Goal: Transaction & Acquisition: Purchase product/service

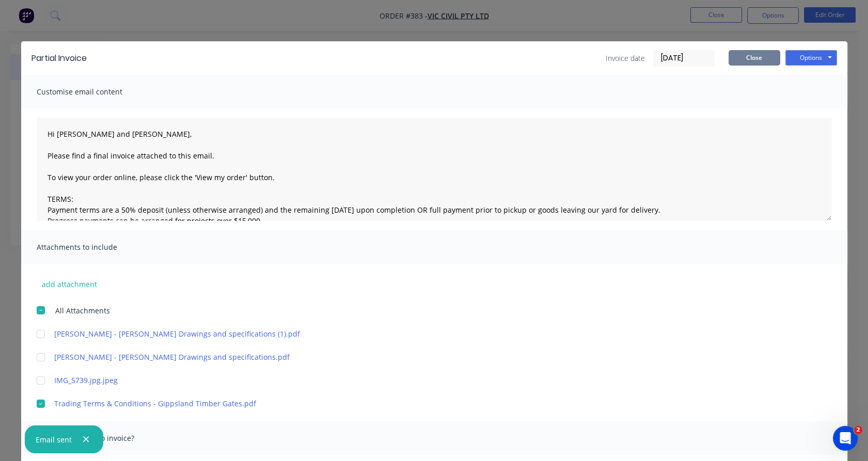
click at [743, 51] on button "Close" at bounding box center [755, 57] width 52 height 15
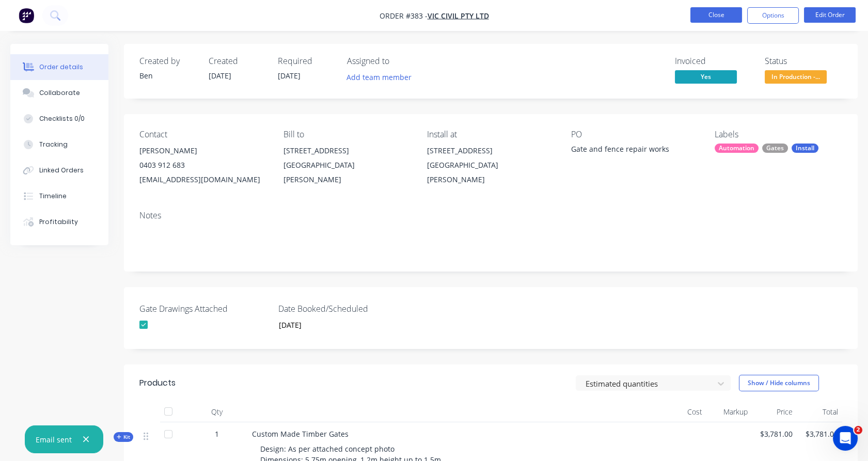
click at [727, 17] on button "Close" at bounding box center [716, 14] width 52 height 15
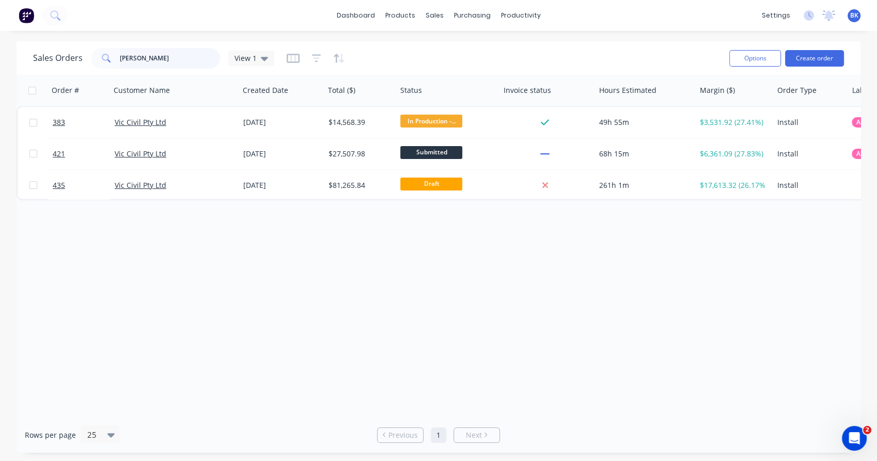
click at [192, 68] on input "[PERSON_NAME]" at bounding box center [170, 58] width 101 height 21
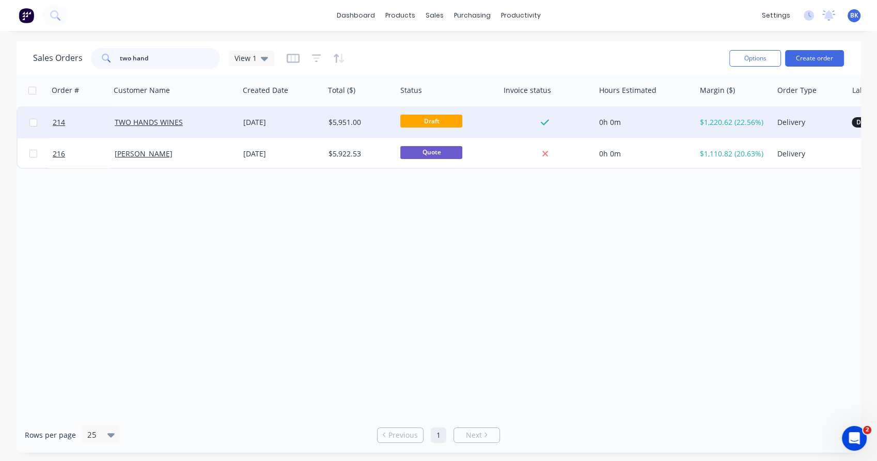
type input "two hand"
click at [203, 121] on div "TWO HANDS WINES" at bounding box center [172, 122] width 115 height 10
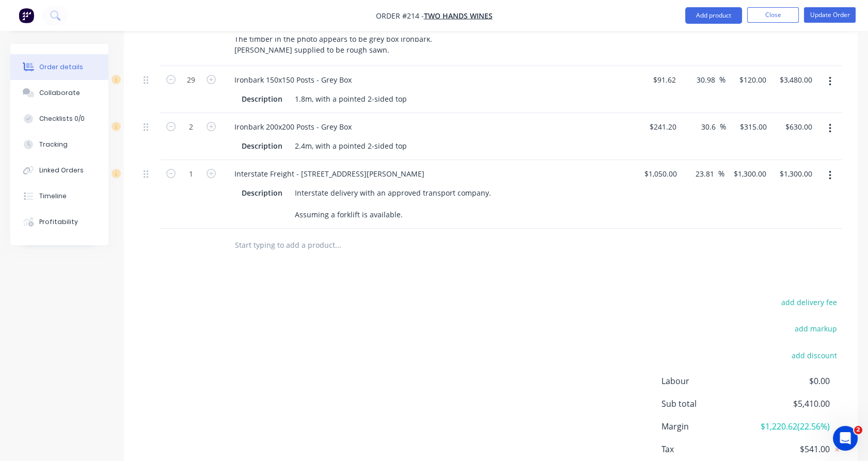
scroll to position [424, 0]
click at [761, 15] on button "Close" at bounding box center [773, 14] width 52 height 15
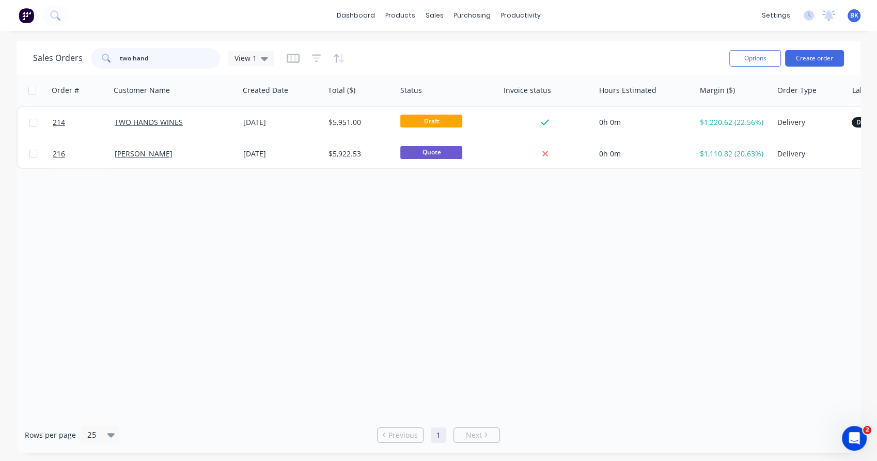
click at [170, 60] on input "two hand" at bounding box center [170, 58] width 101 height 21
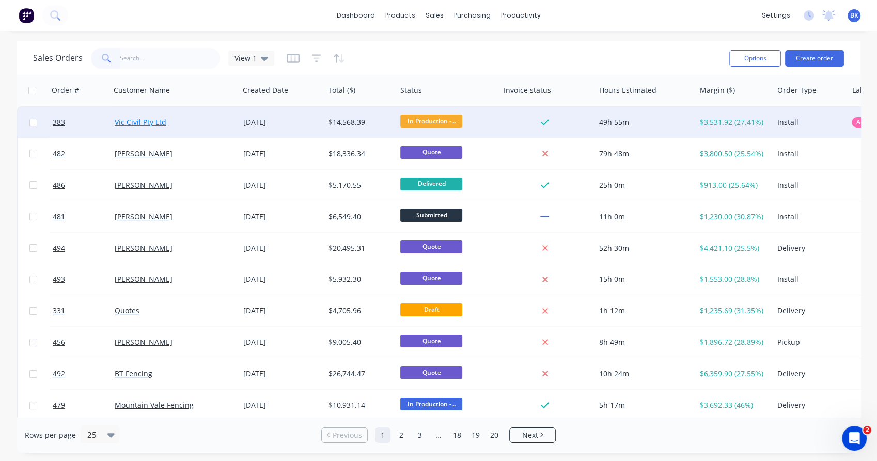
click at [154, 124] on link "Vic Civil Pty Ltd" at bounding box center [141, 122] width 52 height 10
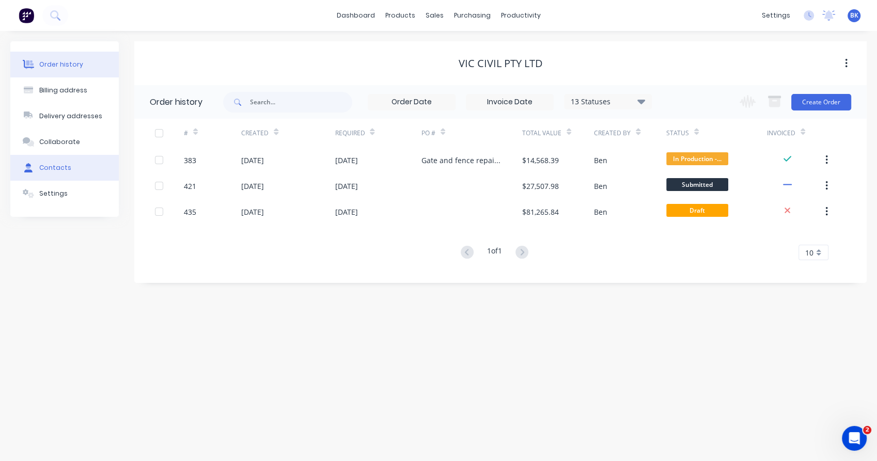
click at [77, 168] on button "Contacts" at bounding box center [64, 168] width 108 height 26
select select "AU"
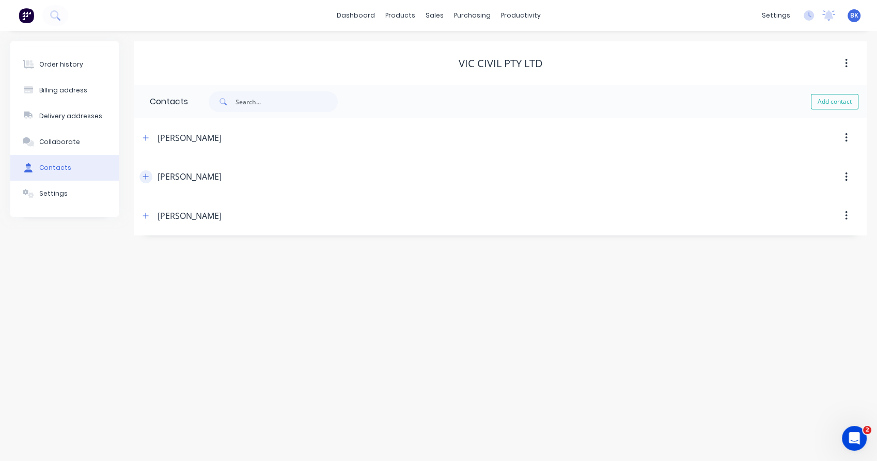
click at [151, 177] on button "button" at bounding box center [145, 176] width 13 height 13
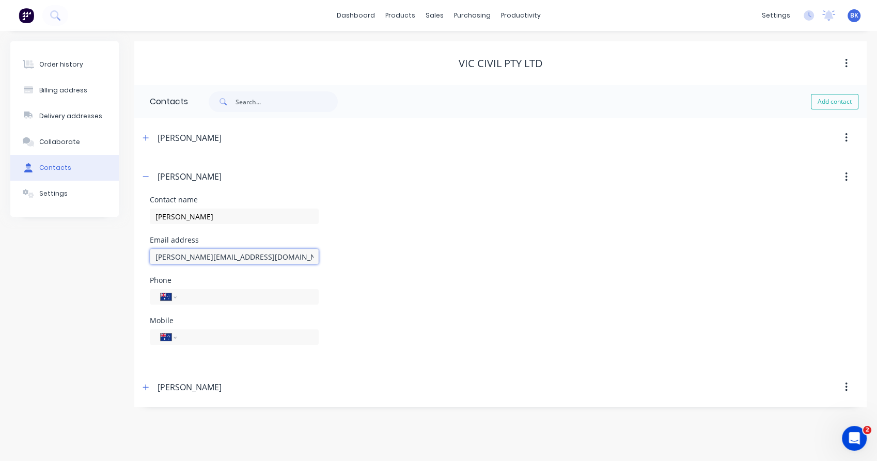
drag, startPoint x: 230, startPoint y: 261, endPoint x: 145, endPoint y: 262, distance: 85.7
click at [145, 262] on div "Contact name [PERSON_NAME] address [EMAIL_ADDRESS][DOMAIN_NAME] Phone Internati…" at bounding box center [500, 281] width 732 height 171
click at [58, 66] on div "Order history" at bounding box center [61, 64] width 44 height 9
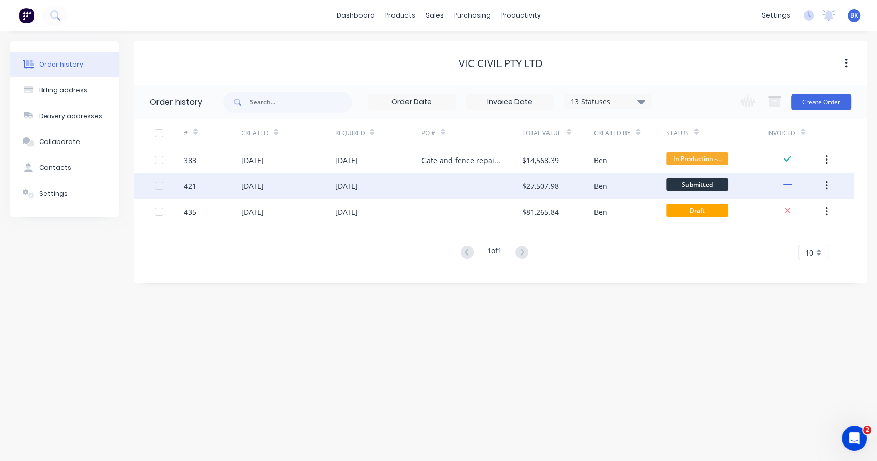
click at [440, 180] on div at bounding box center [471, 186] width 101 height 26
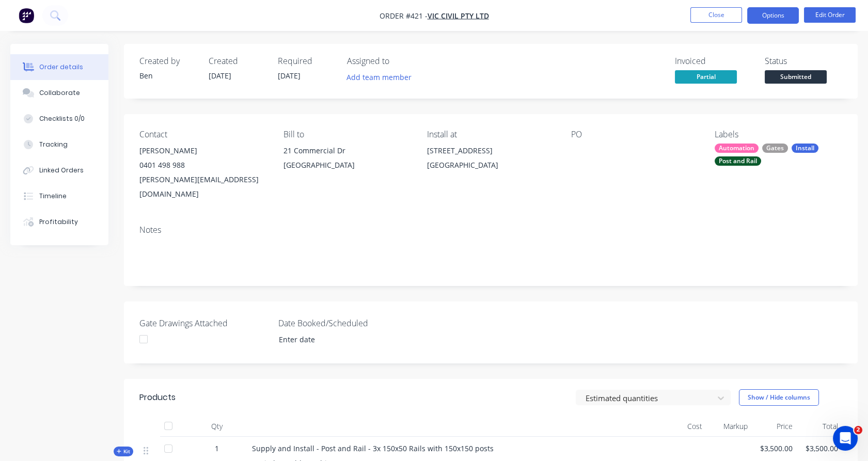
click at [771, 10] on button "Options" at bounding box center [773, 15] width 52 height 17
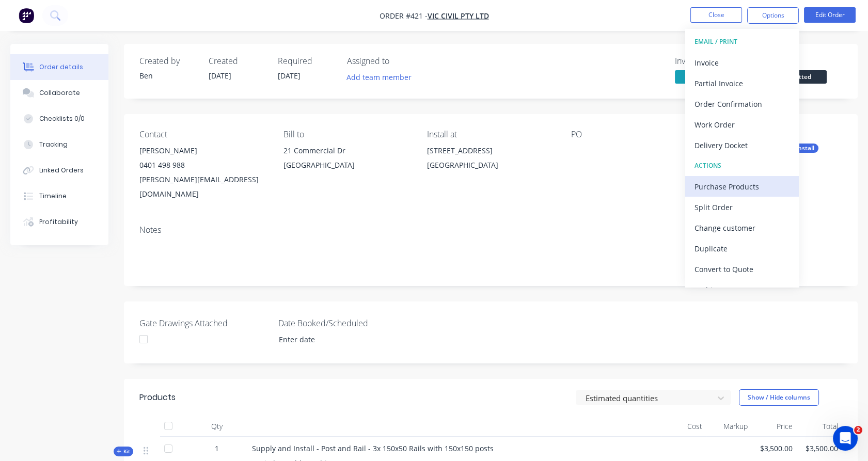
click at [723, 187] on div "Purchase Products" at bounding box center [742, 186] width 95 height 15
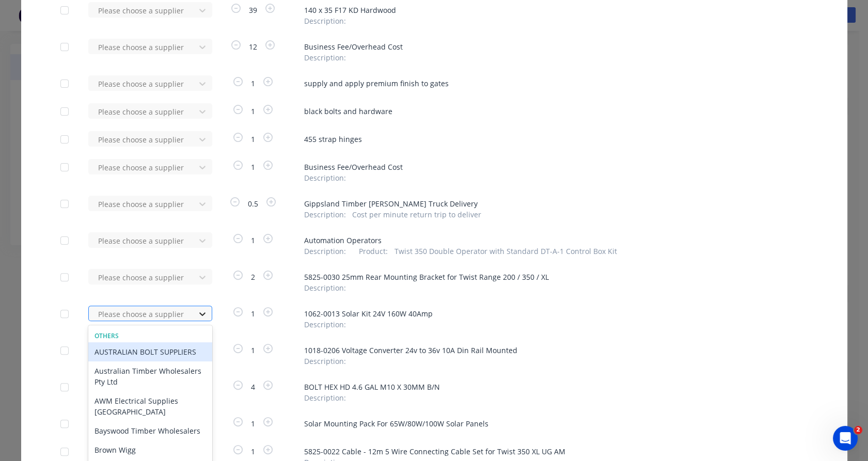
scroll to position [727, 0]
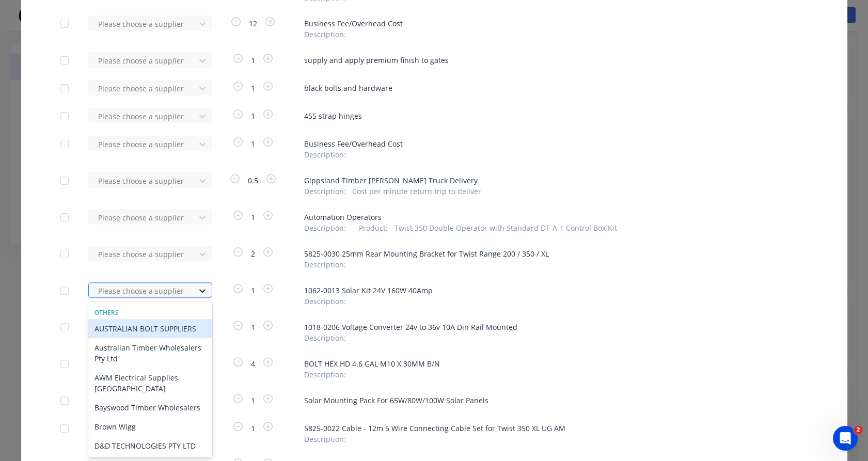
click at [192, 298] on div "31 results available. Use Up and Down to choose options, press Enter to select …" at bounding box center [145, 289] width 114 height 15
click at [192, 314] on div "Others" at bounding box center [150, 312] width 124 height 9
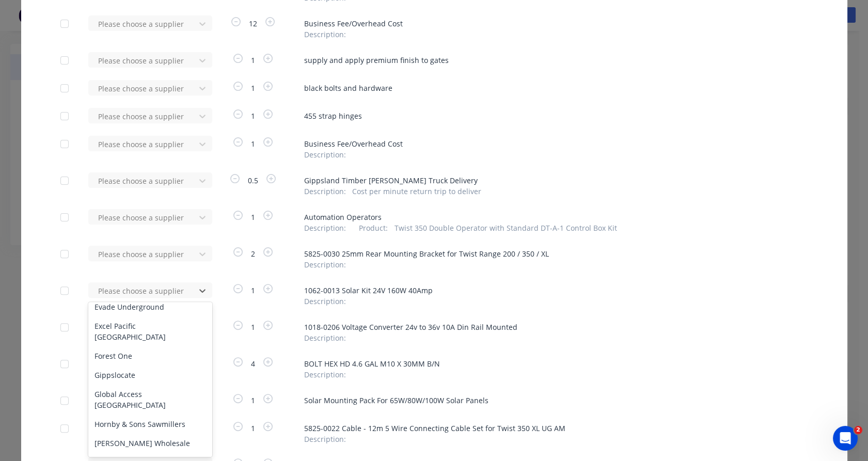
scroll to position [235, 0]
click at [164, 398] on div "Global Access [GEOGRAPHIC_DATA]" at bounding box center [150, 399] width 124 height 30
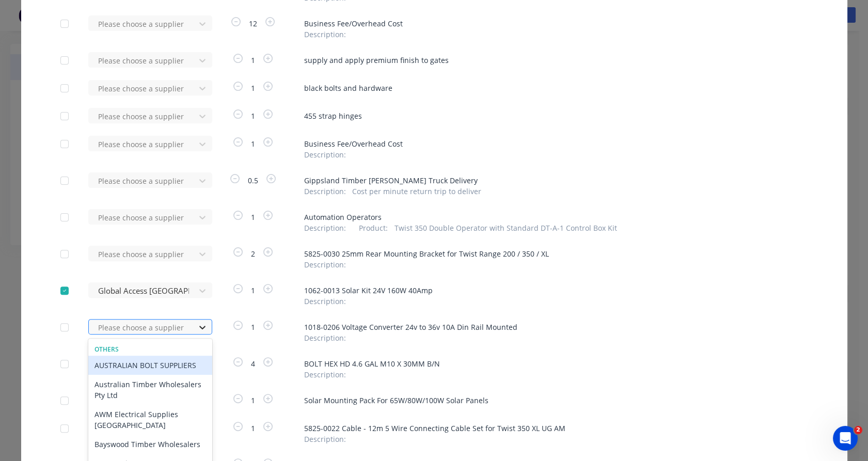
scroll to position [764, 0]
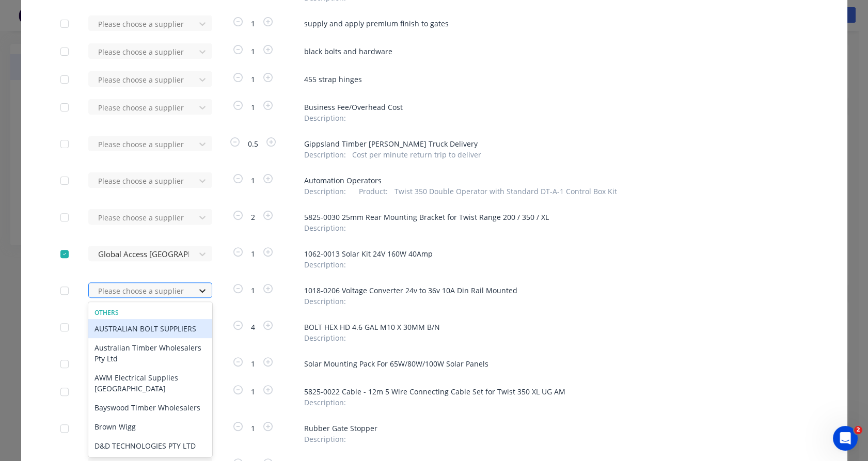
click at [201, 298] on div "31 results available. Use Up and Down to choose options, press Enter to select …" at bounding box center [145, 289] width 114 height 15
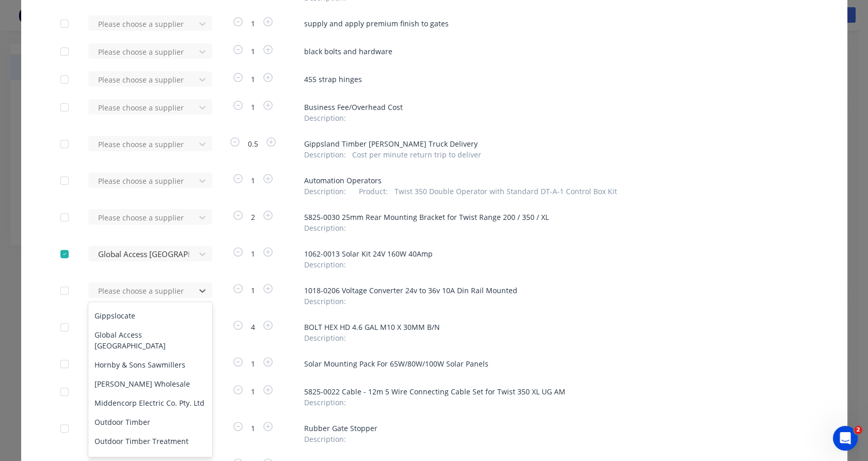
scroll to position [293, 0]
click at [161, 330] on div "Global Access [GEOGRAPHIC_DATA]" at bounding box center [150, 341] width 124 height 30
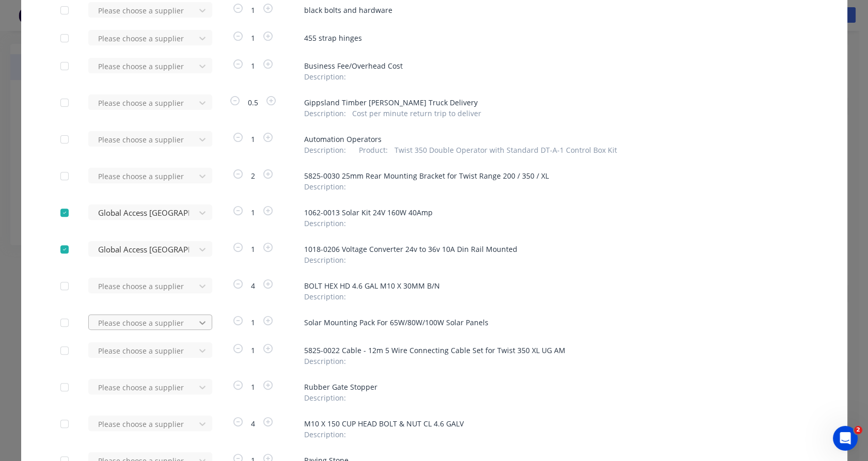
click at [197, 323] on div "Please choose a supplier" at bounding box center [145, 321] width 114 height 15
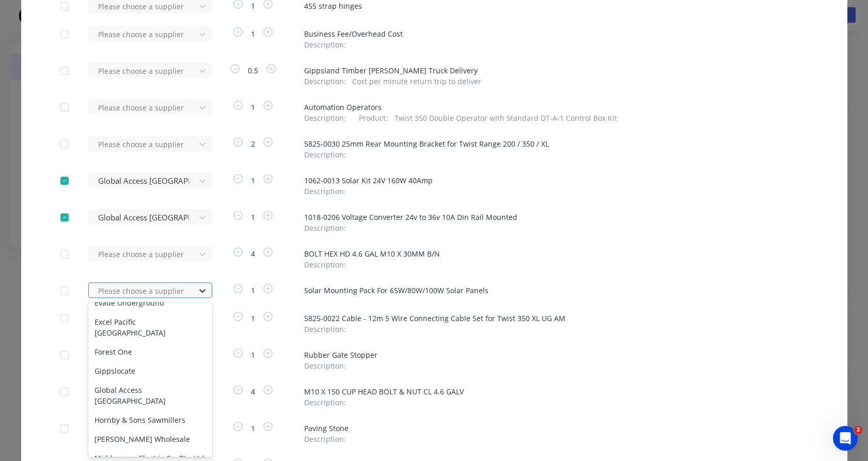
scroll to position [239, 0]
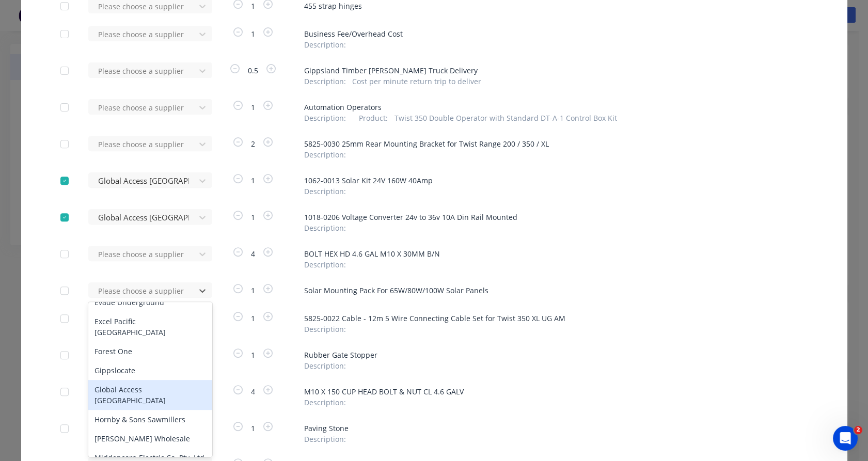
click at [174, 393] on div "Global Access [GEOGRAPHIC_DATA]" at bounding box center [150, 395] width 124 height 30
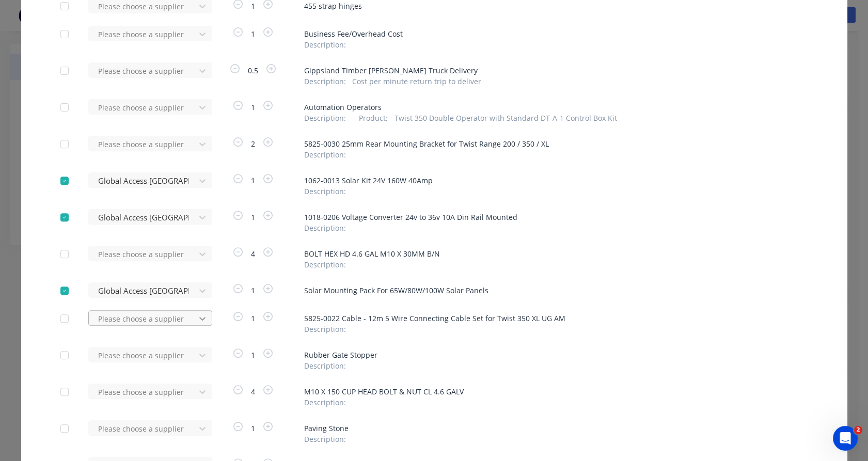
click at [200, 322] on div "Please choose a supplier" at bounding box center [145, 317] width 114 height 15
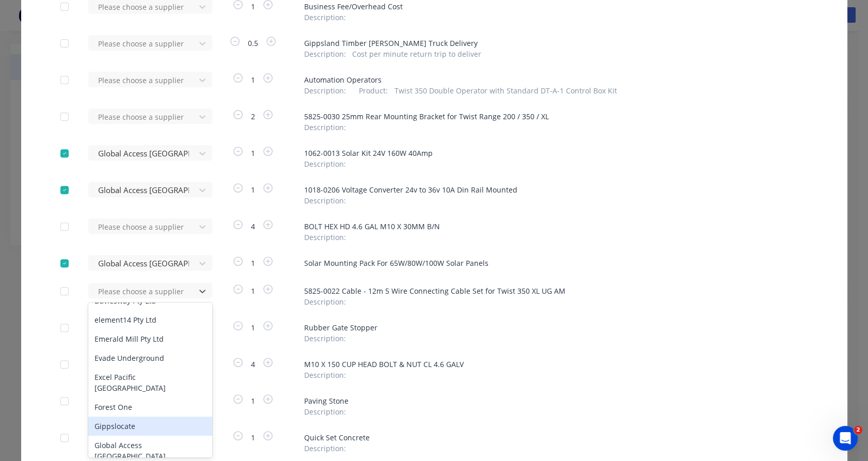
scroll to position [185, 0]
click at [150, 442] on div "Global Access [GEOGRAPHIC_DATA]" at bounding box center [150, 450] width 124 height 30
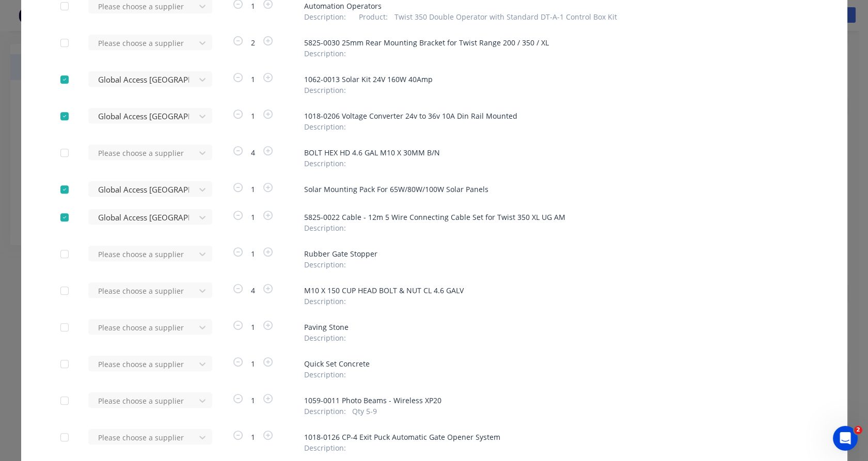
scroll to position [956, 0]
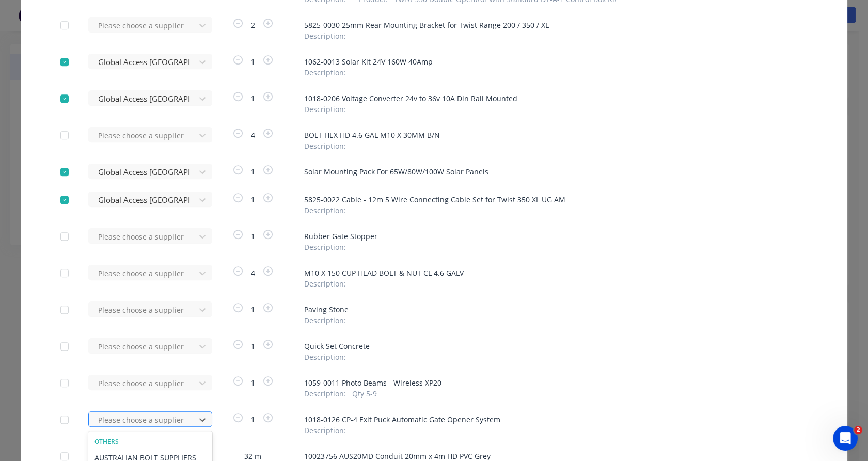
click at [187, 419] on div "31 results available. Use Up and Down to choose options, press Enter to select …" at bounding box center [145, 419] width 114 height 15
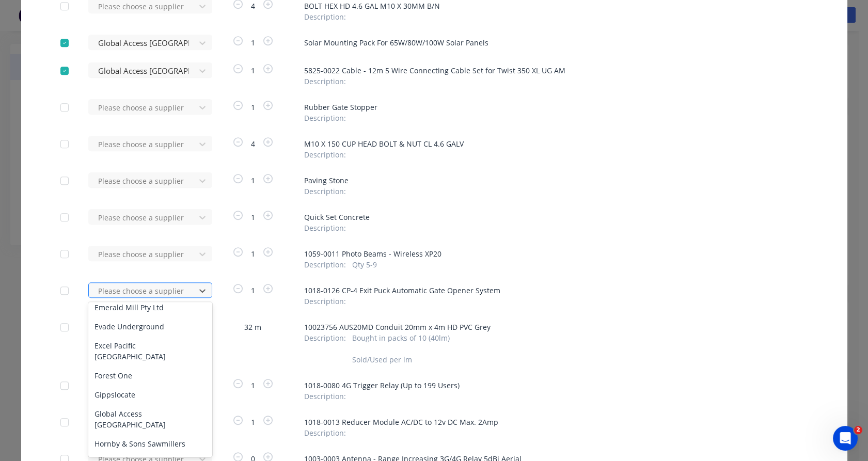
scroll to position [215, 0]
click at [172, 412] on div "Global Access [GEOGRAPHIC_DATA]" at bounding box center [150, 419] width 124 height 30
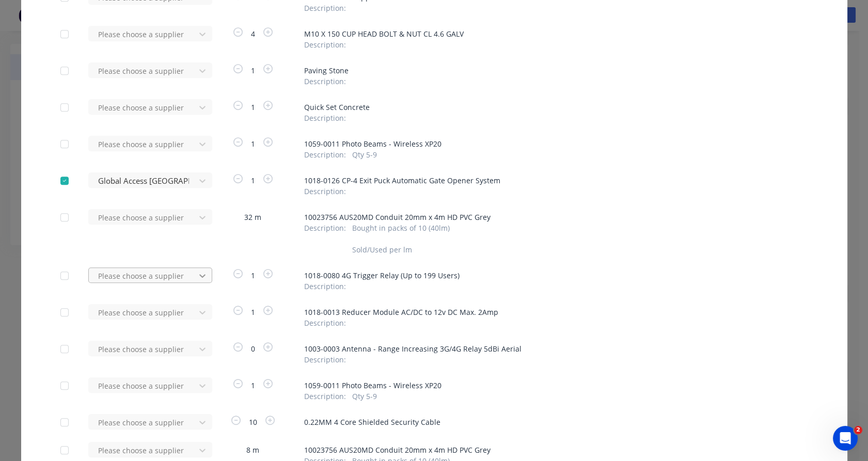
scroll to position [1196, 0]
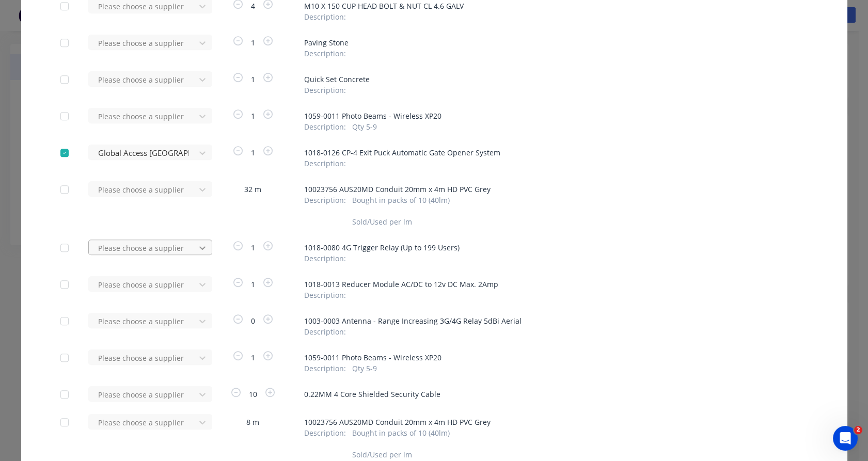
click at [198, 318] on div "Please choose a supplier" at bounding box center [145, 320] width 114 height 15
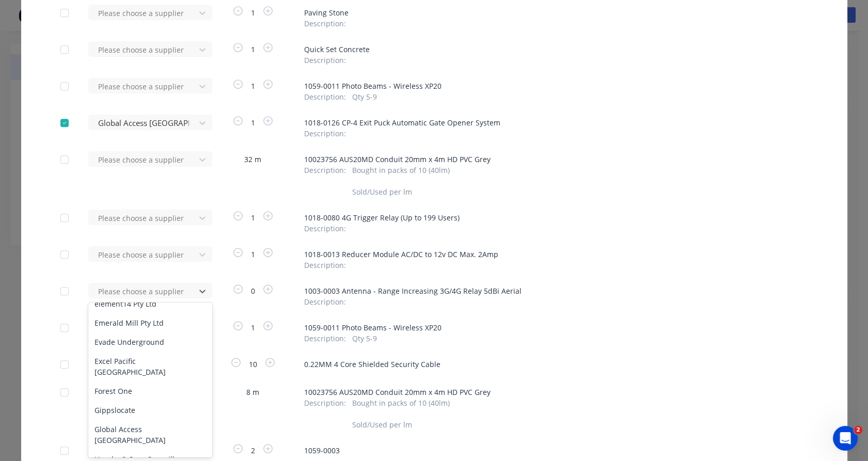
scroll to position [199, 0]
click at [158, 422] on div "Global Access [GEOGRAPHIC_DATA]" at bounding box center [150, 435] width 124 height 30
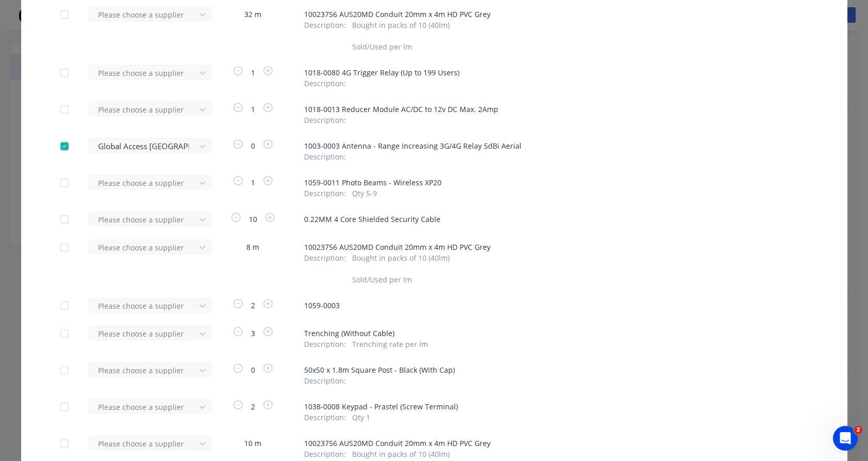
scroll to position [1397, 0]
click at [196, 406] on div "31 results available. Use Up and Down to choose options, press Enter to select …" at bounding box center [145, 406] width 114 height 15
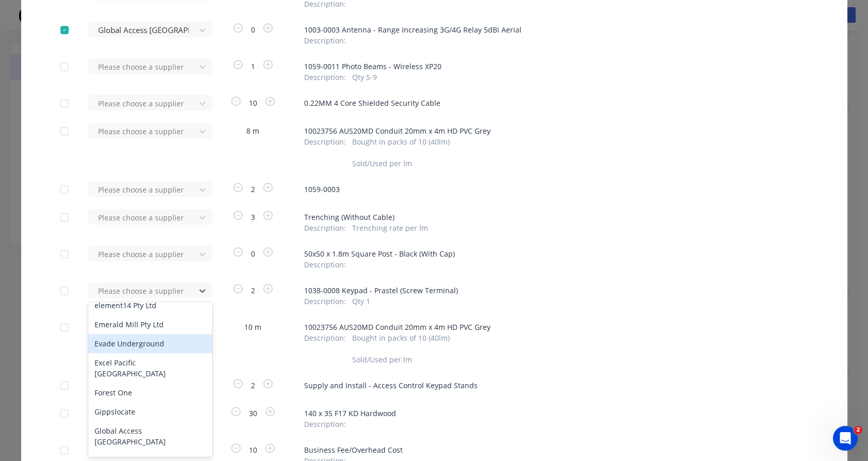
scroll to position [199, 0]
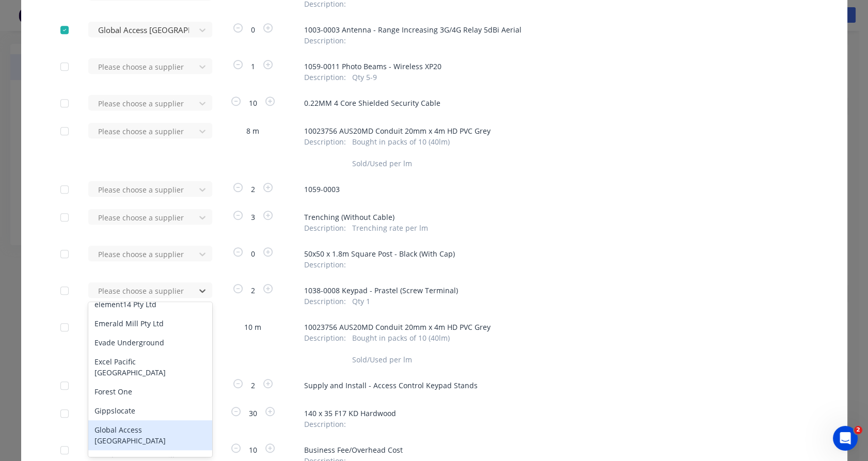
click at [154, 428] on div "Global Access [GEOGRAPHIC_DATA]" at bounding box center [150, 435] width 124 height 30
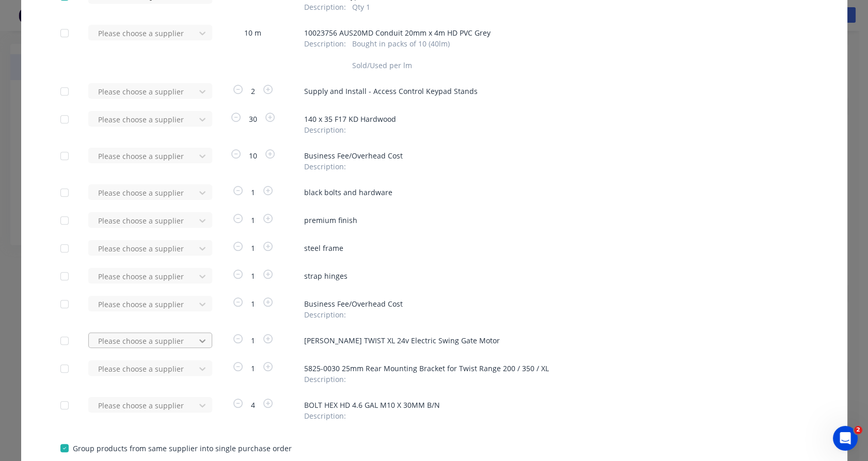
click at [202, 339] on div "Please choose a supplier" at bounding box center [145, 340] width 114 height 15
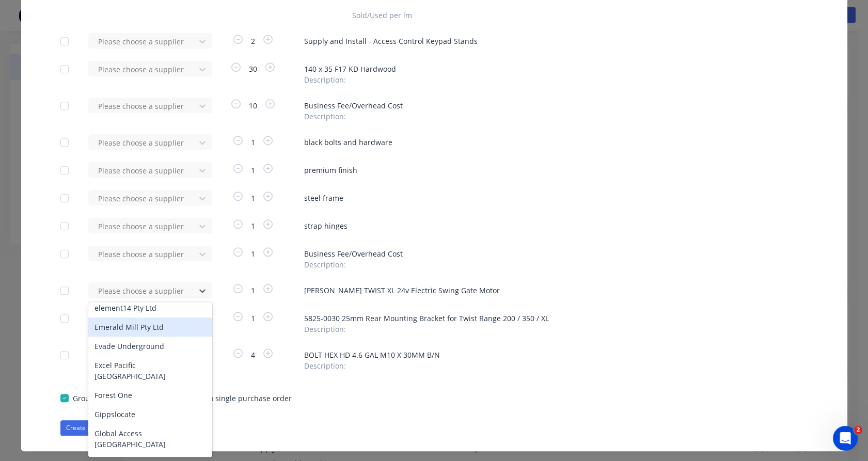
scroll to position [196, 0]
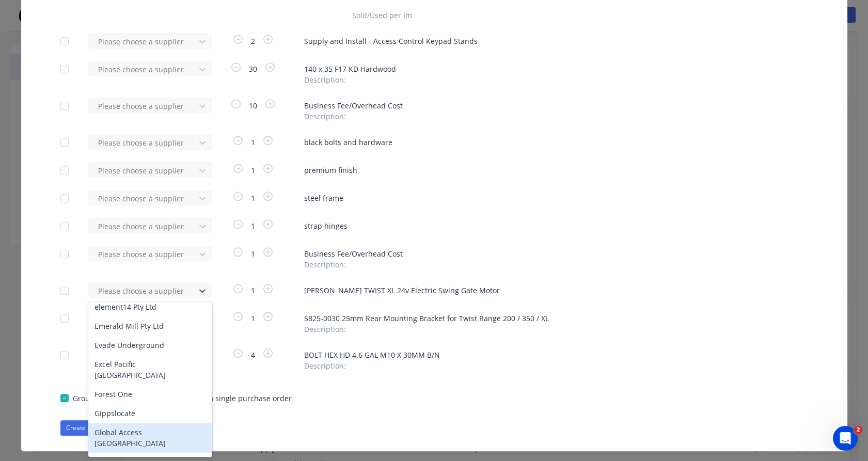
click at [163, 427] on div "Global Access [GEOGRAPHIC_DATA]" at bounding box center [150, 438] width 124 height 30
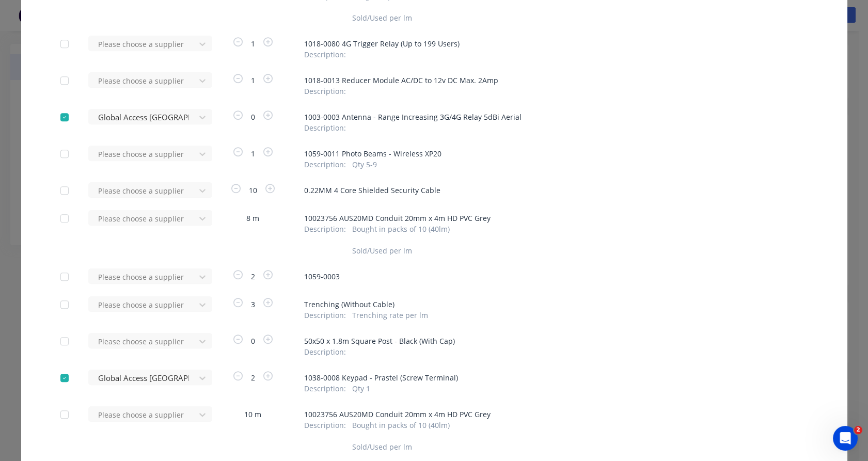
scroll to position [1426, 0]
click at [202, 153] on icon at bounding box center [202, 154] width 10 height 10
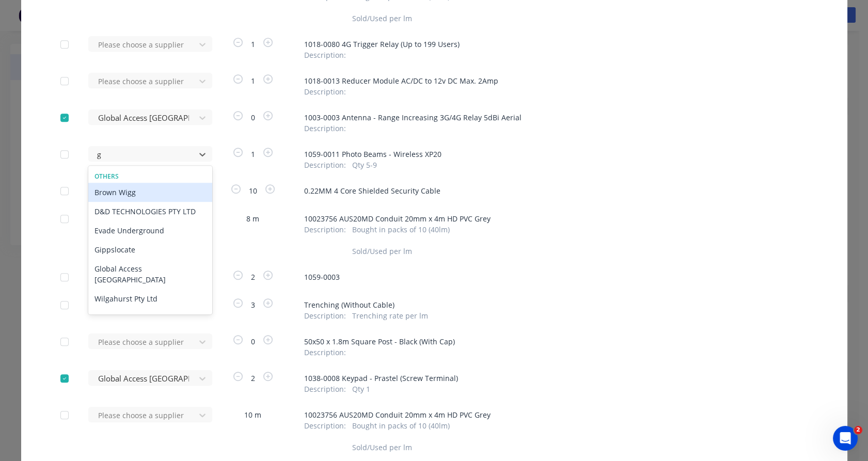
type input "gl"
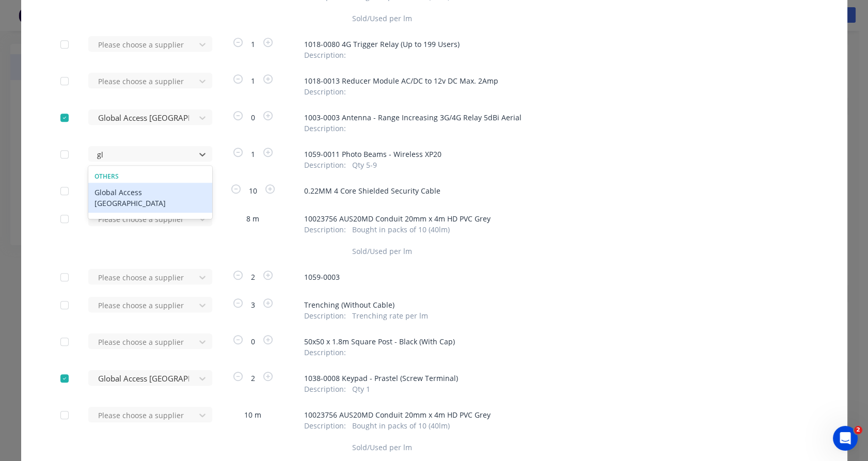
click at [149, 191] on div "Global Access [GEOGRAPHIC_DATA]" at bounding box center [150, 198] width 124 height 30
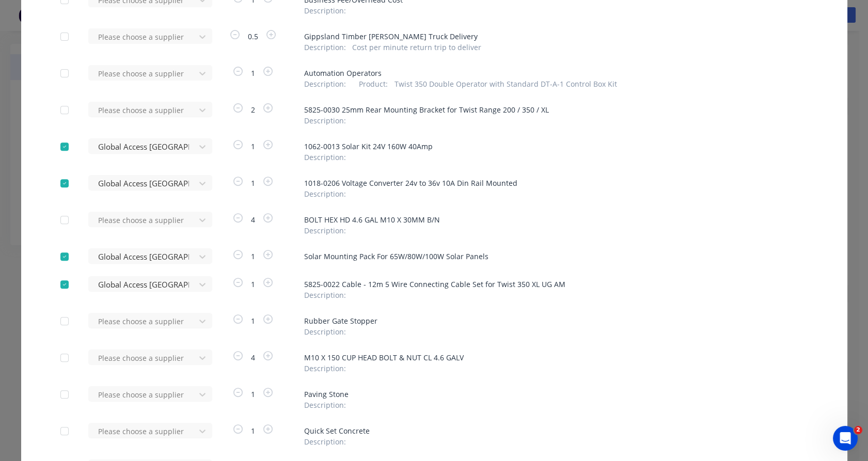
scroll to position [868, 0]
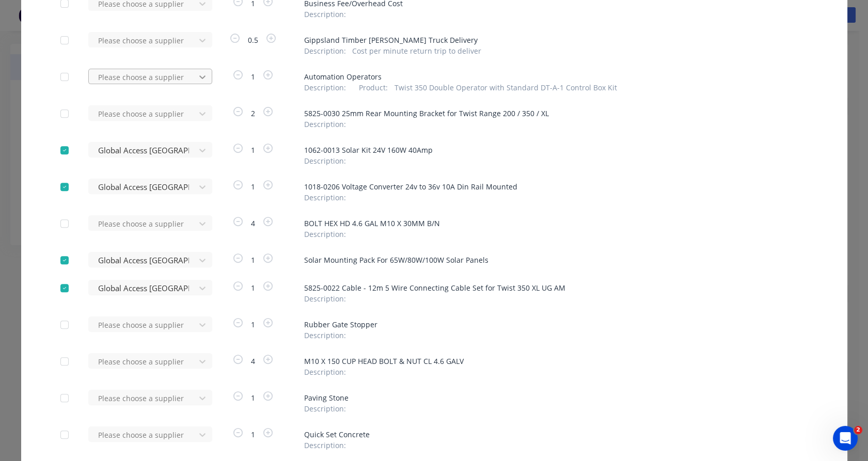
click at [198, 81] on icon at bounding box center [202, 77] width 10 height 10
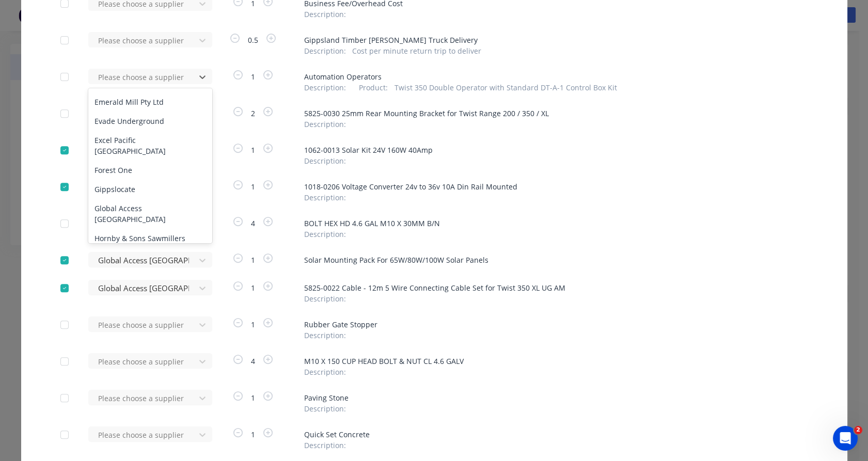
scroll to position [206, 0]
click at [157, 216] on div "Global Access [GEOGRAPHIC_DATA]" at bounding box center [150, 214] width 124 height 30
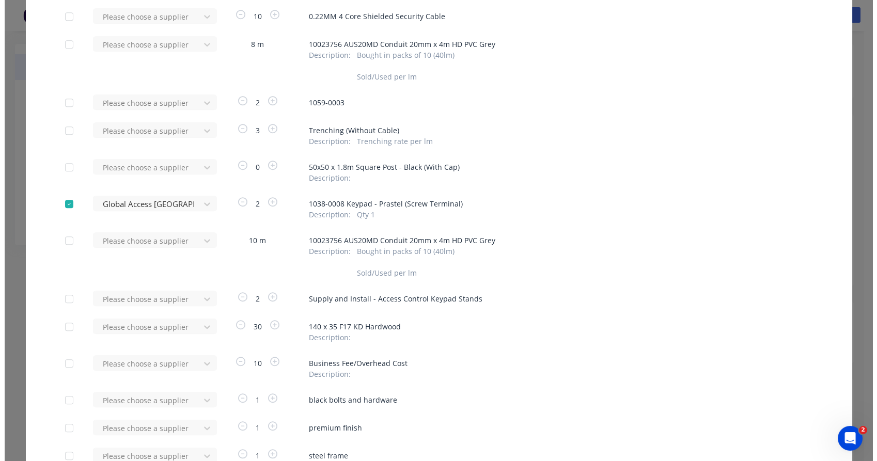
scroll to position [1878, 0]
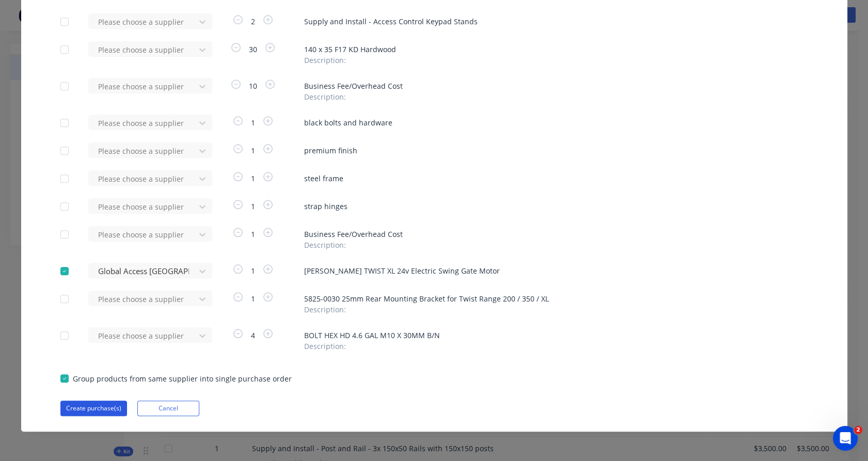
click at [104, 410] on button "Create purchase(s)" at bounding box center [93, 408] width 67 height 15
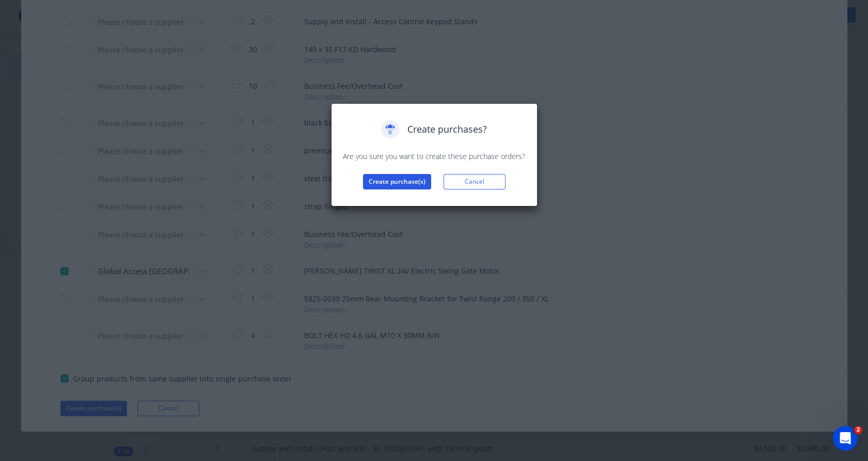
click at [383, 183] on button "Create purchase(s)" at bounding box center [397, 181] width 68 height 15
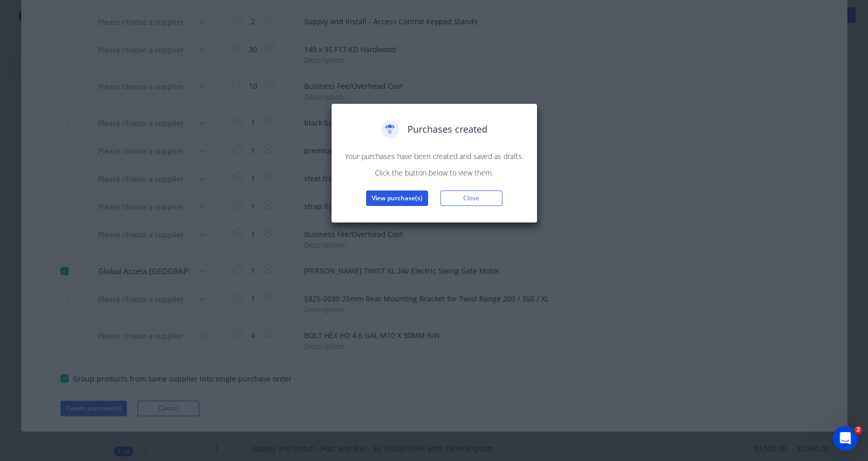
click at [384, 195] on button "View purchase(s)" at bounding box center [397, 198] width 62 height 15
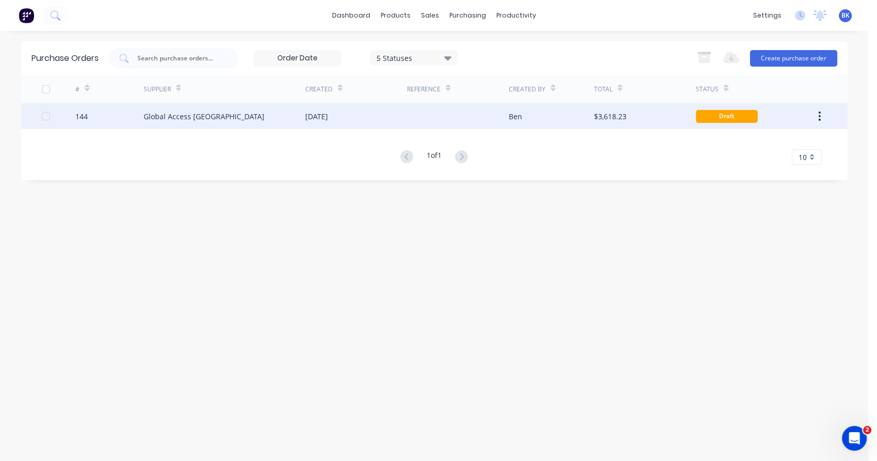
click at [254, 121] on div "Global Access [GEOGRAPHIC_DATA]" at bounding box center [225, 116] width 162 height 26
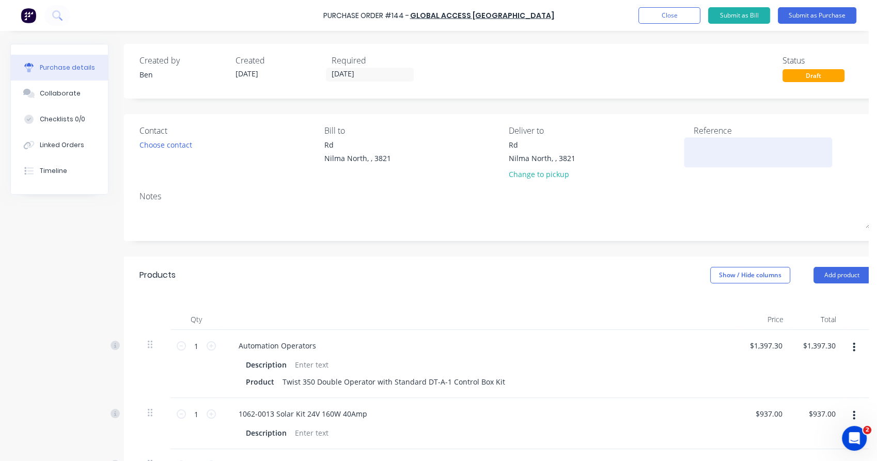
click at [701, 143] on textarea at bounding box center [758, 150] width 129 height 23
type textarea "#421"
type textarea "x"
type textarea "#421,"
type textarea "x"
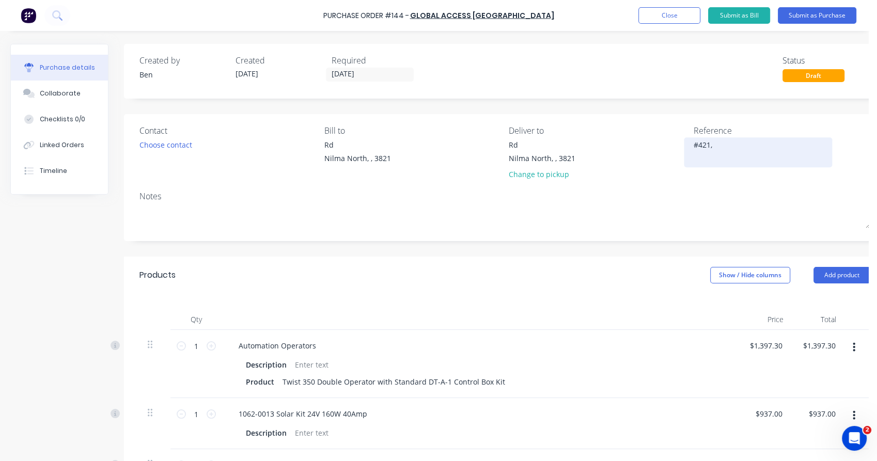
type textarea "#421,"
type textarea "x"
type textarea "#421, #"
type textarea "x"
type textarea "#421, #"
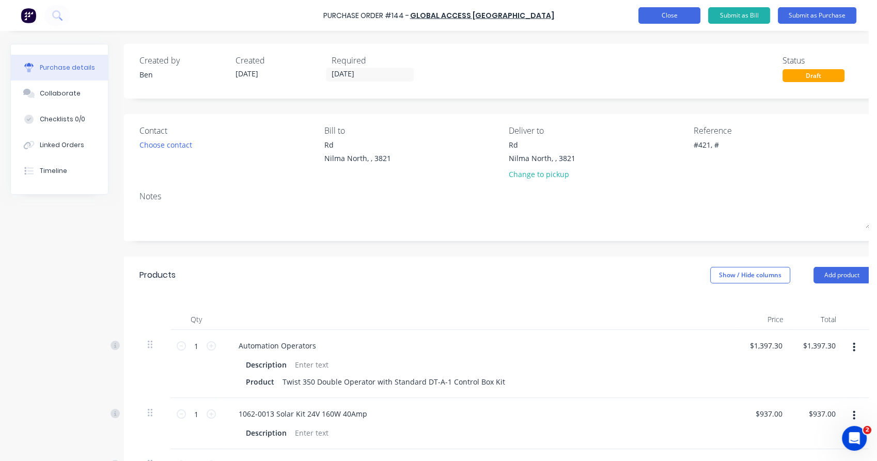
click at [671, 19] on button "Close" at bounding box center [669, 15] width 62 height 17
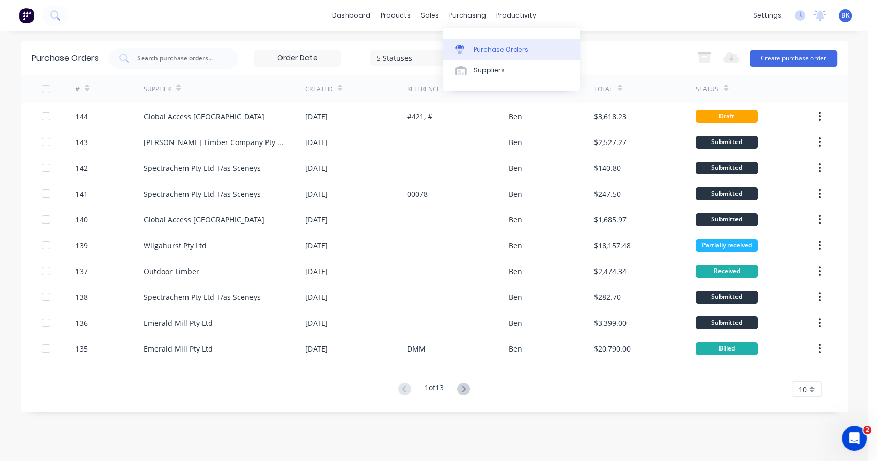
click at [473, 59] on link "Purchase Orders" at bounding box center [511, 49] width 137 height 21
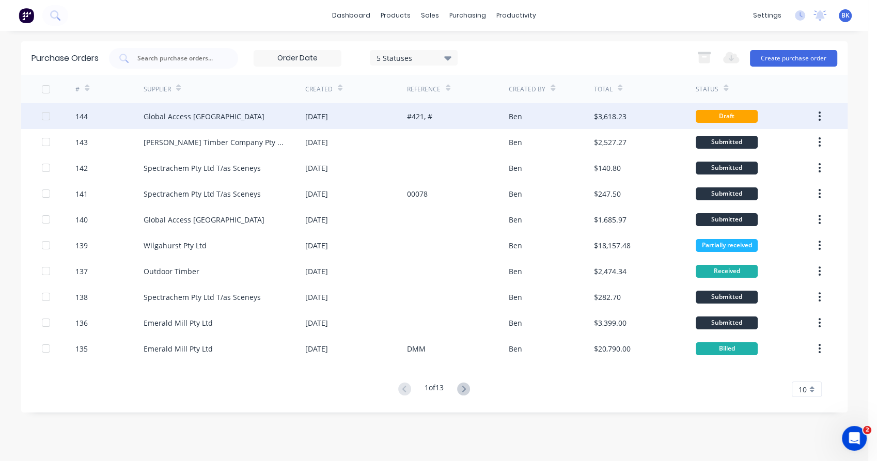
click at [197, 115] on div "Global Access [GEOGRAPHIC_DATA]" at bounding box center [204, 116] width 121 height 11
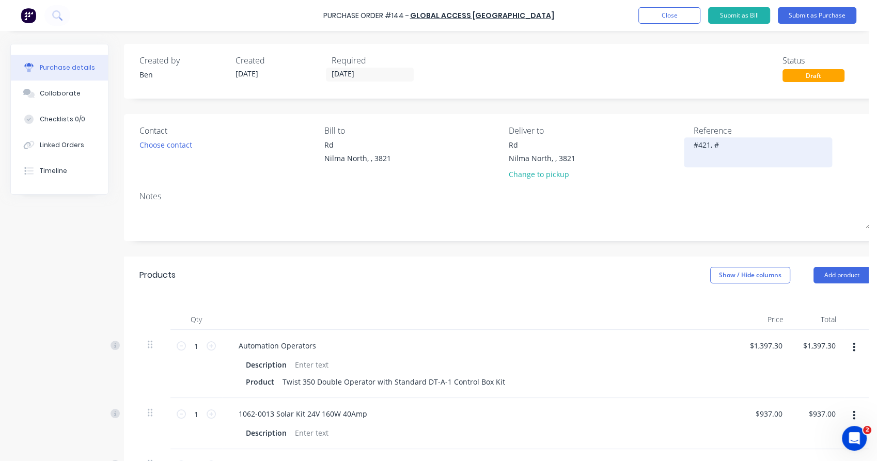
click at [722, 142] on textarea "#421, #" at bounding box center [758, 150] width 129 height 23
type textarea "x"
type textarea "#421, #4"
type textarea "x"
type textarea "#421, #48"
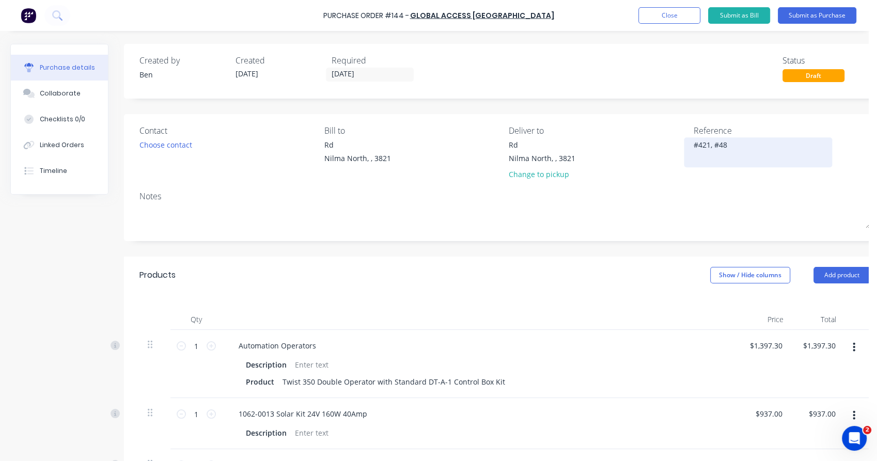
type textarea "x"
type textarea "#421, #485"
type textarea "x"
type textarea "#421, #485,"
type textarea "x"
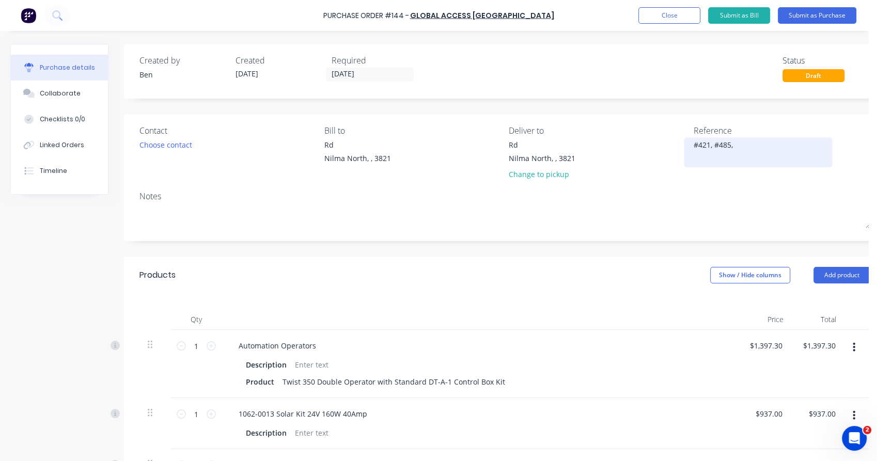
type textarea "#421, #485,"
type textarea "x"
type textarea "#421, #485, #"
type textarea "x"
type textarea "#421, #485, #"
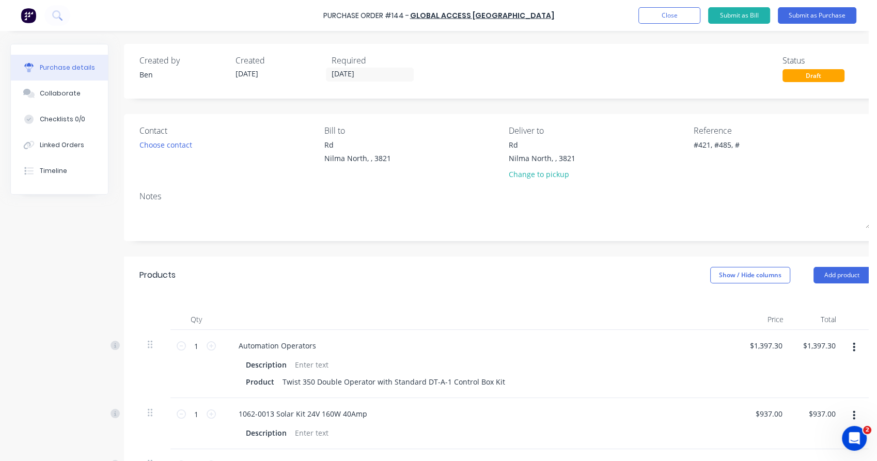
type textarea "x"
type textarea "#421, #485, #4"
type textarea "x"
type textarea "#421, #485, #47"
type textarea "x"
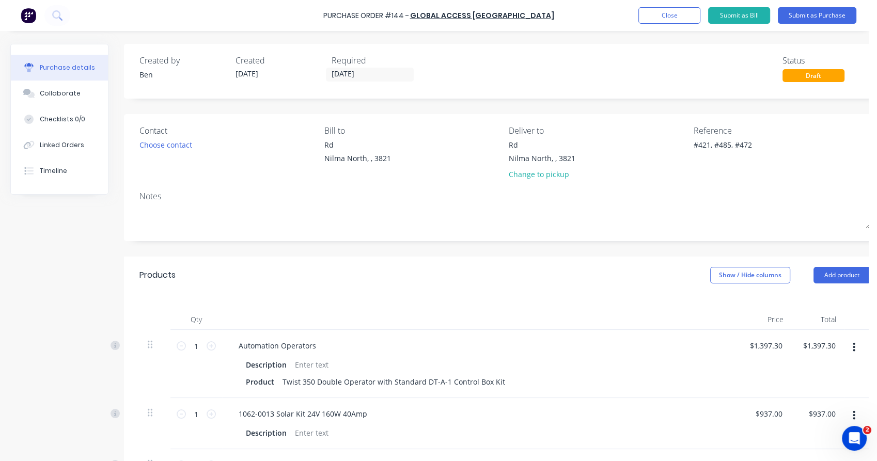
type textarea "#421, #485, #472"
type textarea "x"
type textarea "#421, #485, #472, #230, #"
type textarea "x"
type textarea "#421, #485, #472, #230, #"
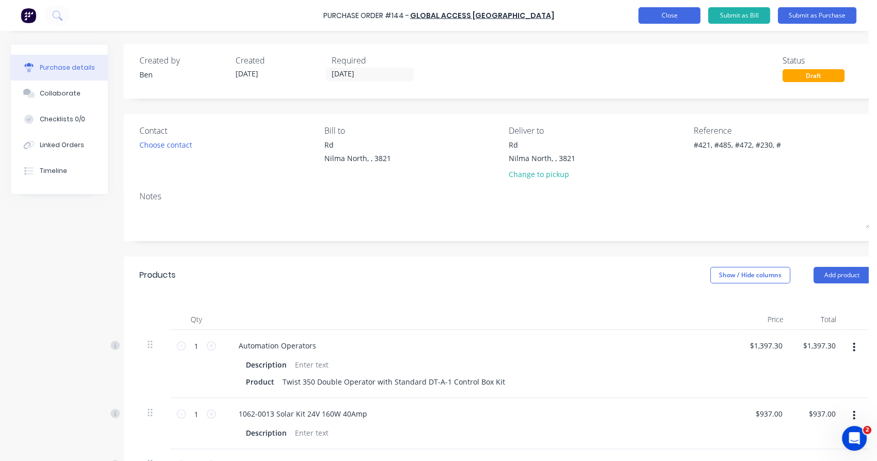
click at [673, 13] on button "Close" at bounding box center [669, 15] width 62 height 17
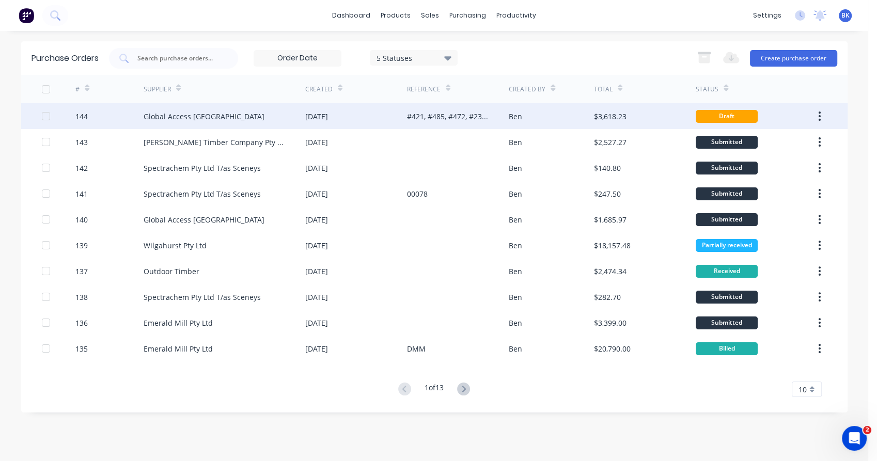
click at [273, 120] on div "Global Access [GEOGRAPHIC_DATA]" at bounding box center [225, 116] width 162 height 26
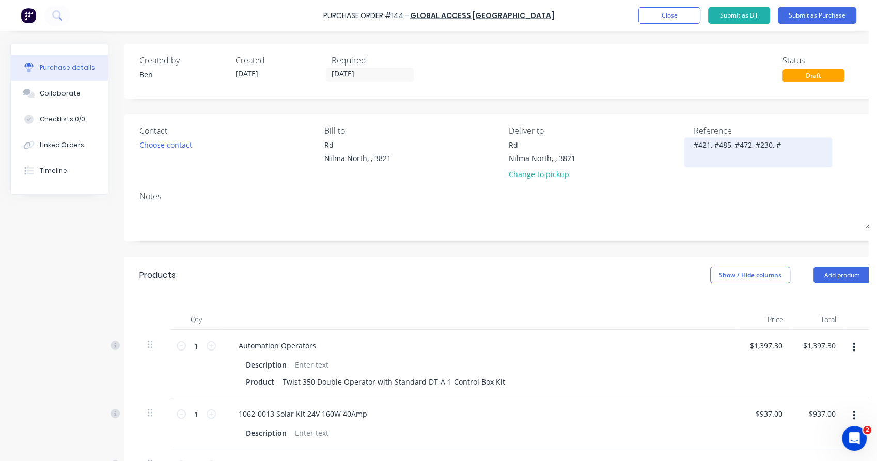
click at [784, 145] on textarea "#421, #485, #472, #230, #" at bounding box center [758, 150] width 129 height 23
type textarea "x"
type textarea "#421, #485, #472, #230, #4"
type textarea "x"
type textarea "#421, #485, #472, #230, #49"
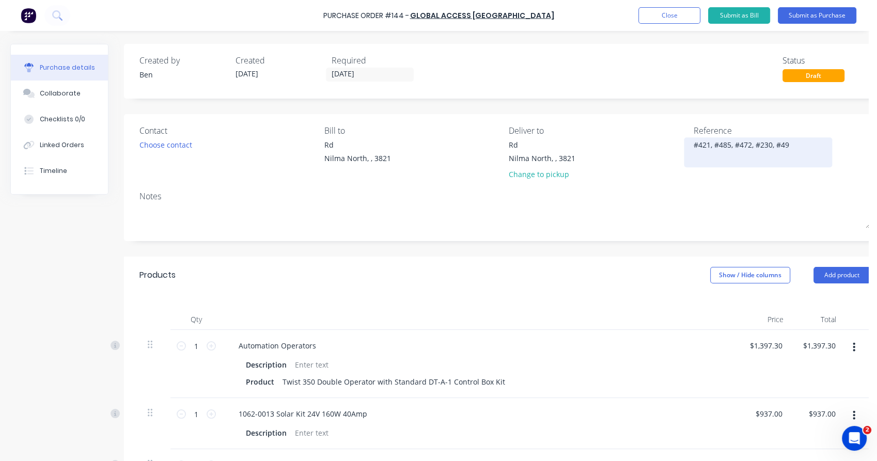
type textarea "x"
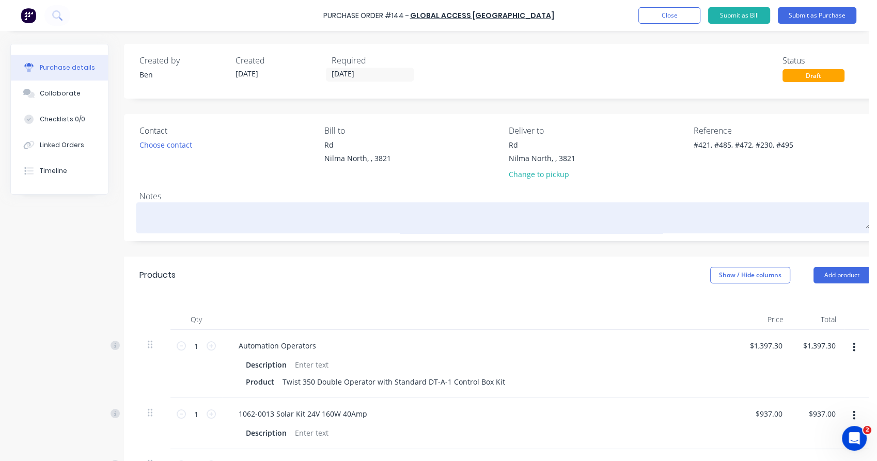
type textarea "#421, #485, #472, #230, #495"
type textarea "x"
type textarea "#421, #485, #472, #230, #495"
click at [758, 219] on textarea at bounding box center [504, 216] width 731 height 23
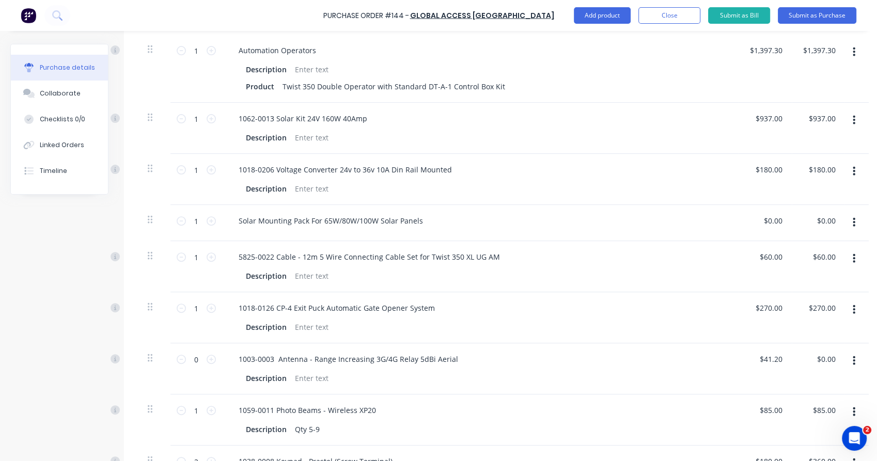
scroll to position [296, 0]
click at [212, 358] on icon at bounding box center [211, 358] width 9 height 9
type textarea "x"
type input "1"
type input "$41.20"
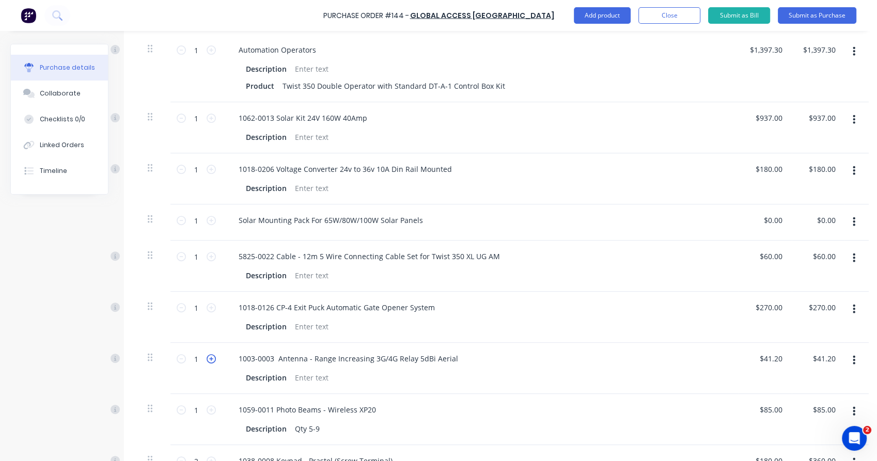
click at [212, 358] on icon at bounding box center [211, 358] width 9 height 9
type textarea "x"
type input "2"
type input "$82.40"
click at [212, 358] on icon at bounding box center [211, 358] width 9 height 9
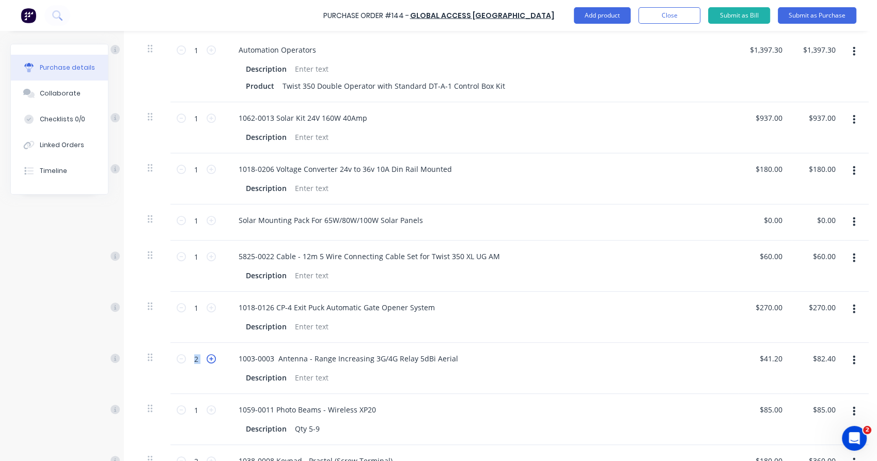
type textarea "x"
type input "3"
type input "$123.60"
drag, startPoint x: 212, startPoint y: 358, endPoint x: 207, endPoint y: 332, distance: 26.4
click at [207, 332] on div "1 1" at bounding box center [196, 317] width 52 height 51
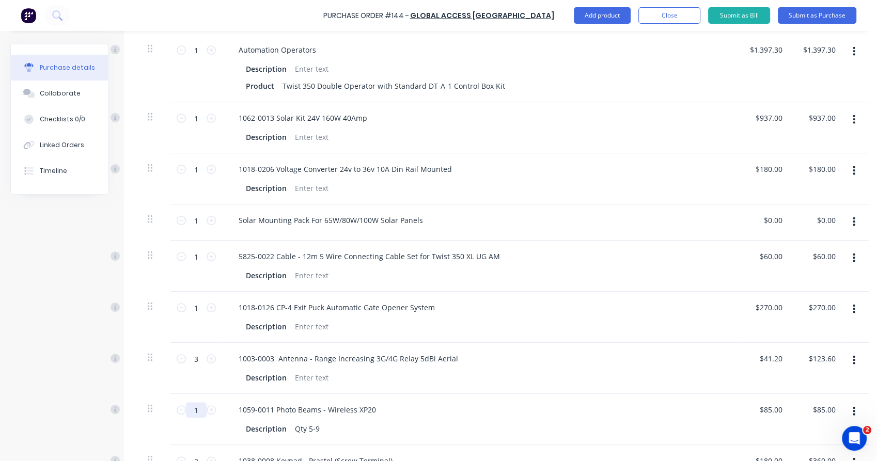
click at [200, 408] on input "1" at bounding box center [196, 409] width 21 height 15
type textarea "x"
type input "10"
type input "$850.00"
type textarea "x"
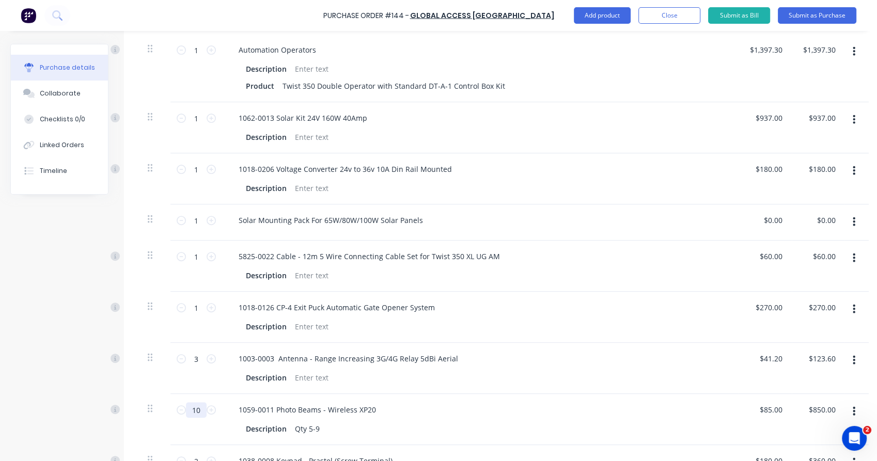
type input "10"
click at [326, 428] on div "Description Qty 5-9" at bounding box center [478, 428] width 473 height 15
click at [309, 429] on div "Qty 5-9" at bounding box center [307, 428] width 33 height 15
type textarea "x"
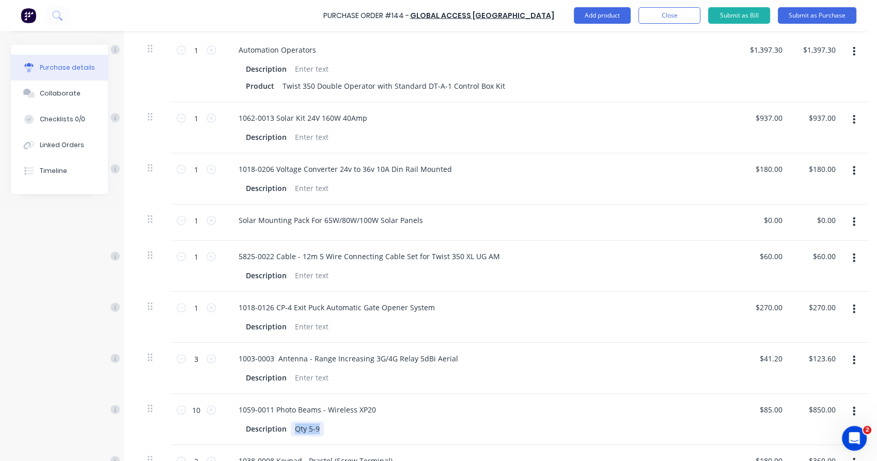
click at [309, 429] on div "Qty 5-9" at bounding box center [307, 428] width 33 height 15
click at [252, 430] on div "Description" at bounding box center [266, 428] width 49 height 15
type textarea "x"
click at [252, 430] on div "Description" at bounding box center [266, 428] width 49 height 15
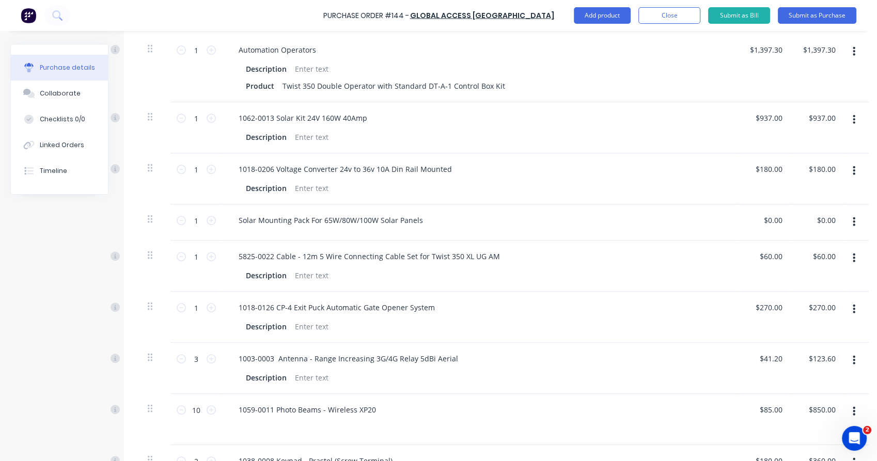
click at [207, 427] on div "10 10" at bounding box center [196, 419] width 52 height 51
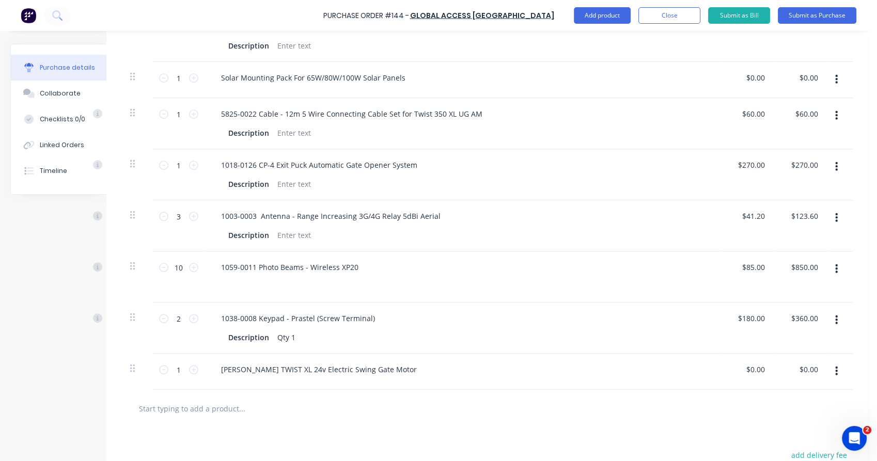
scroll to position [439, 26]
click at [379, 366] on div "[PERSON_NAME] TWIST XL 24v Electric Swing Gate Motor" at bounding box center [319, 368] width 212 height 15
click at [289, 385] on div "[PERSON_NAME] TWIST XL 24v Electric Swing Gate Motor" at bounding box center [462, 371] width 516 height 36
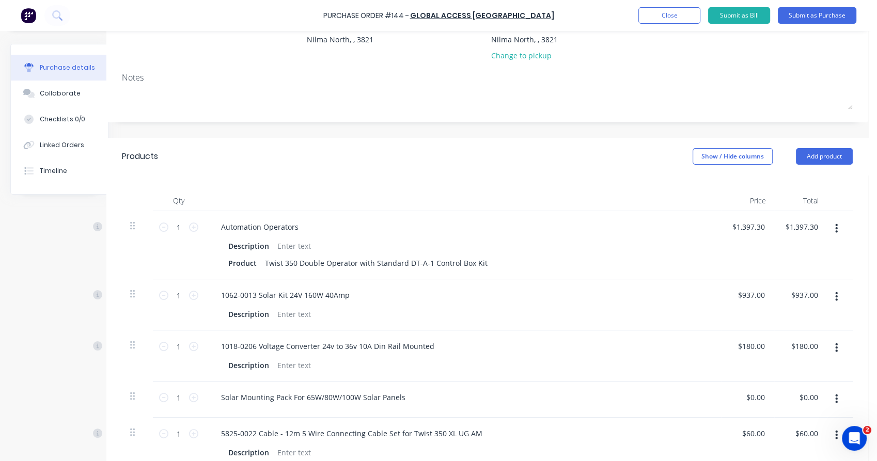
scroll to position [118, 26]
click at [462, 260] on div "Twist 350 Double Operator with Standard DT-A-1 Control Box Kit" at bounding box center [376, 263] width 231 height 15
type textarea "x"
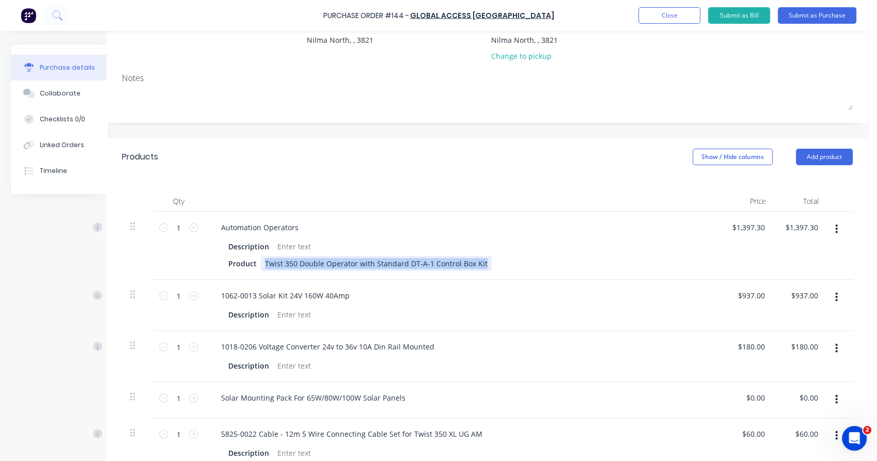
click at [462, 260] on div "Twist 350 Double Operator with Standard DT-A-1 Control Box Kit" at bounding box center [376, 263] width 231 height 15
paste div
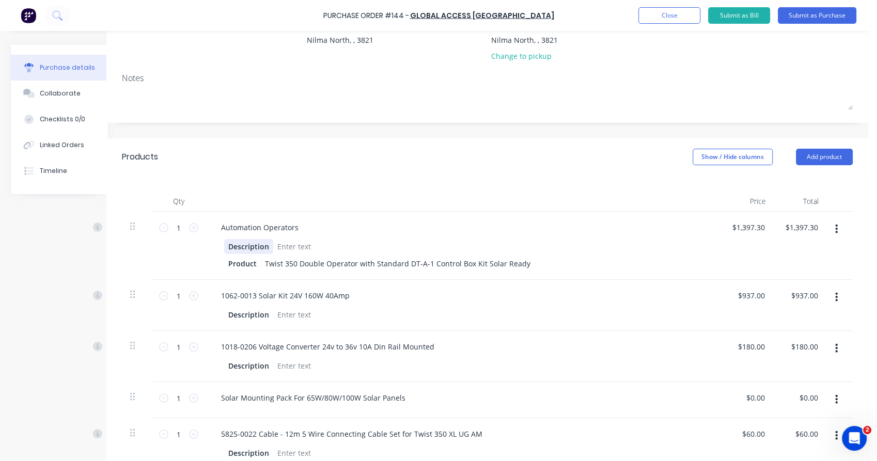
click at [242, 244] on div "Description" at bounding box center [248, 246] width 49 height 15
type textarea "x"
click at [242, 244] on div "Description" at bounding box center [248, 246] width 49 height 15
click at [181, 245] on div "1 1" at bounding box center [179, 246] width 52 height 68
click at [189, 227] on icon at bounding box center [193, 227] width 9 height 9
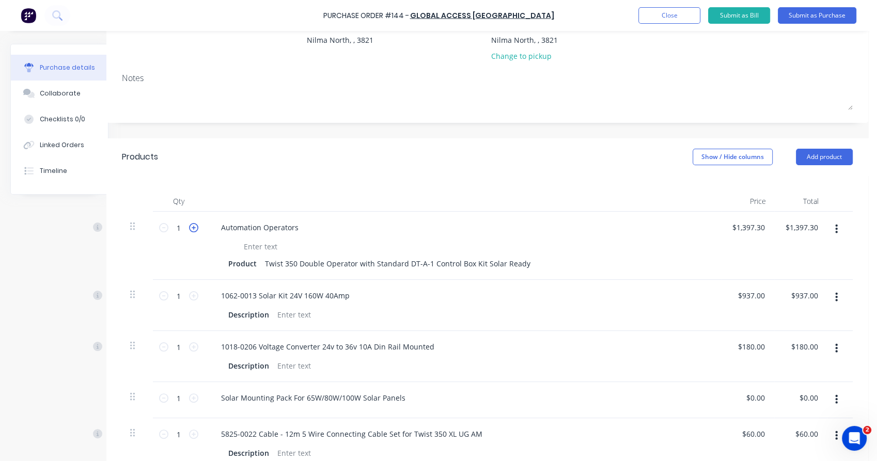
type textarea "x"
type input "2"
type input "$2,794.60"
type textarea "x"
click at [756, 395] on input "0.00" at bounding box center [757, 397] width 20 height 15
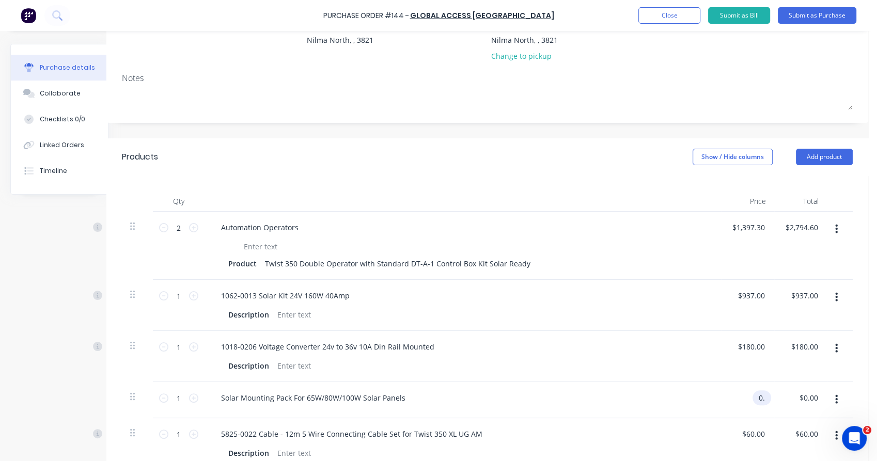
type input "0"
type input "166"
type textarea "x"
type input "$166.00"
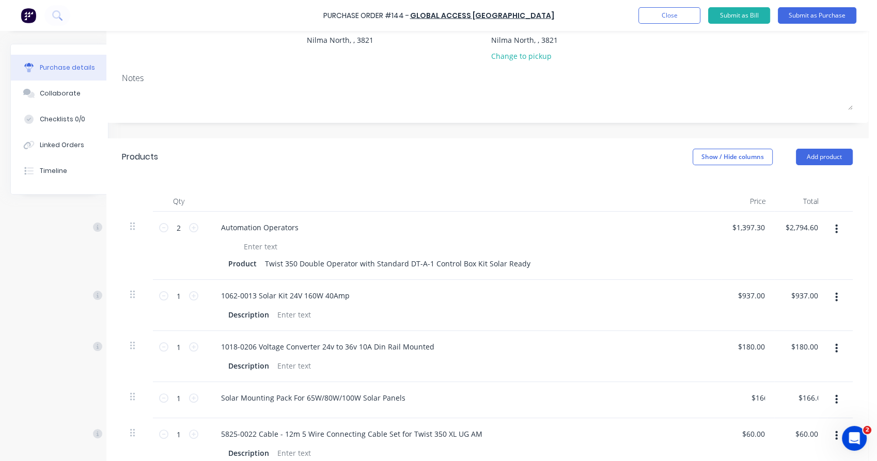
click at [774, 401] on div "$166.00 $0.00" at bounding box center [800, 400] width 53 height 36
click at [189, 399] on icon at bounding box center [193, 397] width 9 height 9
type textarea "x"
type input "2"
type input "$332.00"
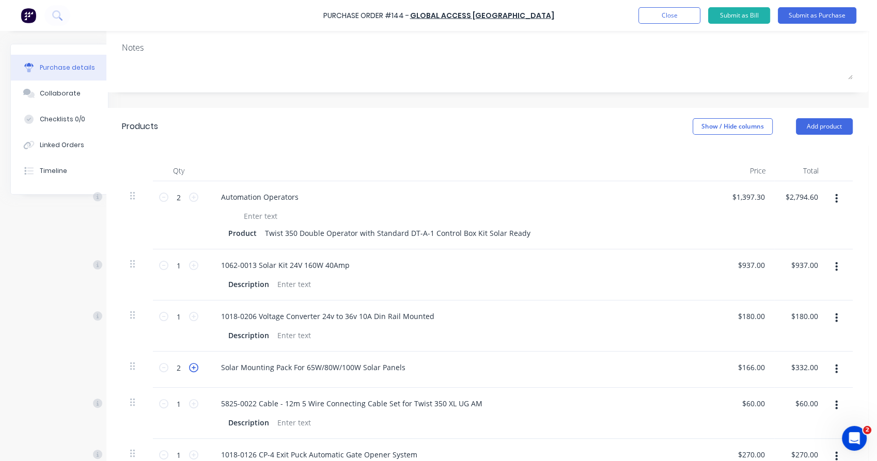
scroll to position [149, 26]
click at [189, 399] on icon at bounding box center [193, 403] width 9 height 9
type textarea "x"
type input "2"
type input "$120.00"
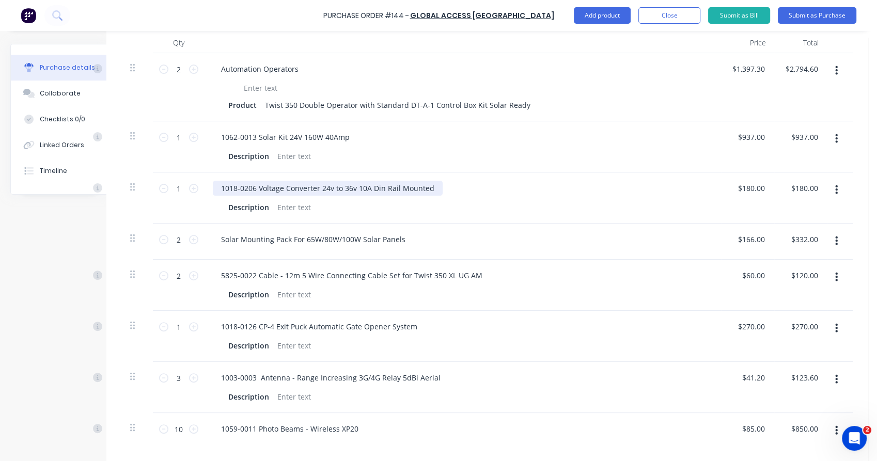
scroll to position [277, 26]
click at [189, 188] on icon at bounding box center [193, 188] width 9 height 9
type textarea "x"
type input "2"
type input "$360.00"
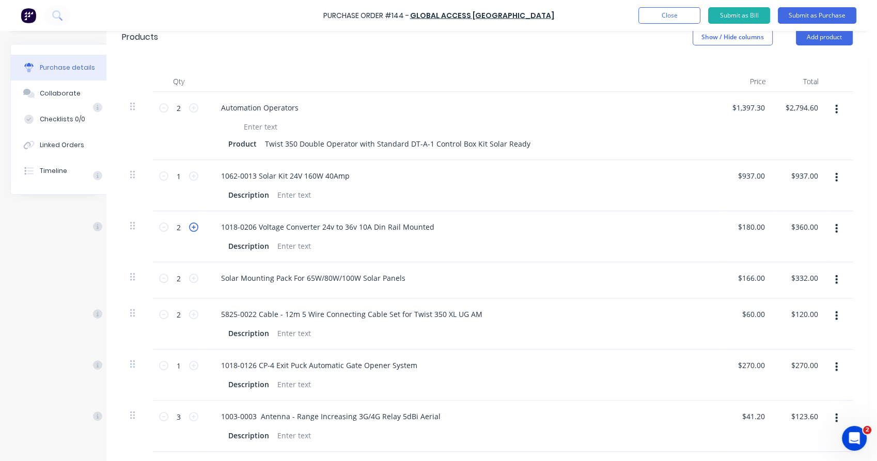
scroll to position [238, 26]
type textarea "x"
drag, startPoint x: 301, startPoint y: 176, endPoint x: 294, endPoint y: 177, distance: 7.2
click at [294, 177] on div "1062-0013 Solar Kit 24V 160W 40Amp" at bounding box center [285, 176] width 145 height 15
click at [486, 187] on div "1062-0013 Solar Kit 24V 200W 40Amp Description" at bounding box center [462, 186] width 516 height 51
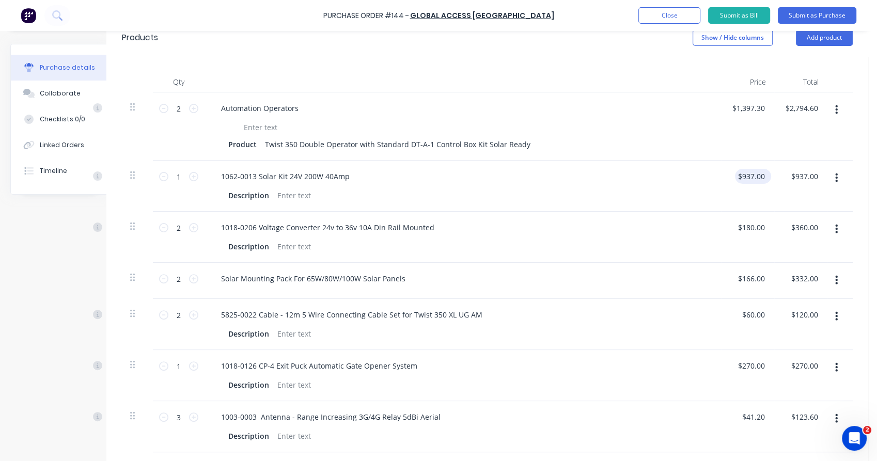
type textarea "x"
type input "937.00"
click at [736, 176] on input "937.00" at bounding box center [751, 176] width 32 height 15
click at [739, 176] on input "937.00" at bounding box center [753, 176] width 28 height 15
type textarea "x"
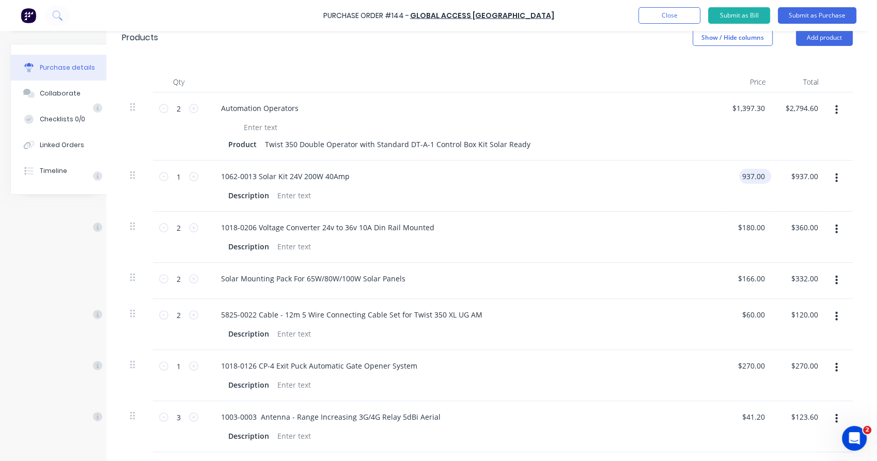
click at [739, 176] on input "937.00" at bounding box center [753, 176] width 28 height 15
type input "1050"
type textarea "x"
type input "$1,050.00"
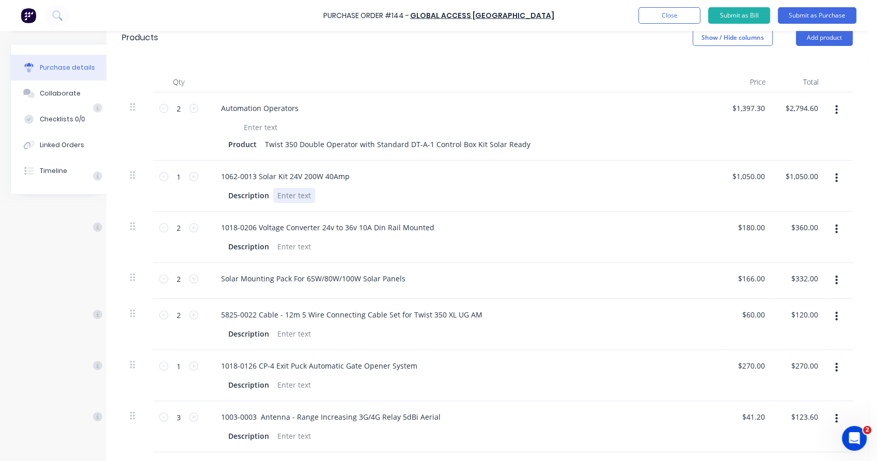
click at [681, 194] on div "Description" at bounding box center [460, 195] width 473 height 15
click at [189, 177] on icon at bounding box center [193, 176] width 9 height 9
type textarea "x"
type input "2"
type input "$2,100.00"
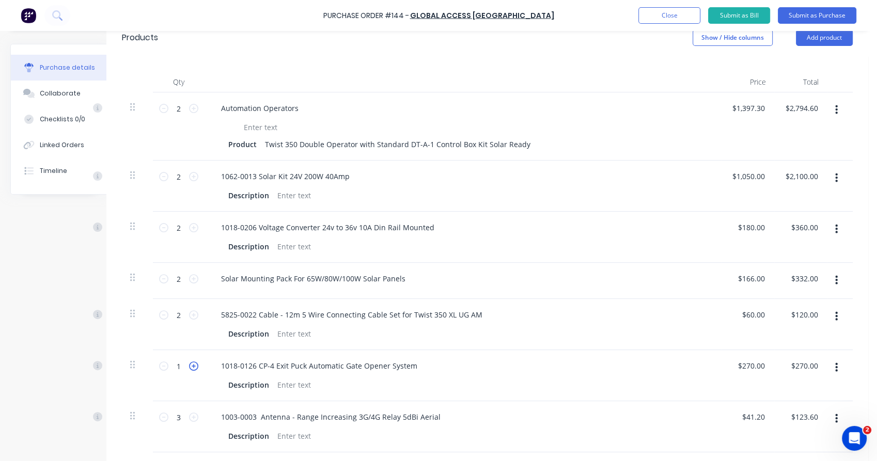
click at [189, 366] on icon at bounding box center [193, 365] width 9 height 9
type textarea "x"
type input "2"
type input "$540.00"
click at [189, 366] on icon at bounding box center [193, 365] width 9 height 9
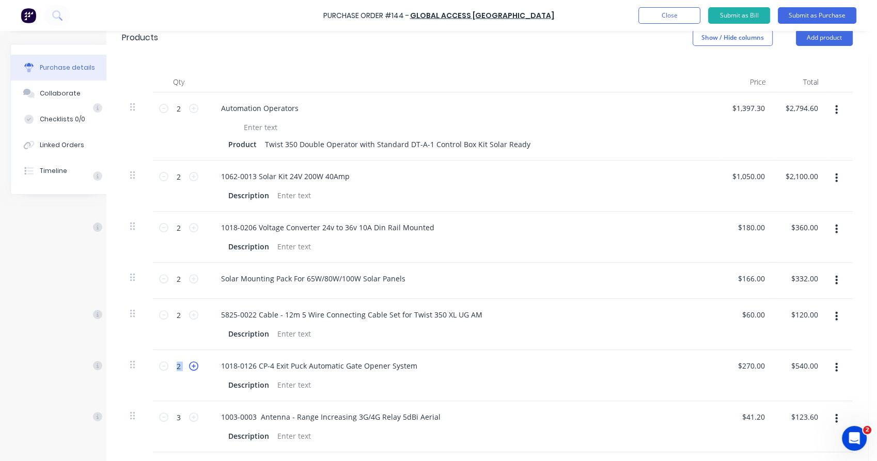
type textarea "x"
type input "3"
type input "$810.00"
click at [189, 366] on icon at bounding box center [193, 365] width 9 height 9
type textarea "x"
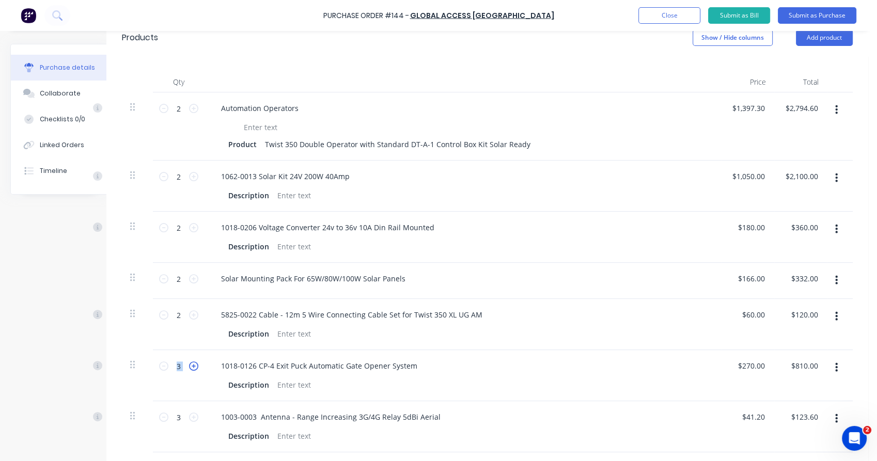
type input "4"
type input "$1,080.00"
click at [189, 366] on icon at bounding box center [193, 365] width 9 height 9
type textarea "x"
type input "5"
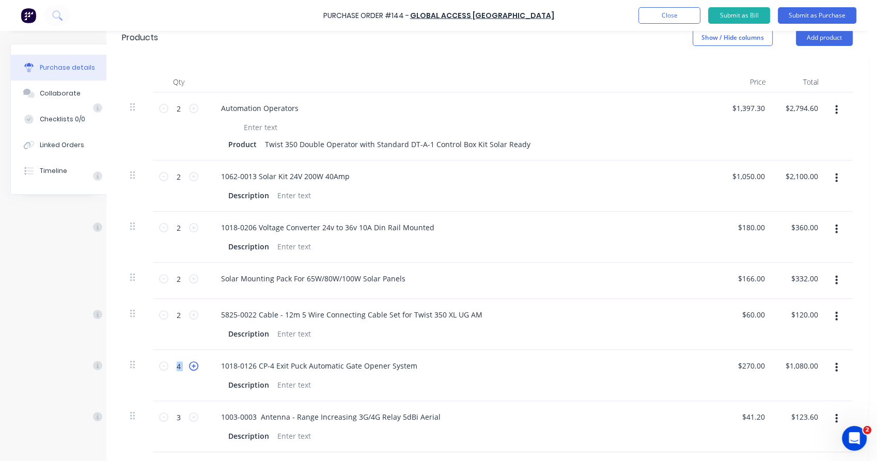
type input "$1,350.00"
drag, startPoint x: 185, startPoint y: 366, endPoint x: 188, endPoint y: 384, distance: 18.3
click at [188, 384] on div "5 5" at bounding box center [179, 375] width 52 height 51
click at [184, 387] on div "5 5" at bounding box center [179, 375] width 52 height 51
click at [189, 420] on icon at bounding box center [193, 417] width 9 height 9
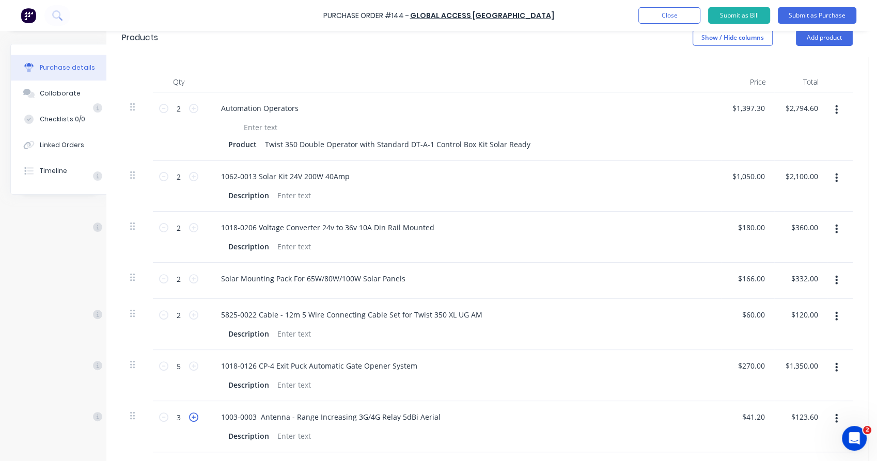
type textarea "x"
type input "4"
type input "$164.80"
click at [189, 420] on icon at bounding box center [193, 417] width 9 height 9
type textarea "x"
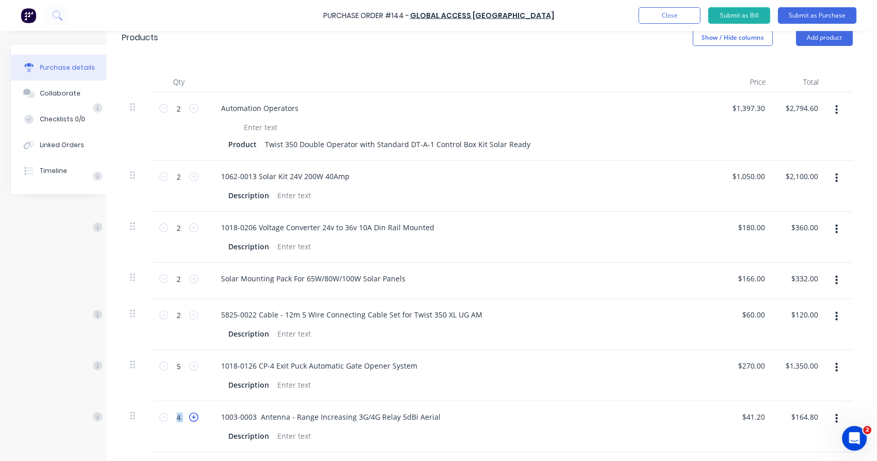
type input "5"
type input "$206.00"
drag, startPoint x: 185, startPoint y: 420, endPoint x: 175, endPoint y: 395, distance: 27.5
click at [175, 395] on div "5 5" at bounding box center [179, 375] width 52 height 51
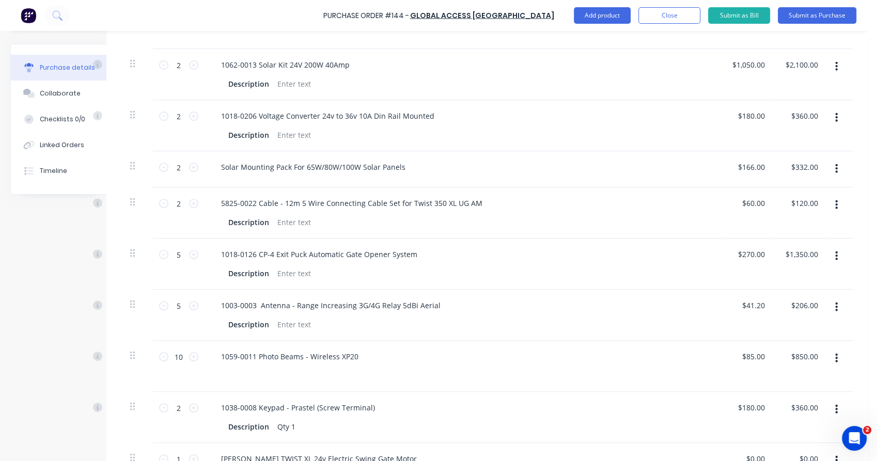
scroll to position [363, 26]
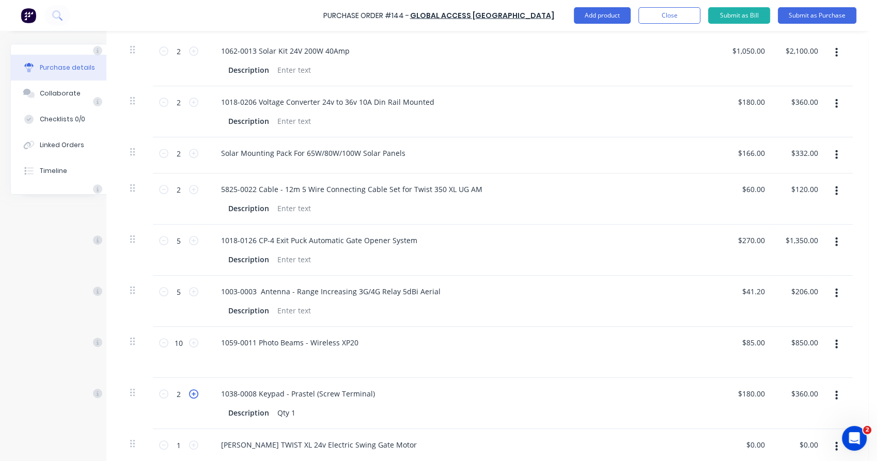
click at [189, 394] on icon at bounding box center [193, 393] width 9 height 9
type textarea "x"
type input "3"
type input "$540.00"
click at [189, 394] on icon at bounding box center [193, 393] width 9 height 9
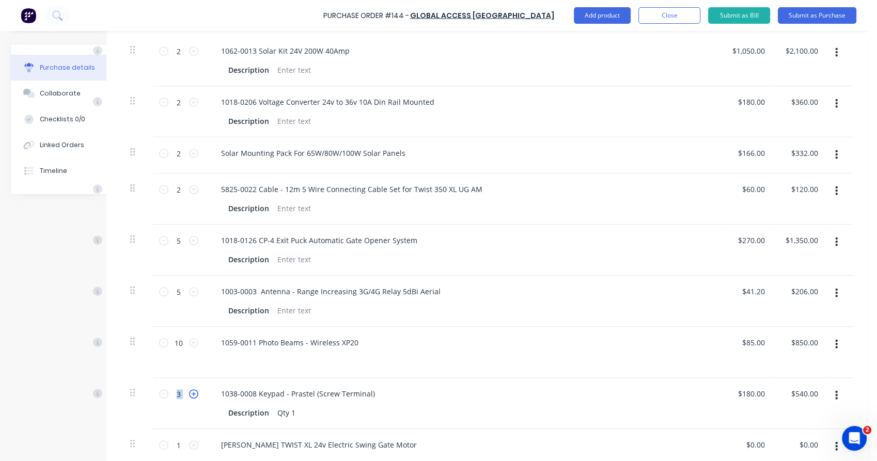
type textarea "x"
type input "4"
type input "$720.00"
click at [189, 394] on icon at bounding box center [193, 393] width 9 height 9
type textarea "x"
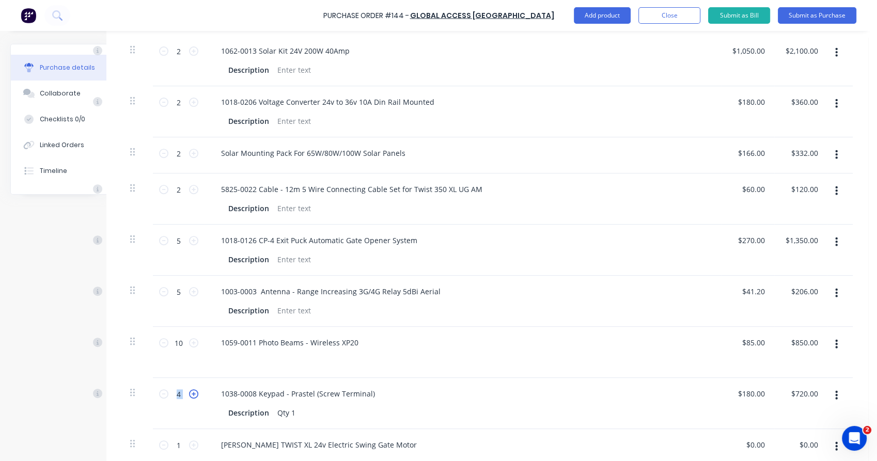
type input "5"
type input "$900.00"
drag, startPoint x: 185, startPoint y: 394, endPoint x: 191, endPoint y: 413, distance: 19.4
click at [191, 413] on div "5 5" at bounding box center [179, 403] width 52 height 51
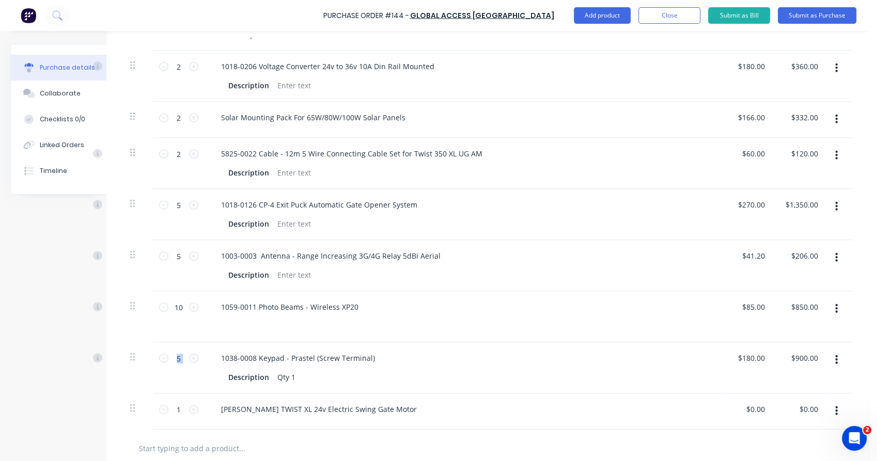
scroll to position [400, 26]
click at [204, 377] on div "1038-0008 Keypad - Prastel (Screw Terminal) Description Qty 1" at bounding box center [462, 366] width 516 height 51
click at [273, 375] on div "Qty 1" at bounding box center [286, 376] width 26 height 15
type textarea "x"
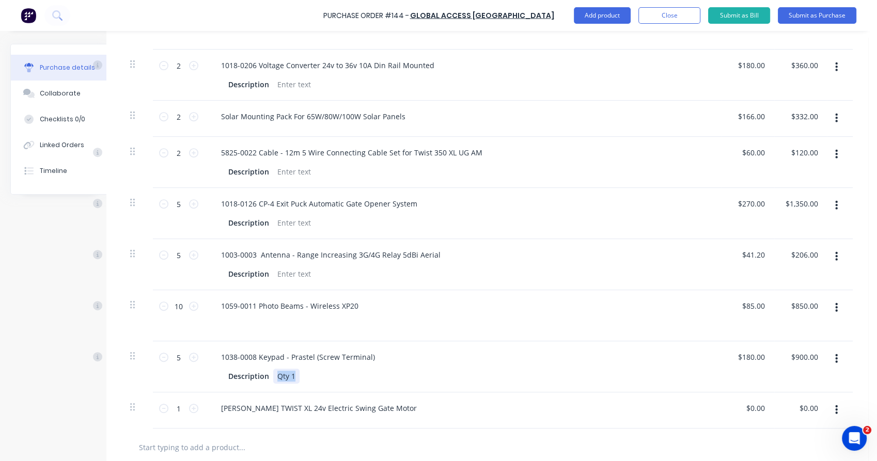
click at [273, 375] on div "Qty 1" at bounding box center [286, 376] width 26 height 15
click at [193, 370] on div "5 5" at bounding box center [179, 366] width 52 height 51
click at [611, 17] on button "Add product" at bounding box center [602, 15] width 57 height 17
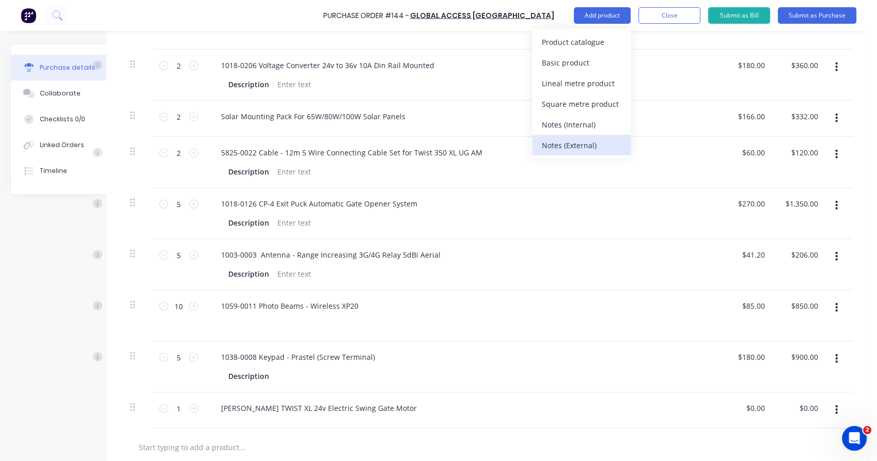
click at [591, 144] on div "Notes (External)" at bounding box center [582, 145] width 80 height 15
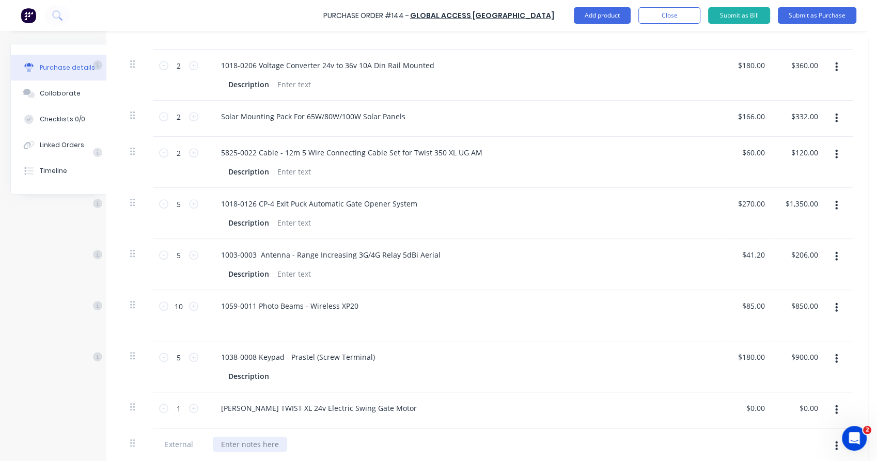
type textarea "x"
click at [253, 448] on div at bounding box center [250, 444] width 74 height 15
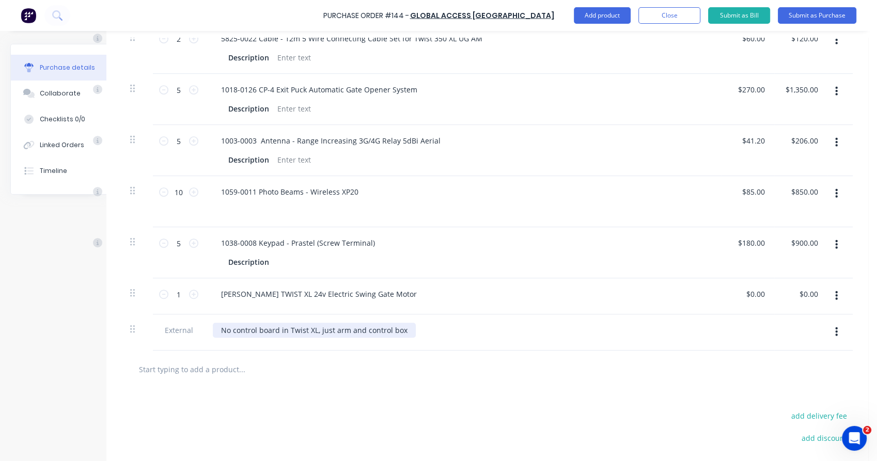
scroll to position [539, 26]
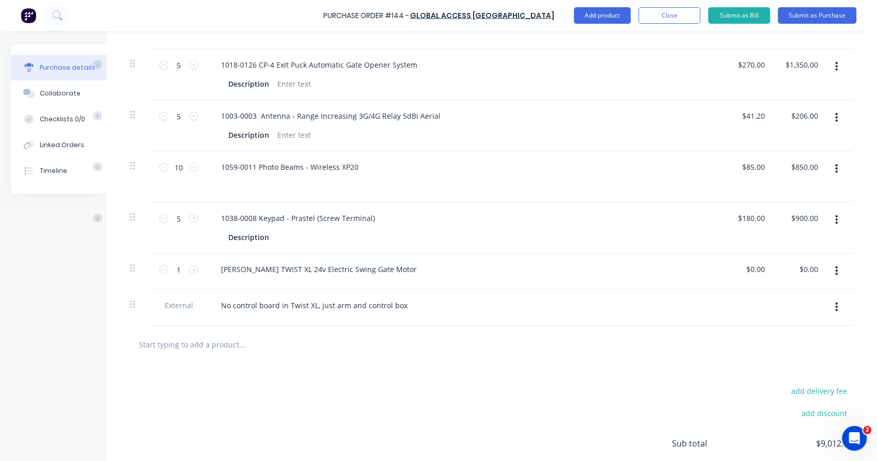
type textarea "x"
click at [230, 397] on div "add delivery fee add discount Sub total $9,012.60 Tax $901.26 Total $9,913.86" at bounding box center [487, 449] width 762 height 170
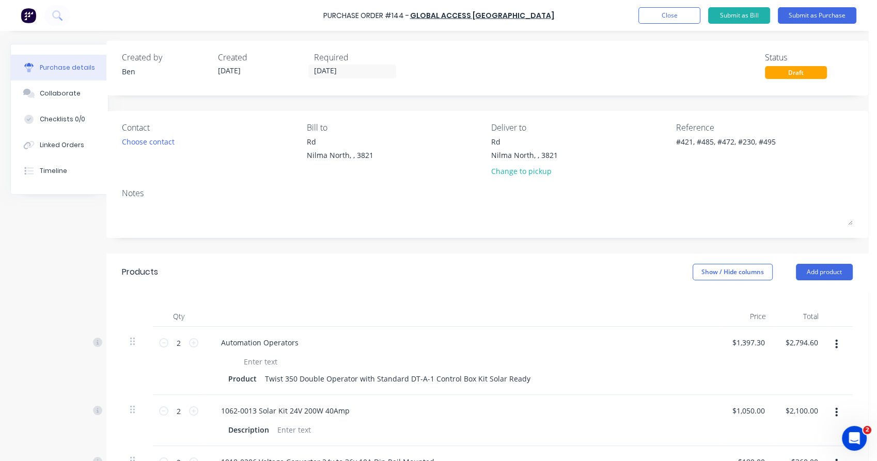
scroll to position [3, 26]
drag, startPoint x: 728, startPoint y: 144, endPoint x: 709, endPoint y: 145, distance: 18.6
click at [709, 145] on textarea "#421, #485, #472, #230, #495" at bounding box center [740, 148] width 129 height 23
type textarea "#421, #485, #230, #495"
type textarea "x"
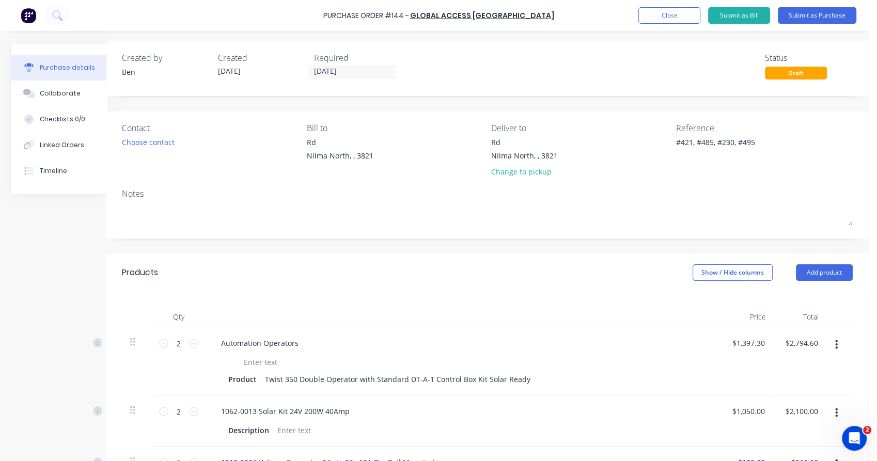
type textarea "#421, #485, #230, #495"
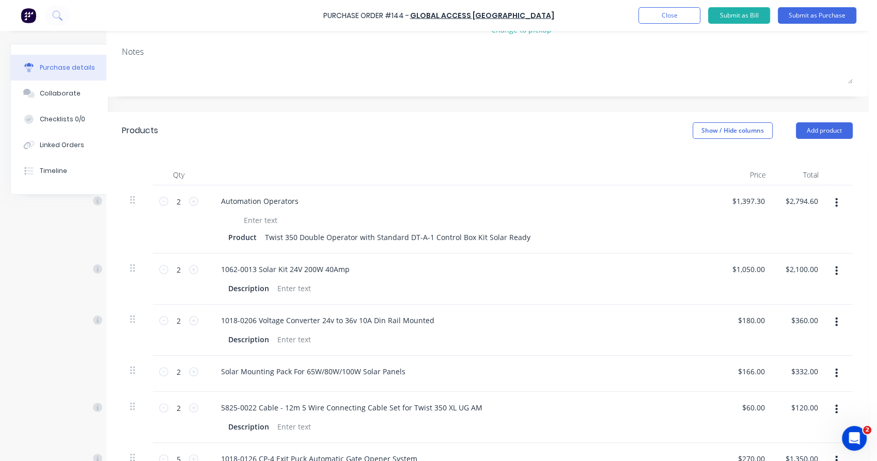
scroll to position [0, 26]
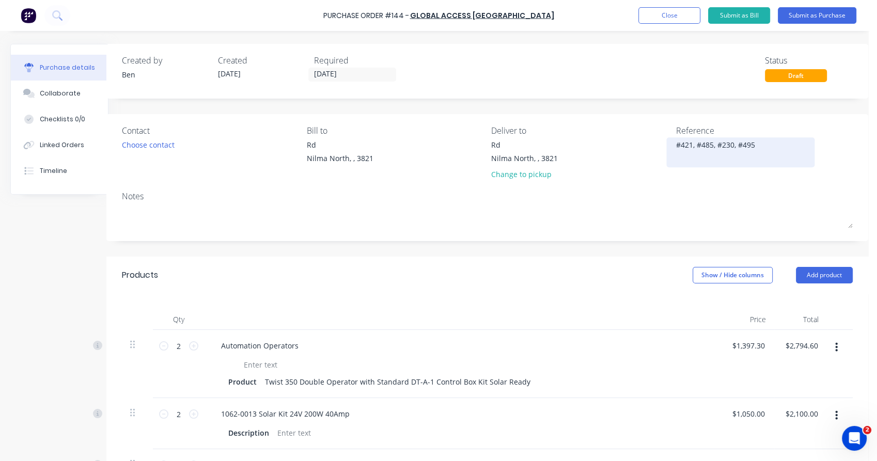
type textarea "x"
click at [706, 144] on textarea "#421, #485, #230, #495" at bounding box center [740, 150] width 129 height 23
type textarea "#421, #485, # #230, #495"
type textarea "x"
type textarea "#421, #485, # #230, #495"
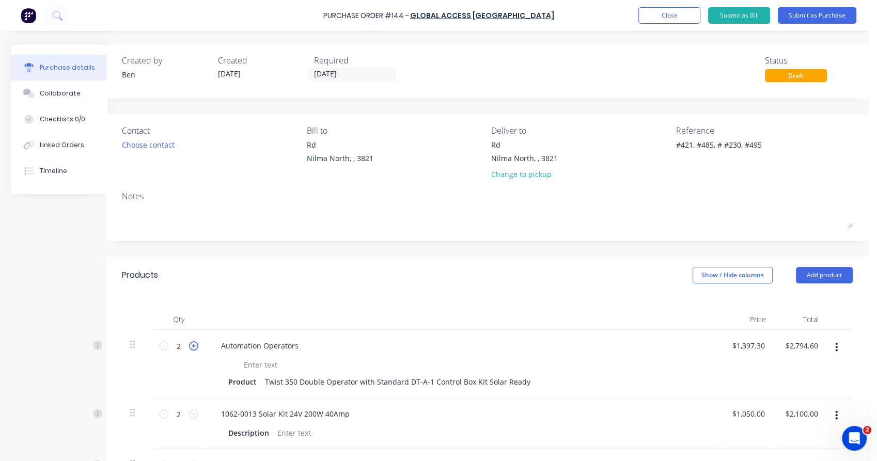
click at [189, 346] on icon at bounding box center [193, 345] width 9 height 9
type textarea "x"
type input "3"
type input "$4,191.90"
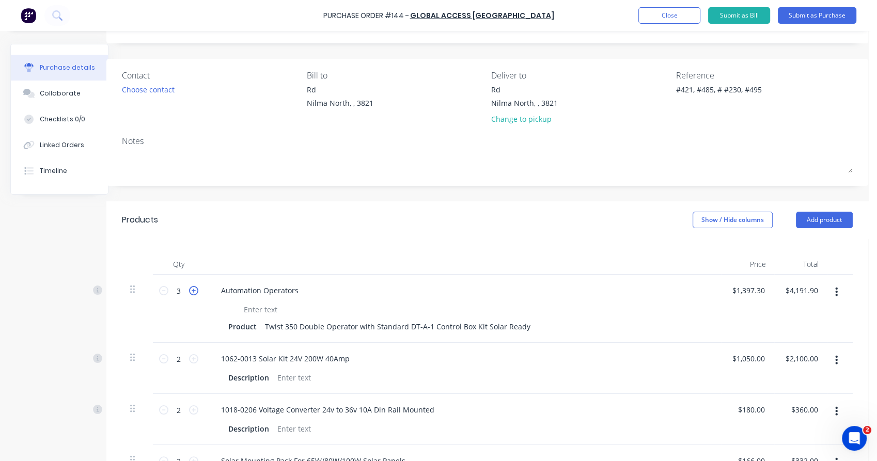
scroll to position [62, 26]
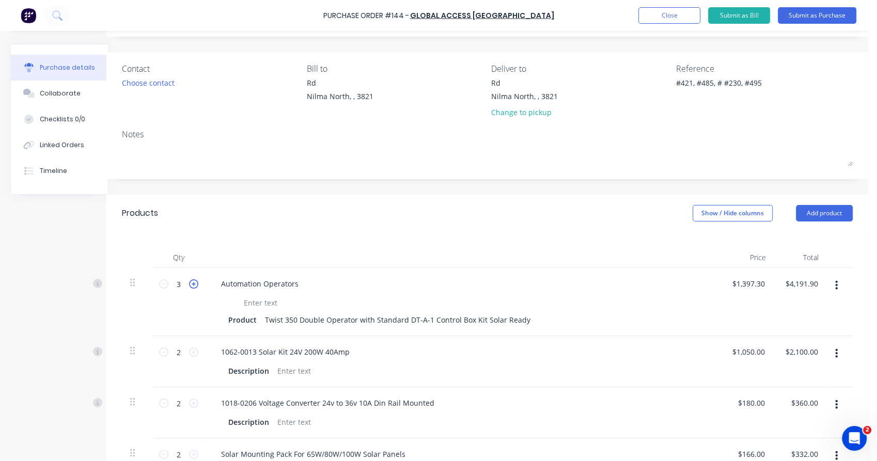
click at [186, 346] on div "2 2" at bounding box center [178, 351] width 35 height 15
click at [189, 353] on icon at bounding box center [193, 352] width 9 height 9
type textarea "x"
type input "3"
type input "$3,150.00"
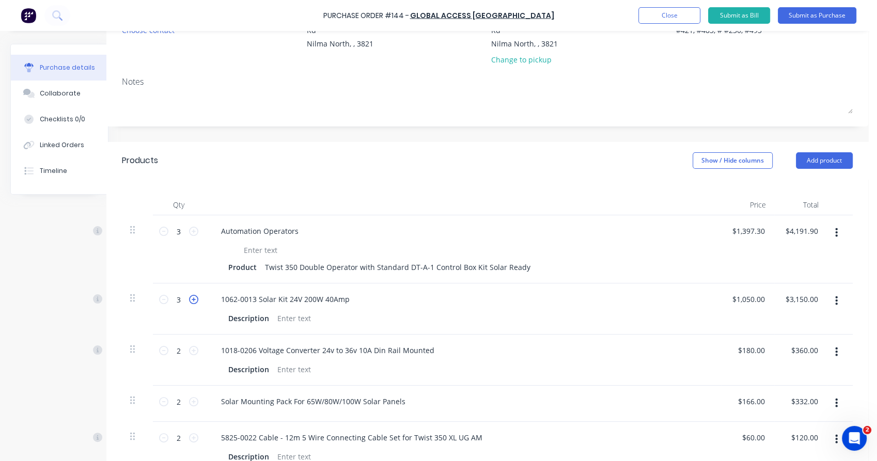
click at [189, 353] on icon at bounding box center [193, 350] width 9 height 9
type textarea "x"
type input "3"
type input "$540.00"
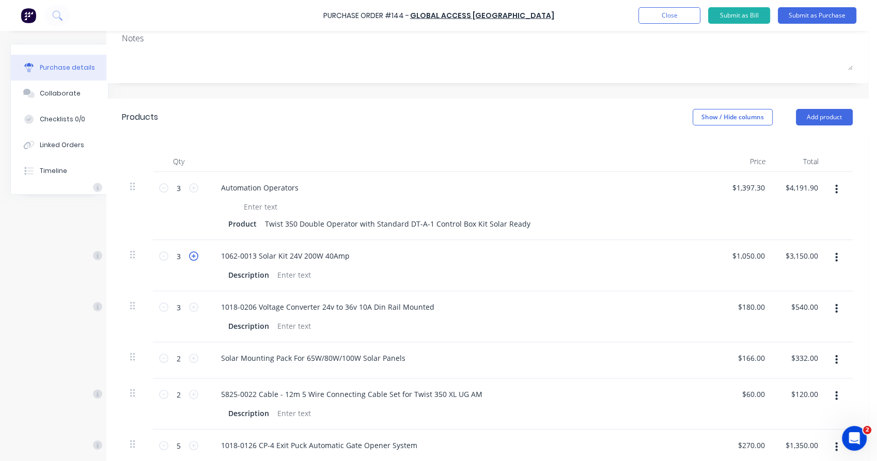
click at [186, 353] on div "2 2" at bounding box center [178, 358] width 35 height 15
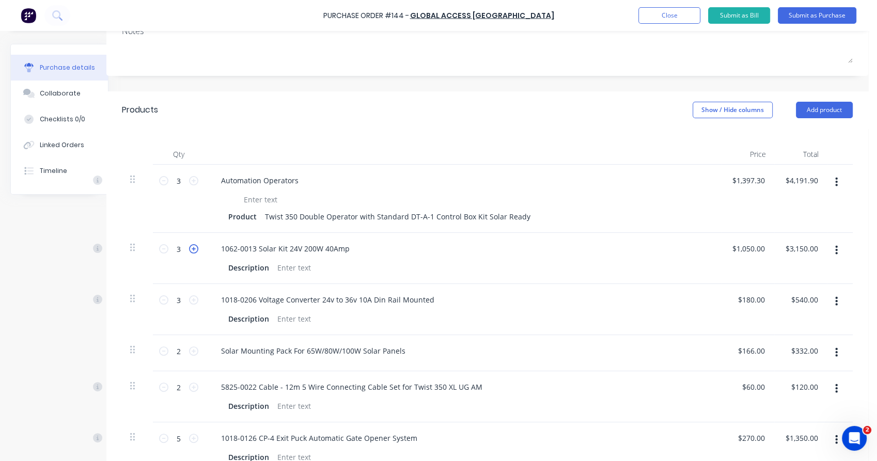
click at [189, 353] on icon at bounding box center [193, 350] width 9 height 9
type textarea "x"
type input "3"
type input "$498.00"
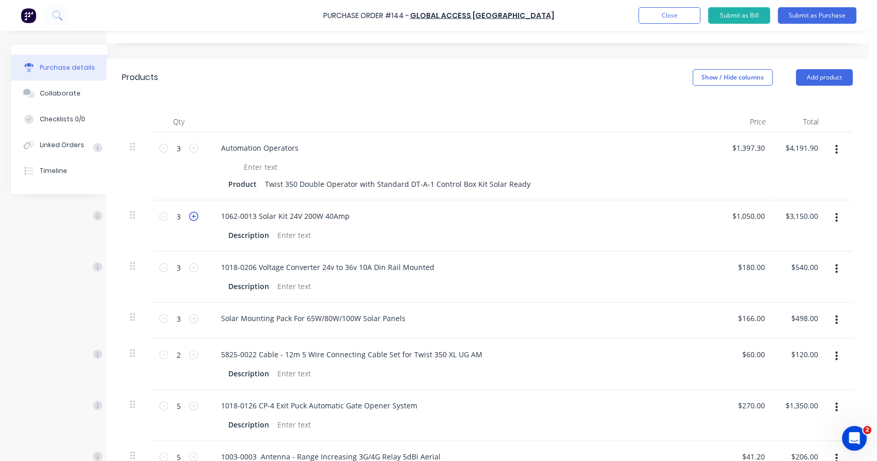
click at [189, 353] on icon at bounding box center [193, 354] width 9 height 9
type textarea "x"
type input "3"
type input "$180.00"
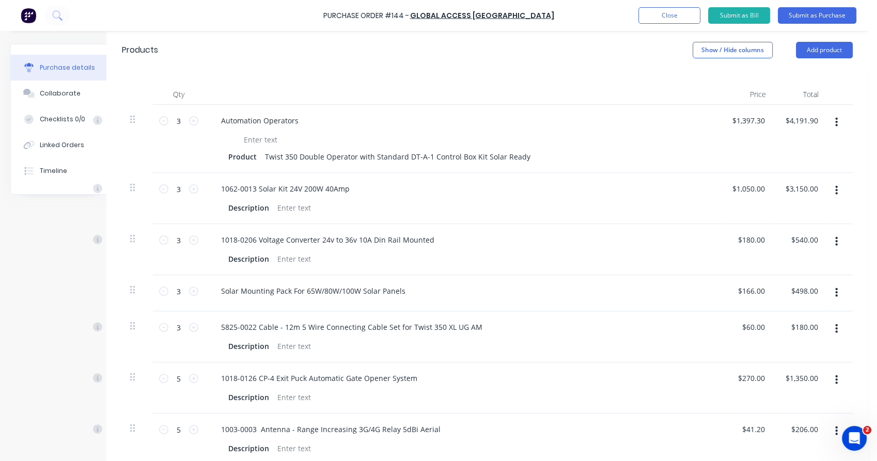
scroll to position [0, 26]
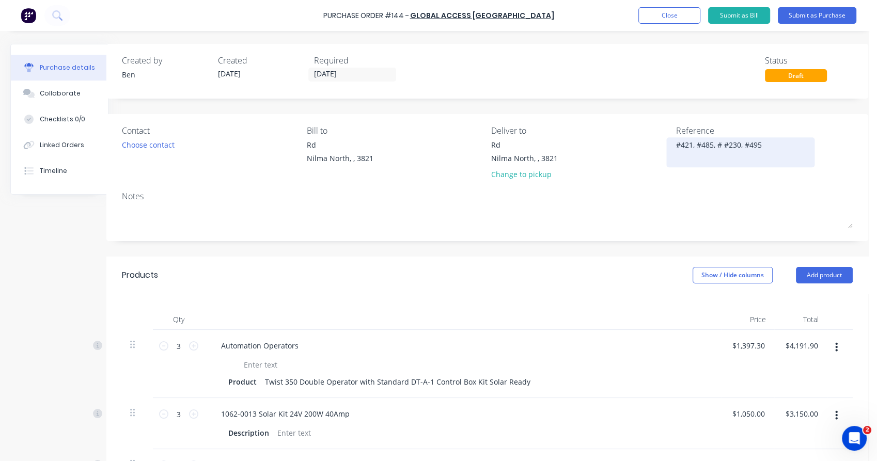
click at [712, 144] on textarea "#421, #485, # #230, #495" at bounding box center [740, 150] width 129 height 23
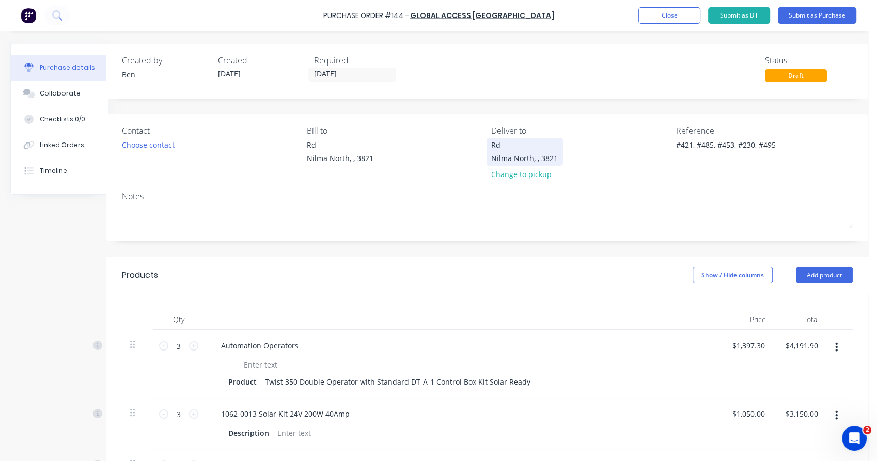
type textarea "#421, #485, #453, #230, #495"
type textarea "x"
type textarea "#421, #485, #453, #230, #495"
click at [491, 143] on div "Rd" at bounding box center [524, 144] width 67 height 11
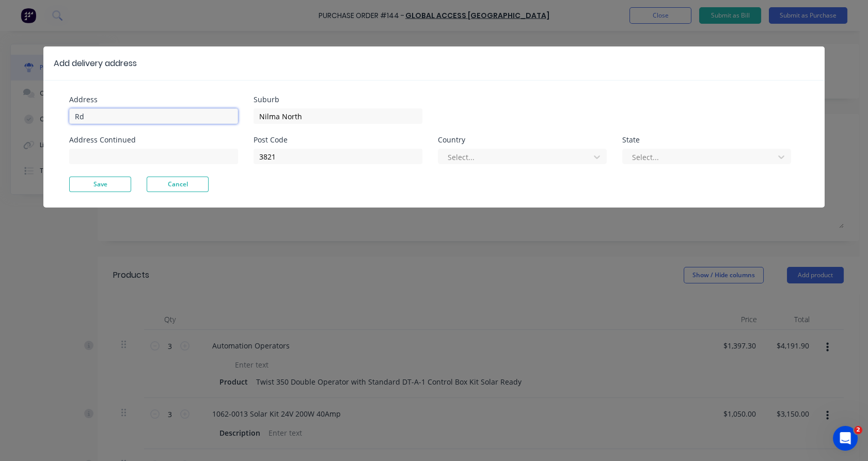
type textarea "x"
click at [75, 113] on input "Rd" at bounding box center [153, 115] width 169 height 15
type input "[STREET_ADDRESS][PERSON_NAME]"
click at [469, 154] on div at bounding box center [516, 157] width 138 height 13
type textarea "x"
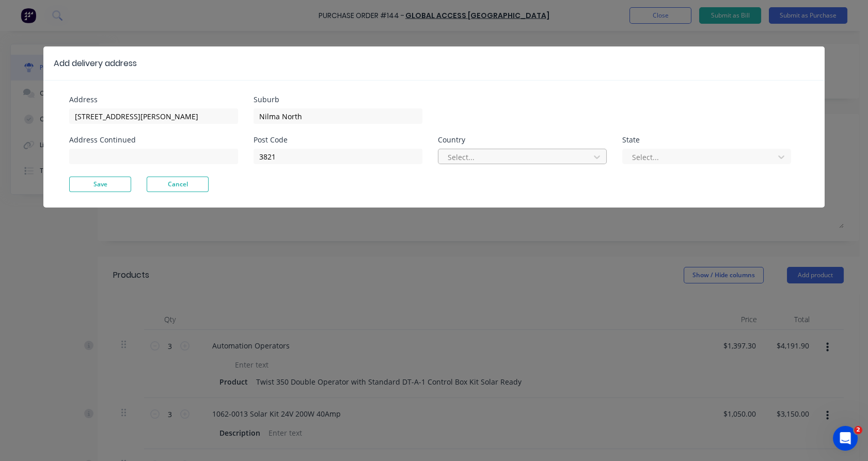
type input "a"
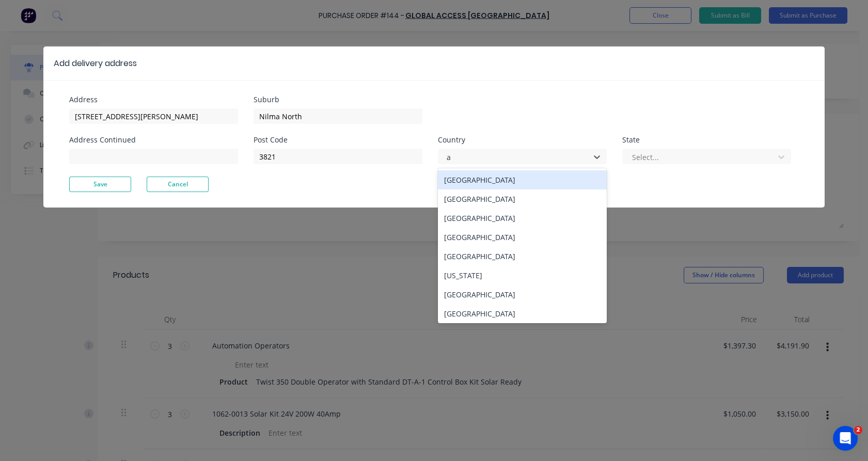
click at [467, 183] on div "[GEOGRAPHIC_DATA]" at bounding box center [522, 179] width 169 height 19
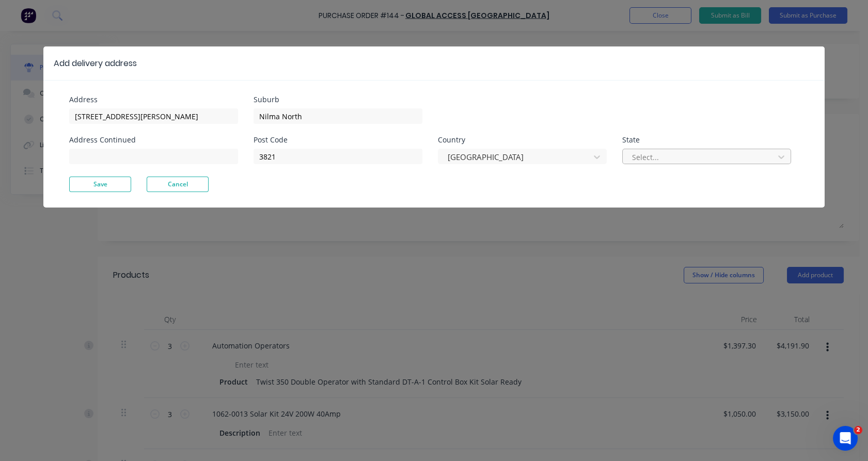
type textarea "x"
click at [637, 157] on div at bounding box center [700, 157] width 138 height 13
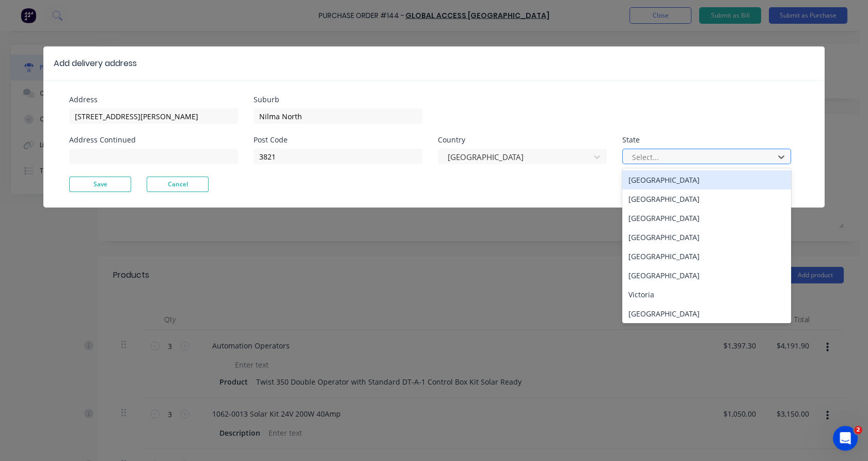
type input "v"
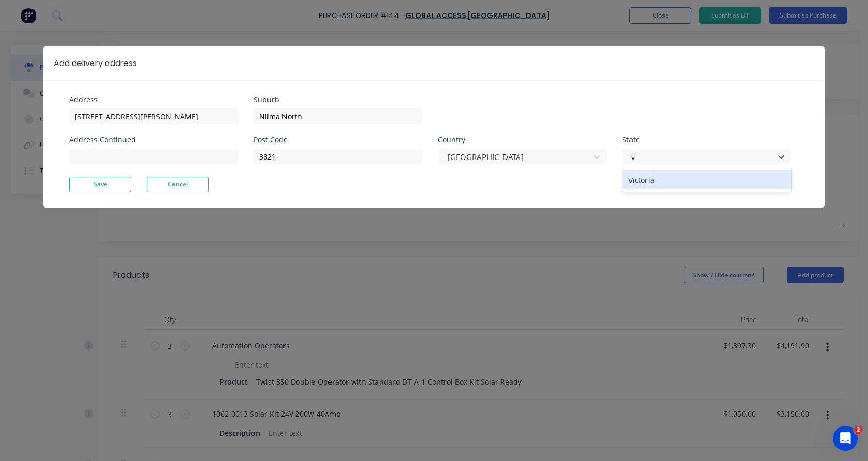
click at [638, 190] on div "Victoria" at bounding box center [706, 179] width 169 height 23
click at [646, 178] on div "Victoria" at bounding box center [706, 179] width 169 height 19
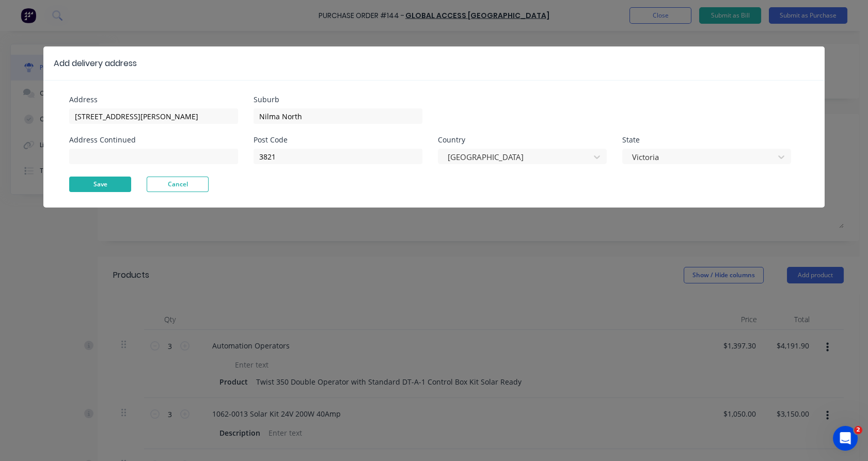
click at [112, 180] on button "Save" at bounding box center [100, 184] width 62 height 15
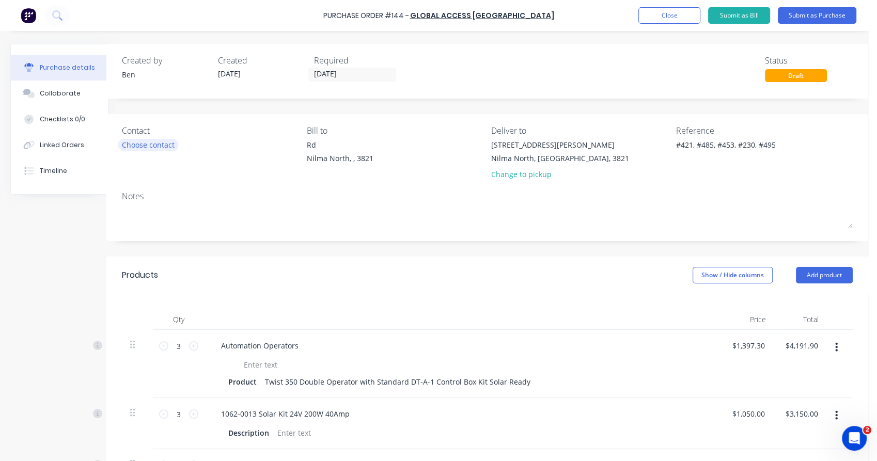
click at [135, 145] on div "Choose contact" at bounding box center [148, 144] width 53 height 11
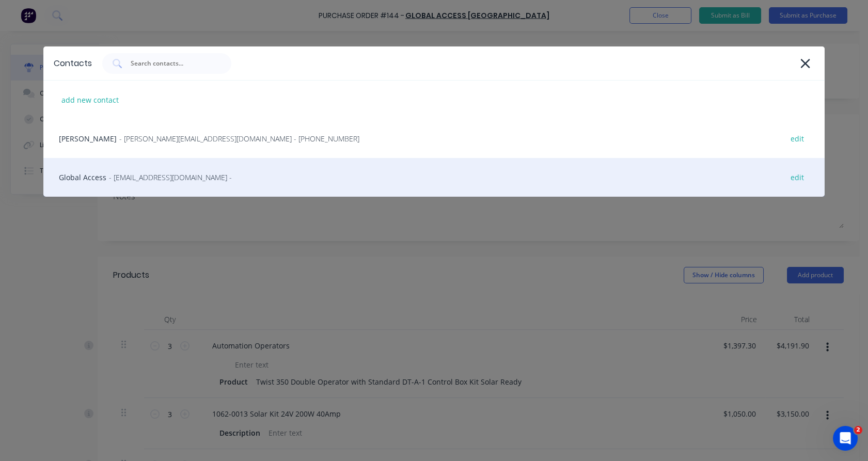
click at [147, 174] on span "- [EMAIL_ADDRESS][DOMAIN_NAME] -" at bounding box center [170, 177] width 123 height 11
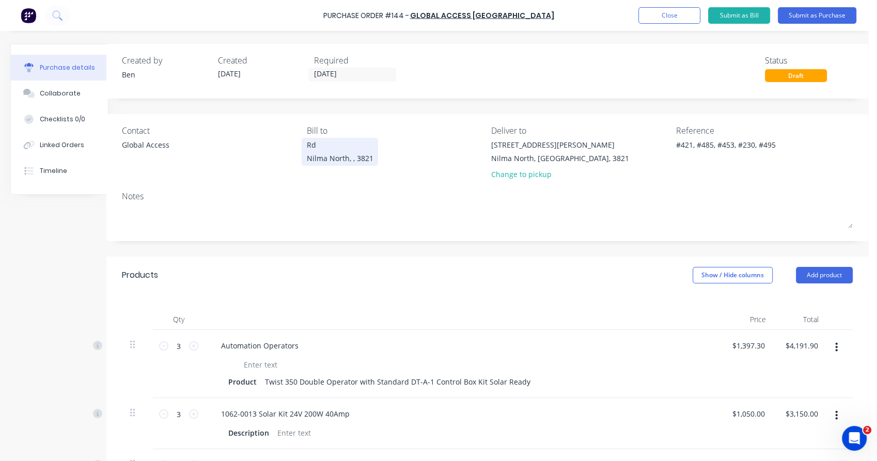
click at [307, 144] on div "Rd" at bounding box center [340, 144] width 67 height 11
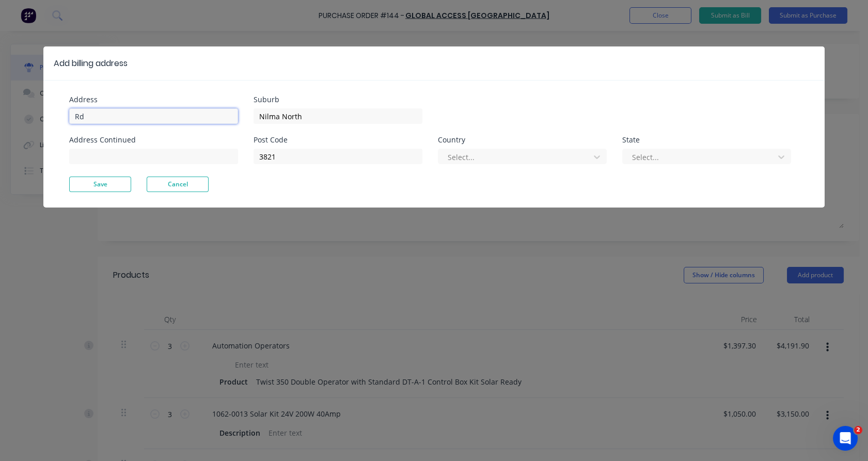
type textarea "x"
click at [73, 116] on input "Rd" at bounding box center [153, 115] width 169 height 15
type input "[STREET_ADDRESS][PERSON_NAME]"
click at [455, 157] on div at bounding box center [516, 157] width 138 height 13
type textarea "x"
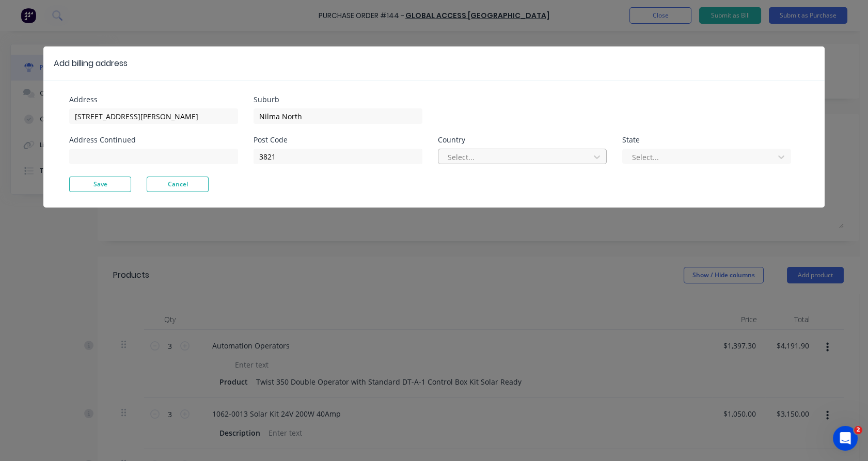
type input "a"
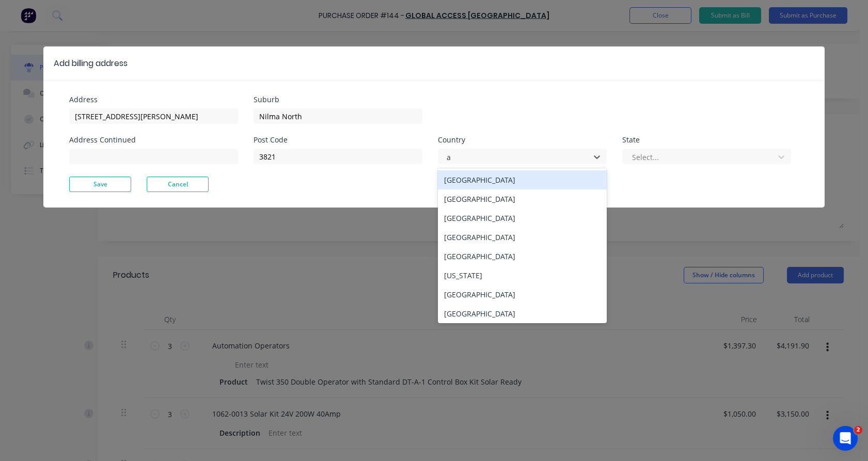
click at [458, 177] on div "[GEOGRAPHIC_DATA]" at bounding box center [522, 179] width 169 height 19
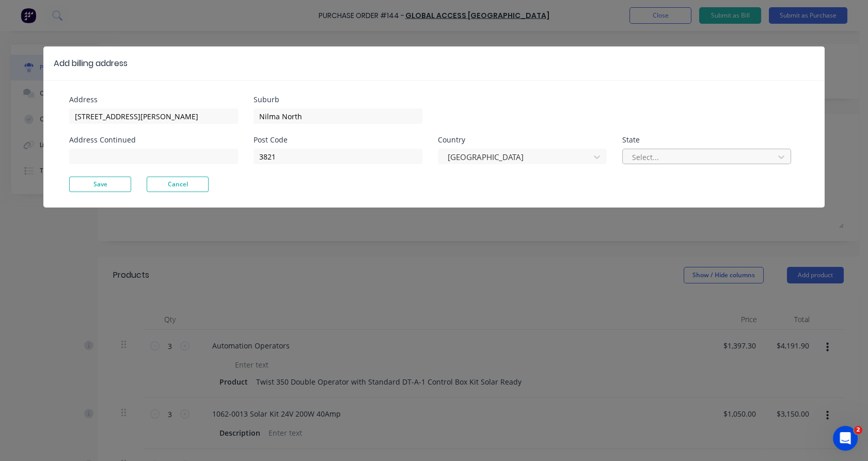
type textarea "x"
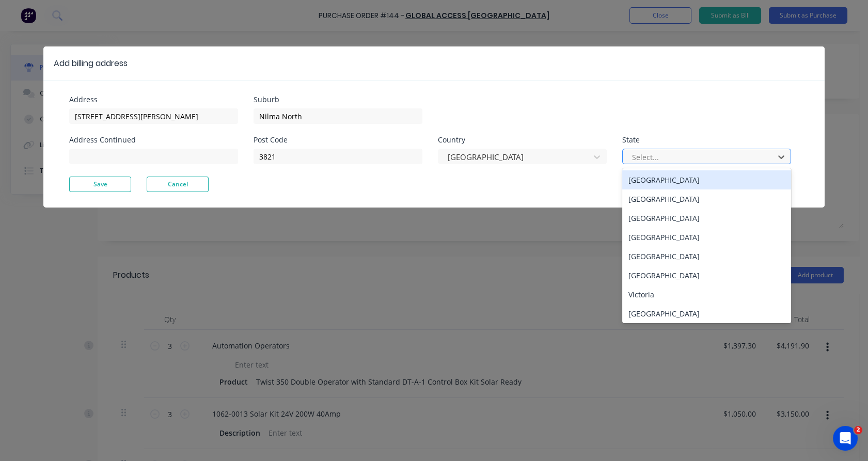
click at [673, 156] on div at bounding box center [700, 157] width 138 height 13
type input "v"
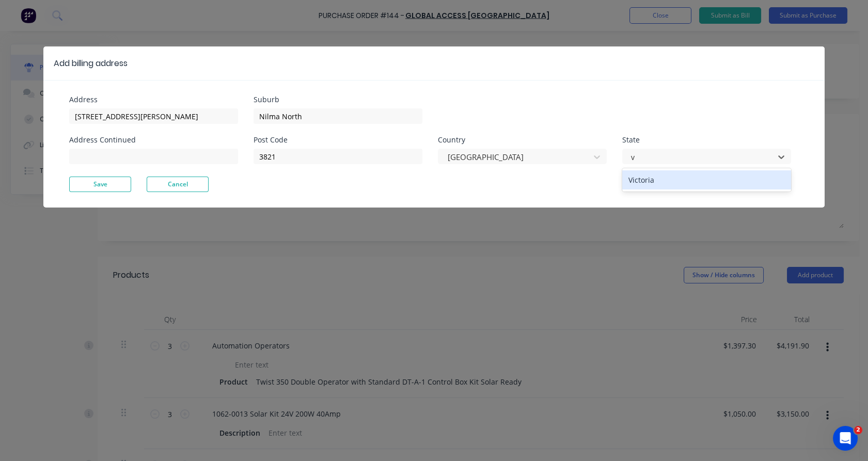
click at [641, 181] on div "Victoria" at bounding box center [706, 179] width 169 height 19
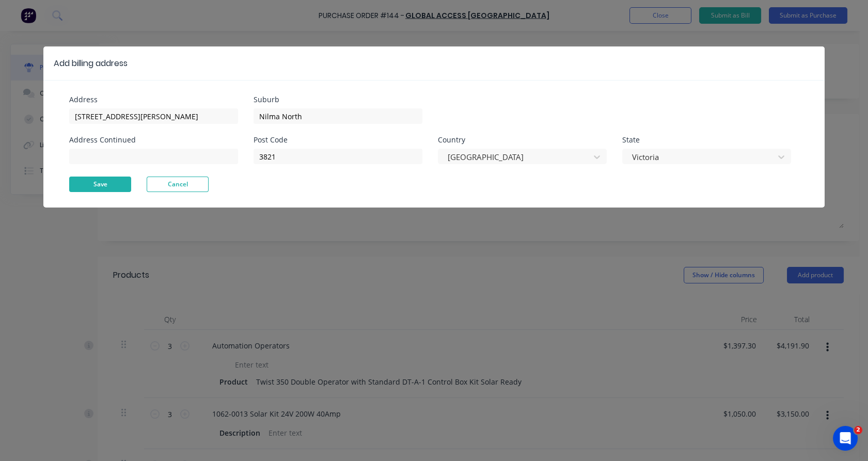
click at [116, 182] on button "Save" at bounding box center [100, 184] width 62 height 15
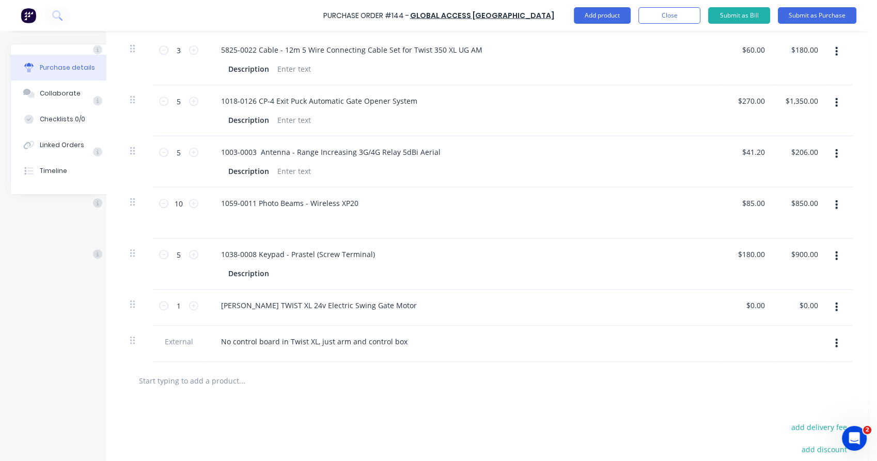
scroll to position [629, 26]
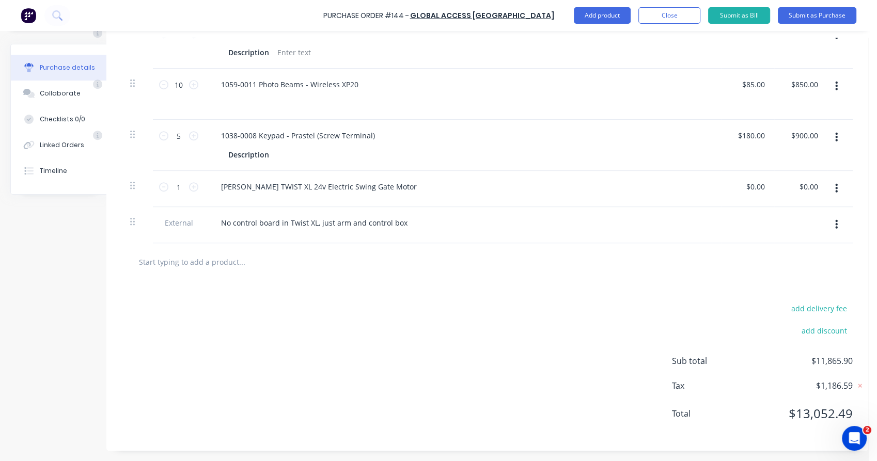
click at [226, 265] on div at bounding box center [487, 262] width 731 height 38
click at [197, 256] on input "text" at bounding box center [241, 261] width 207 height 21
click at [595, 15] on button "Add product" at bounding box center [602, 15] width 57 height 17
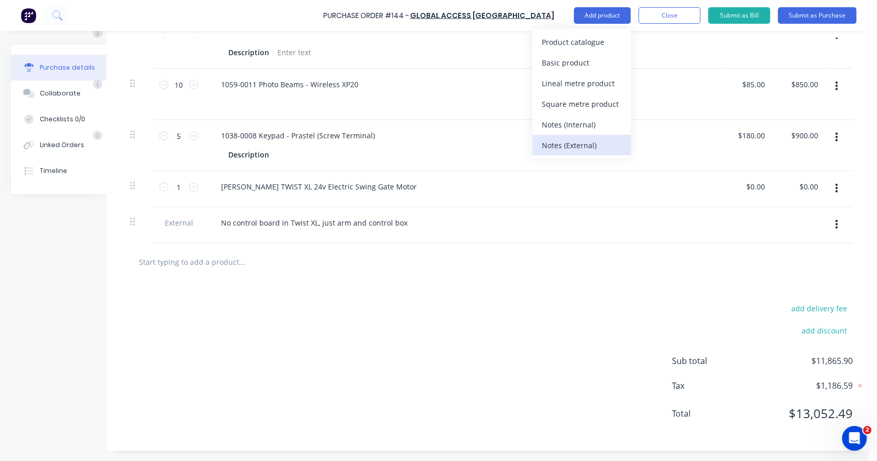
click at [599, 146] on div "Notes (External)" at bounding box center [582, 145] width 80 height 15
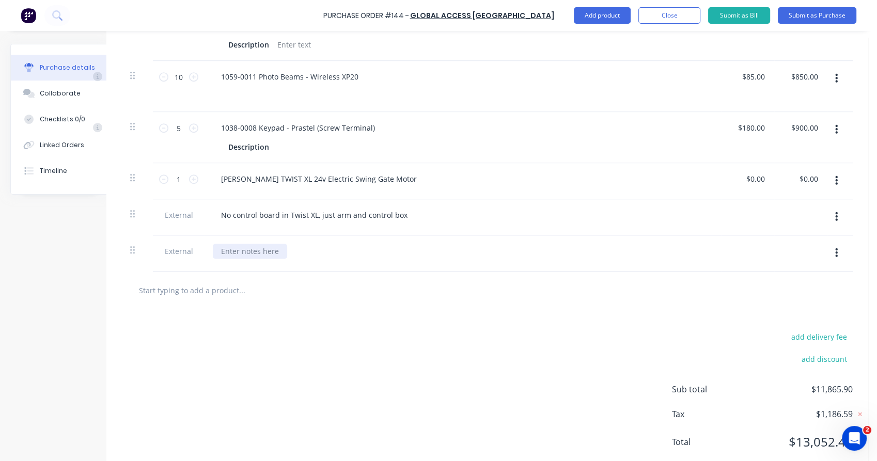
type textarea "x"
click at [229, 246] on div at bounding box center [250, 251] width 74 height 15
click at [213, 250] on div "Spare twist 2oo" at bounding box center [248, 251] width 70 height 15
click at [274, 251] on div "2x spare twist 2oo" at bounding box center [252, 251] width 79 height 15
click at [269, 314] on div "add delivery fee add discount Sub total $11,865.90 Tax $1,186.59 Total $13,052.…" at bounding box center [487, 394] width 762 height 170
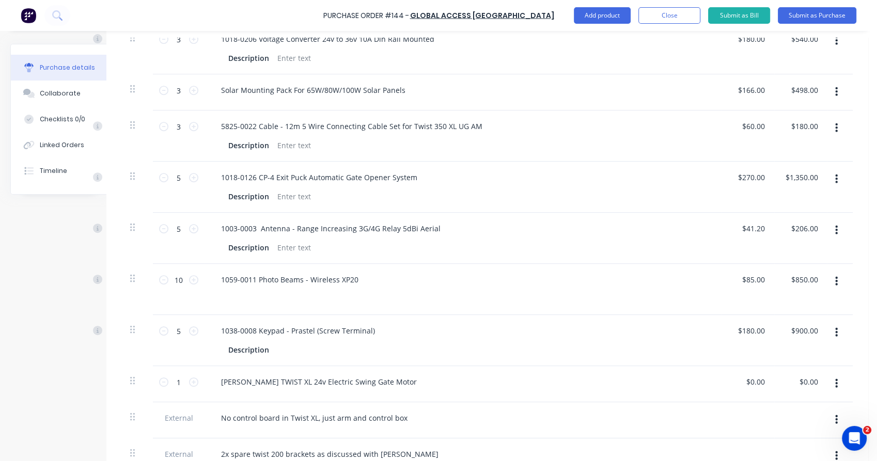
scroll to position [426, 26]
type textarea "x"
click at [289, 248] on div at bounding box center [294, 248] width 42 height 15
click at [155, 246] on div "5 5" at bounding box center [179, 238] width 52 height 51
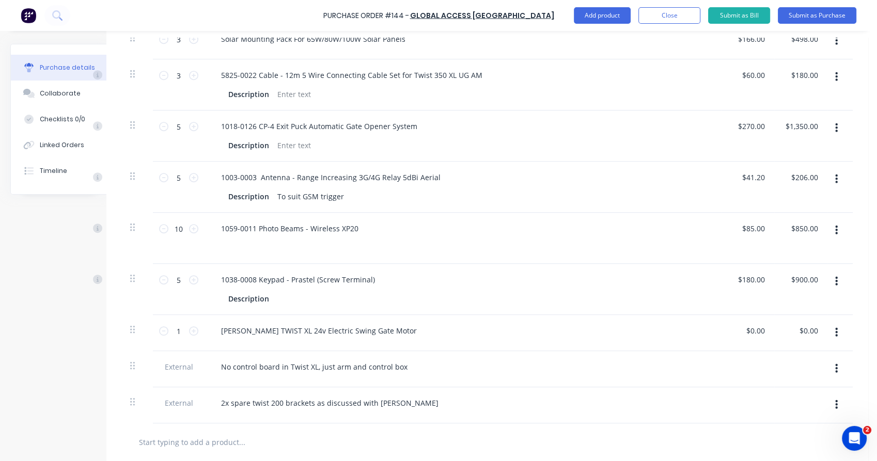
scroll to position [665, 26]
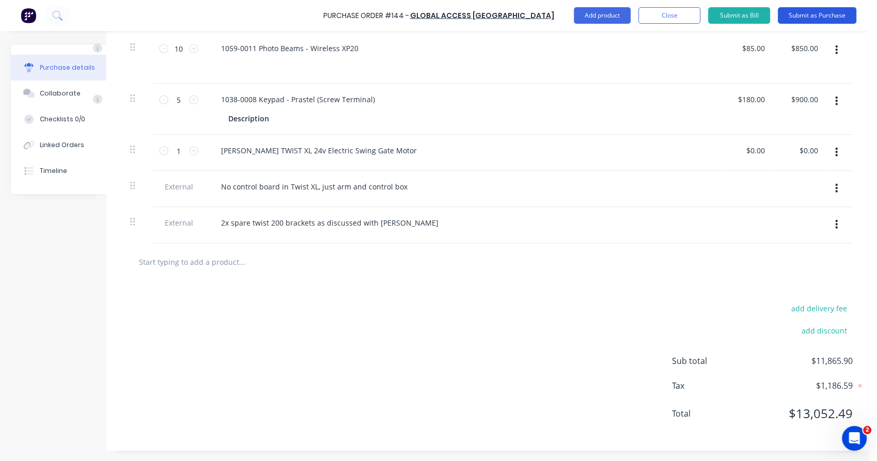
click at [800, 15] on button "Submit as Purchase" at bounding box center [817, 15] width 78 height 17
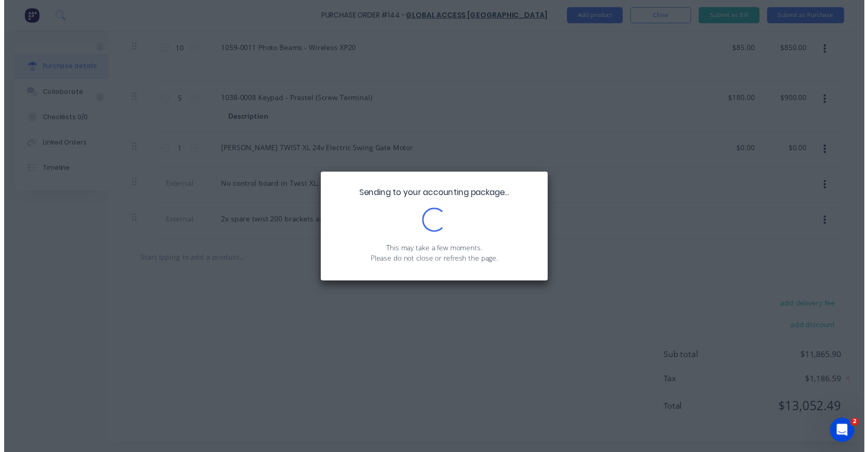
scroll to position [0, 0]
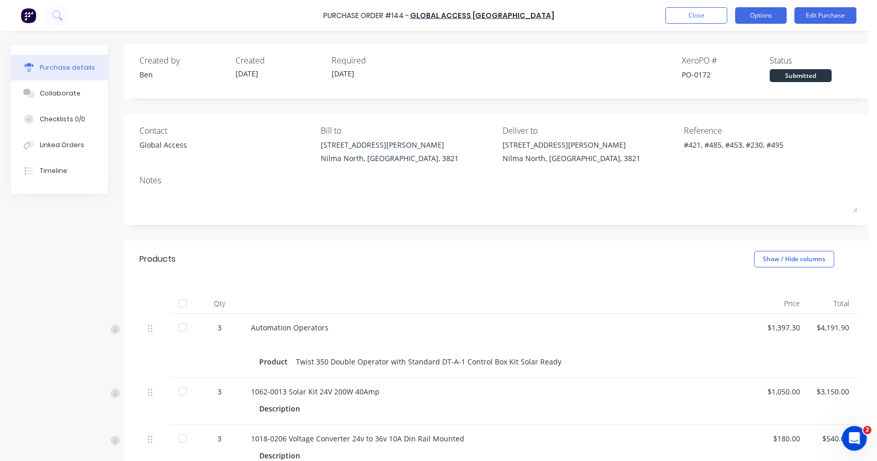
click at [766, 21] on button "Options" at bounding box center [761, 15] width 52 height 17
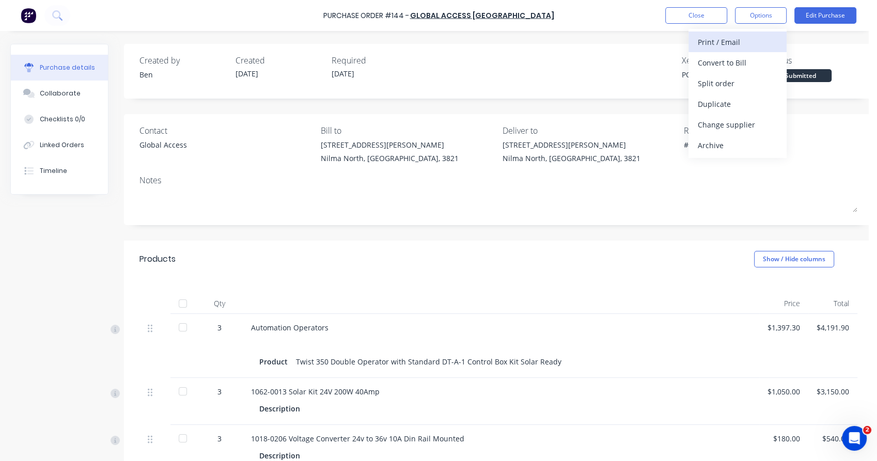
click at [730, 43] on div "Print / Email" at bounding box center [738, 42] width 80 height 15
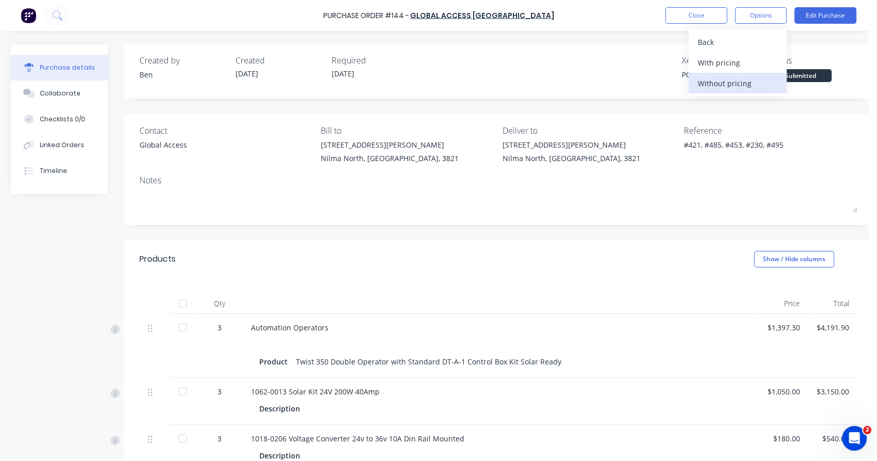
click at [718, 80] on div "Without pricing" at bounding box center [738, 83] width 80 height 15
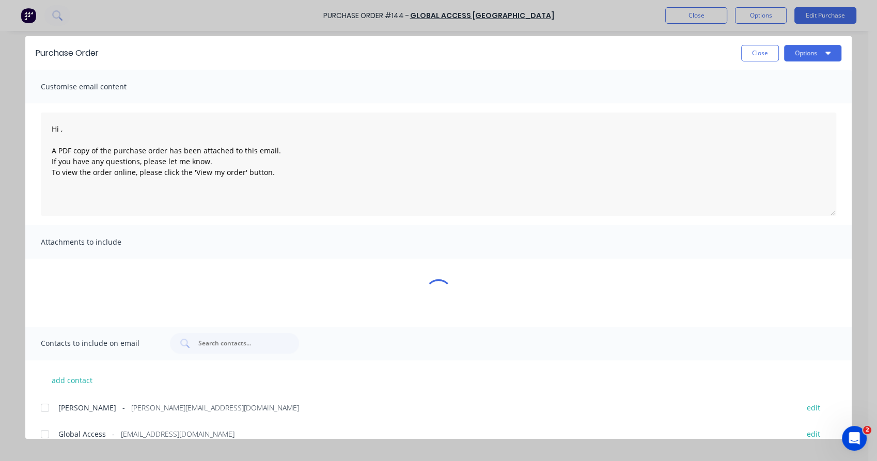
type textarea "x"
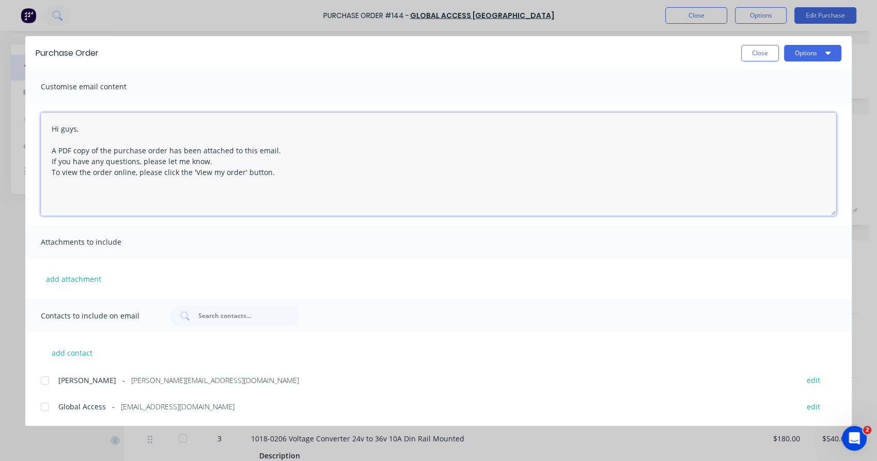
click at [46, 408] on div at bounding box center [45, 407] width 21 height 21
click at [47, 376] on div at bounding box center [45, 380] width 21 height 21
type textarea "Hi guys, A PDF copy of the purchase order has been attached to this email. If y…"
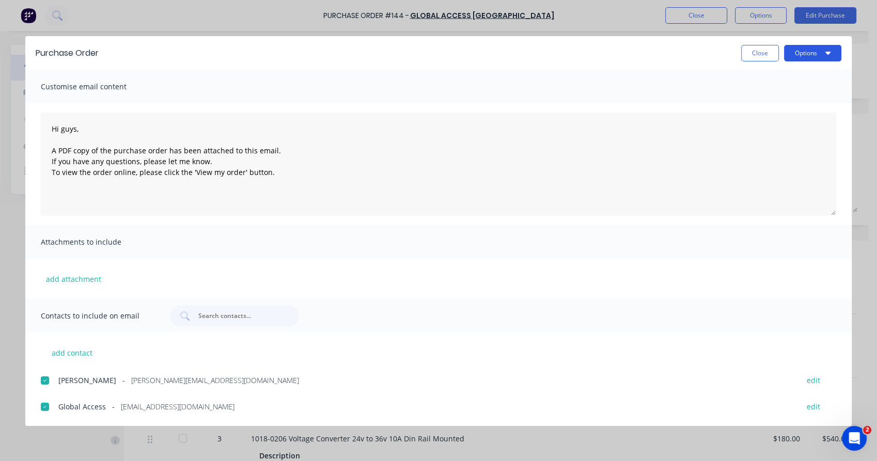
click at [799, 45] on button "Options" at bounding box center [812, 53] width 57 height 17
click at [769, 120] on div "Email" at bounding box center [792, 120] width 80 height 15
click at [763, 51] on button "Close" at bounding box center [760, 53] width 38 height 17
type textarea "x"
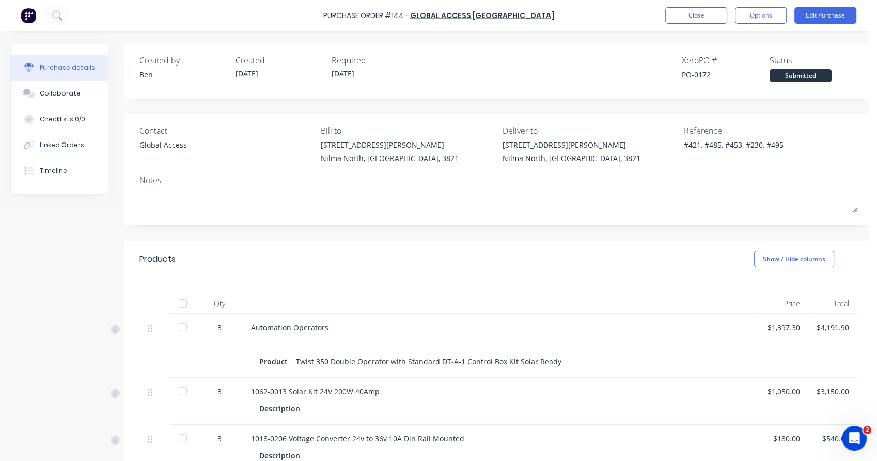
click at [715, 24] on div "Purchase Order #144 - Global Access [GEOGRAPHIC_DATA] Close Options Edit Purcha…" at bounding box center [438, 15] width 877 height 31
click at [702, 20] on button "Close" at bounding box center [696, 15] width 62 height 17
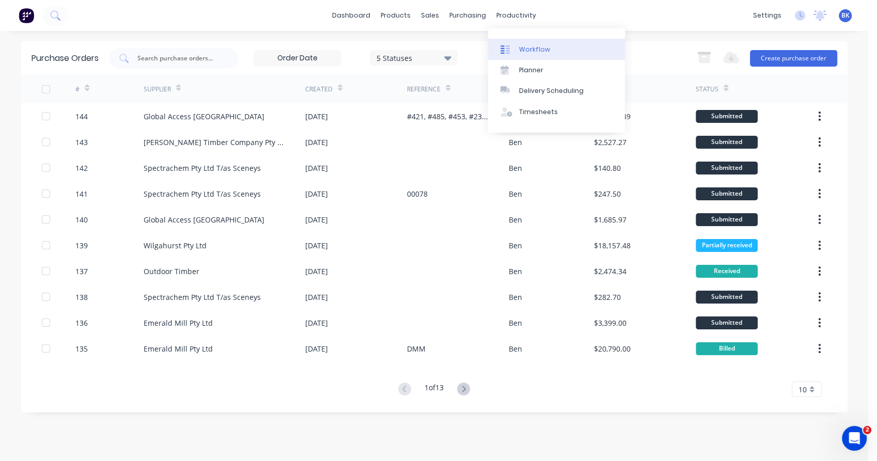
click at [511, 51] on div at bounding box center [507, 49] width 15 height 9
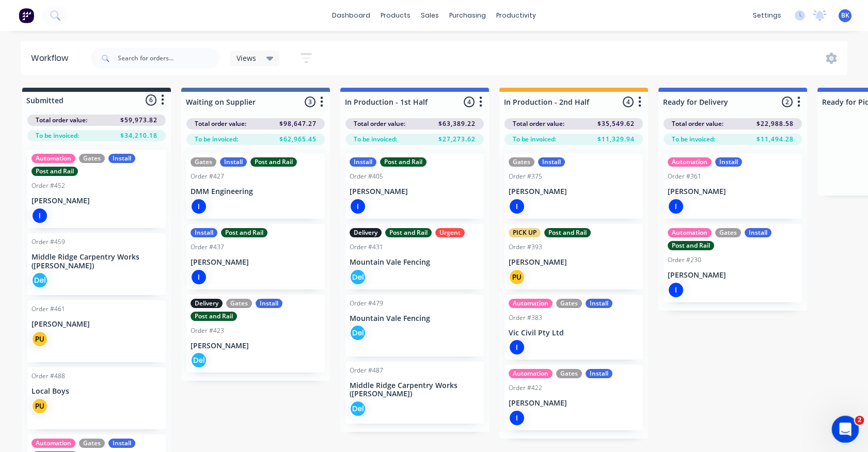
click at [846, 432] on icon "Open Intercom Messenger" at bounding box center [844, 428] width 17 height 17
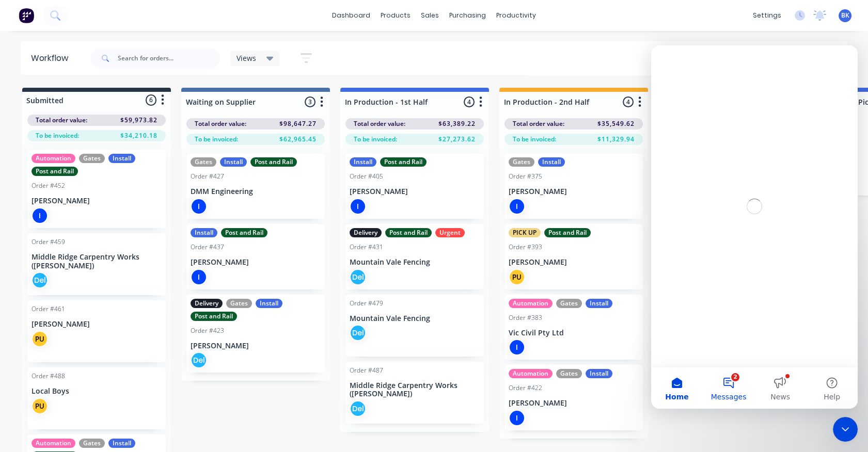
click at [727, 376] on button "2 Messages" at bounding box center [729, 388] width 52 height 41
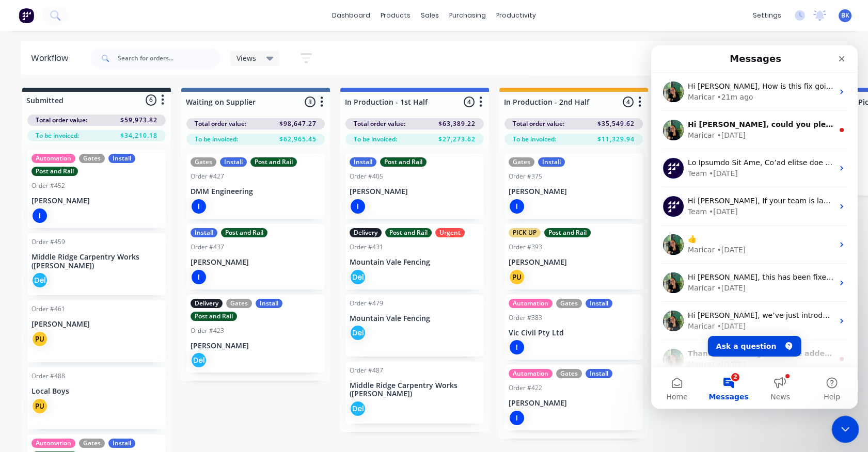
click at [845, 428] on icon "Close Intercom Messenger" at bounding box center [843, 428] width 7 height 4
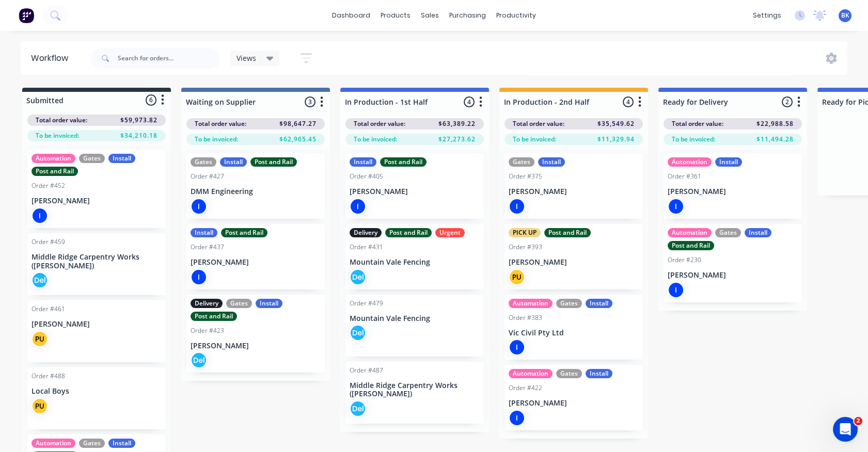
scroll to position [26, 0]
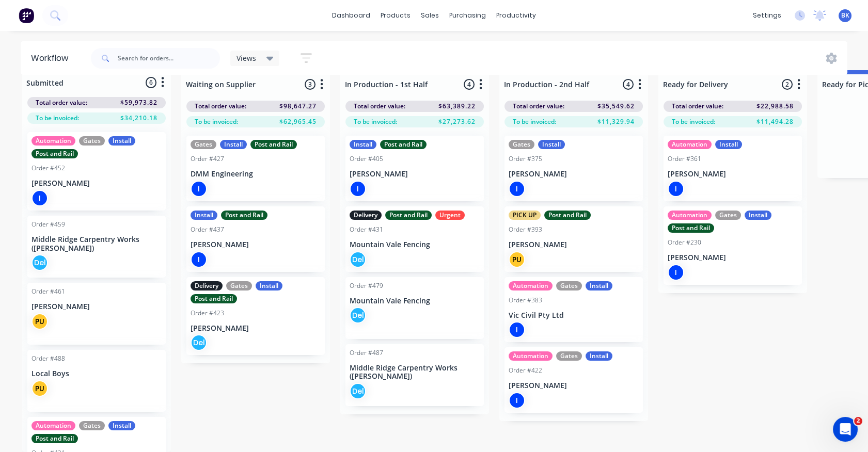
click at [607, 312] on div "Automation Gates Install Order #383 Vic Civil Pty Ltd I" at bounding box center [574, 310] width 138 height 66
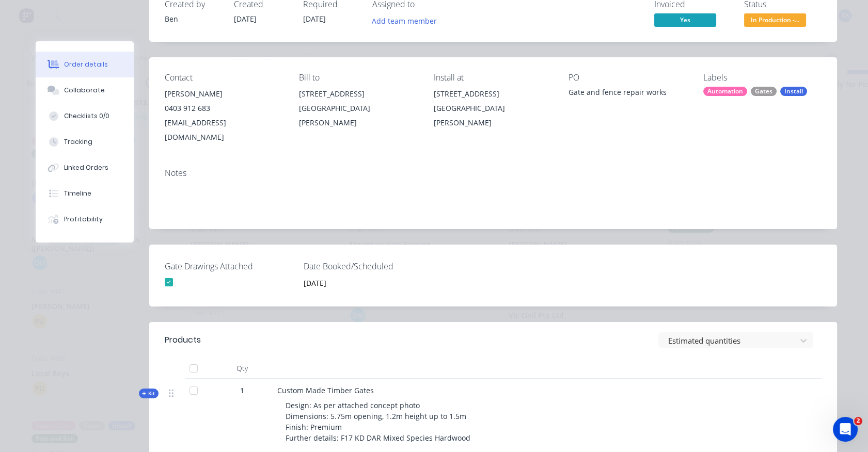
scroll to position [0, 0]
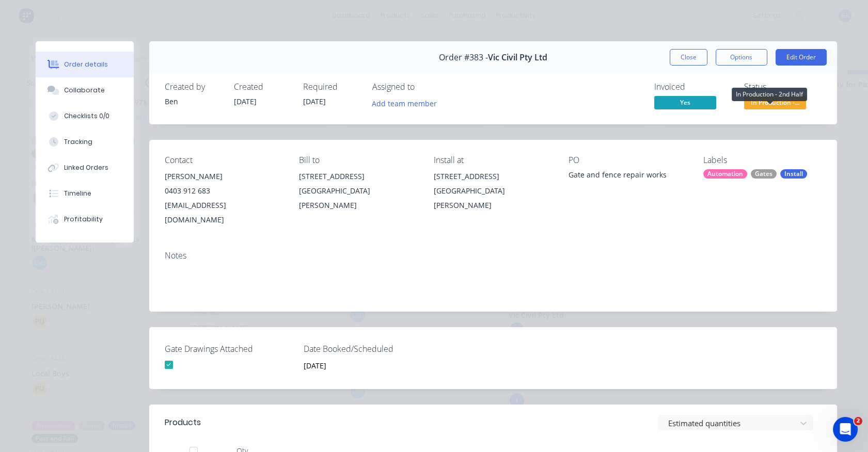
click at [758, 99] on span "In Production -..." at bounding box center [775, 102] width 62 height 13
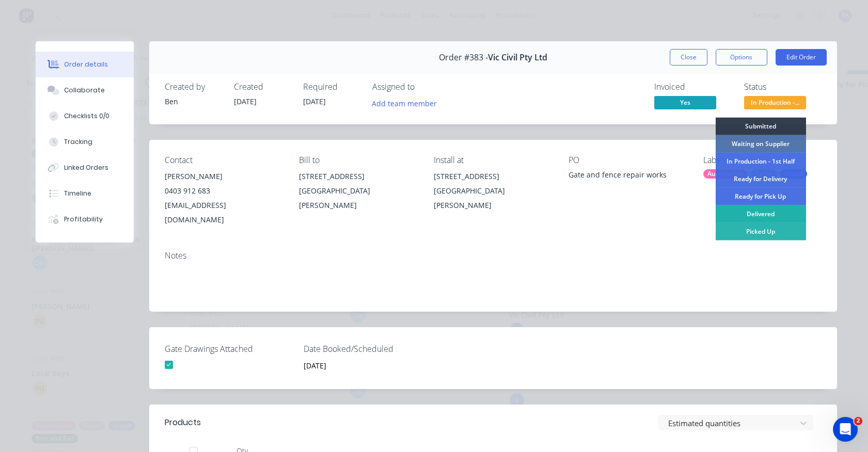
click at [756, 215] on div "Delivered" at bounding box center [760, 215] width 90 height 18
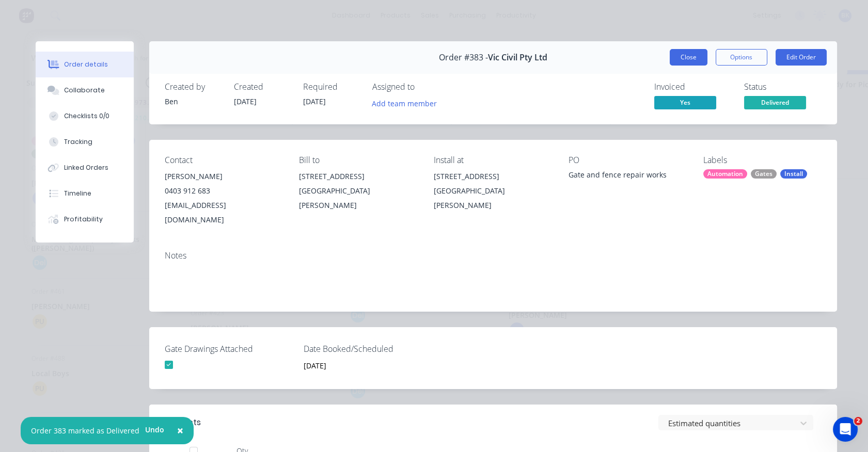
click at [692, 57] on button "Close" at bounding box center [689, 57] width 38 height 17
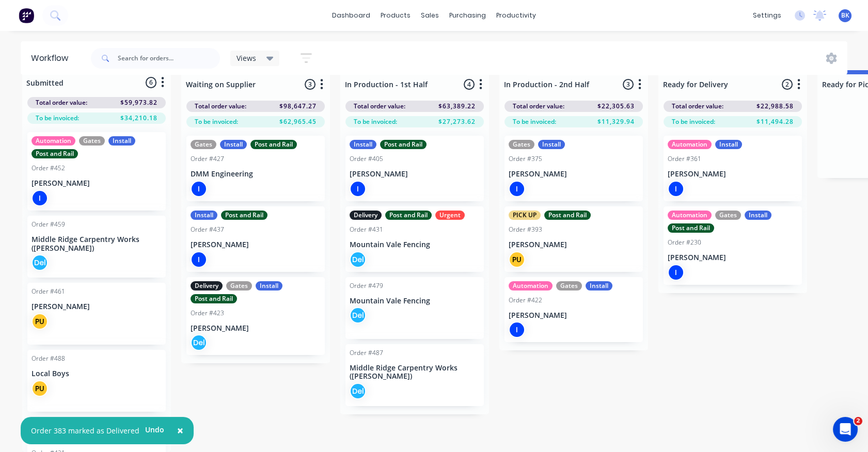
click at [589, 241] on p "[PERSON_NAME]" at bounding box center [574, 245] width 130 height 9
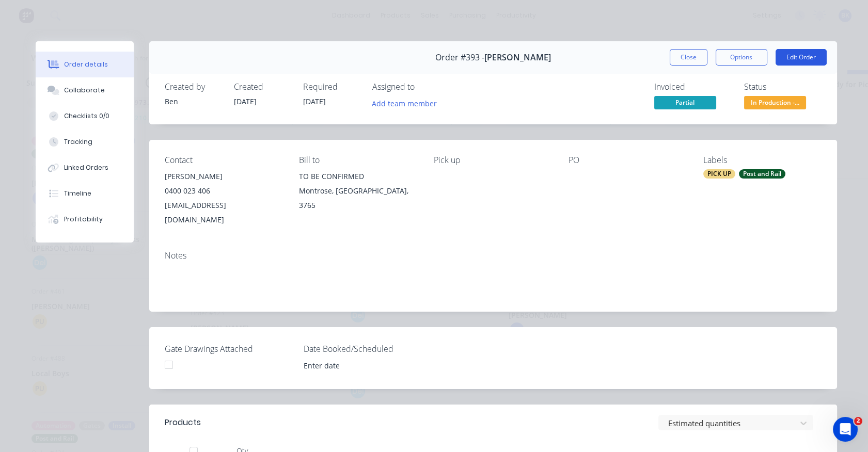
click at [793, 56] on button "Edit Order" at bounding box center [801, 57] width 51 height 17
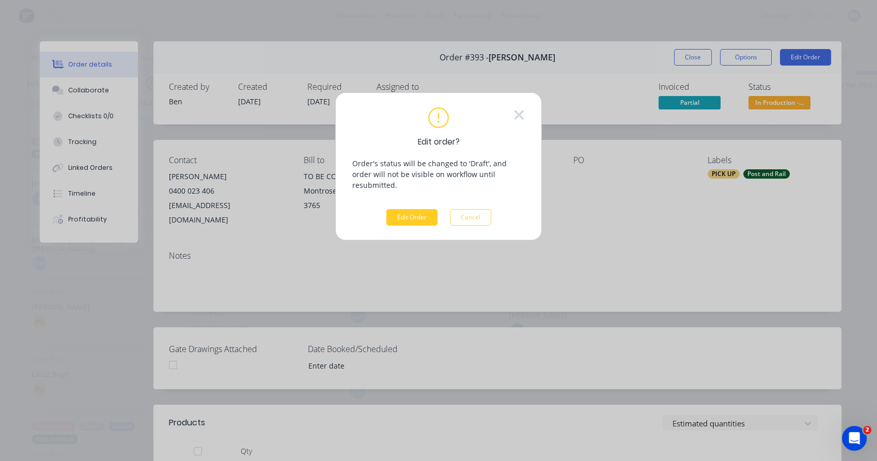
click at [406, 209] on button "Edit Order" at bounding box center [411, 217] width 51 height 17
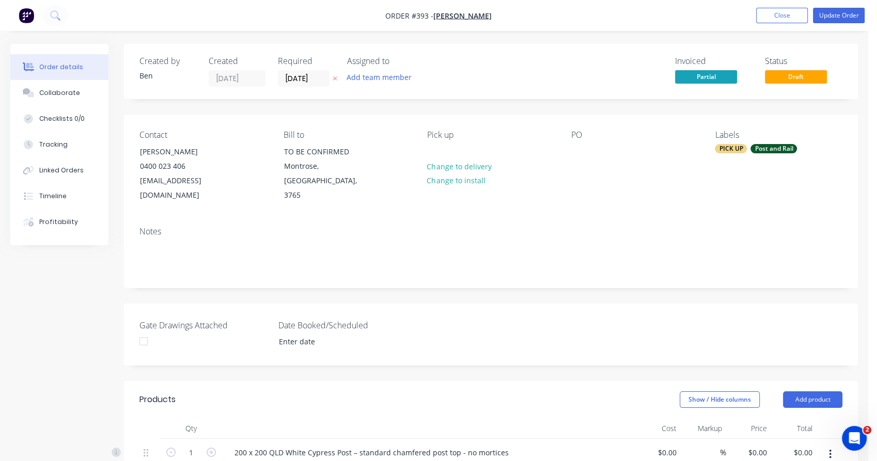
type input "$270.00"
type input "44.44"
type input "$390.00"
type input "$35.70"
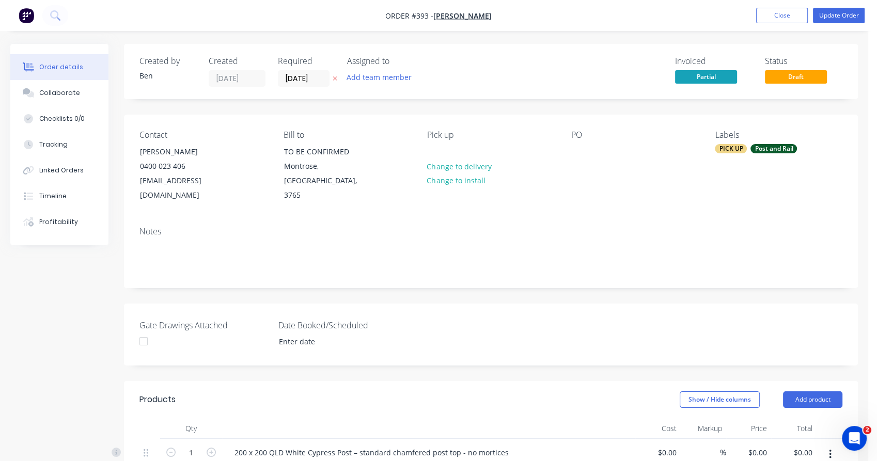
type input "38.01"
type input "$49.27"
type input "$295.62"
type input "$2,915.00"
type input "$308.00"
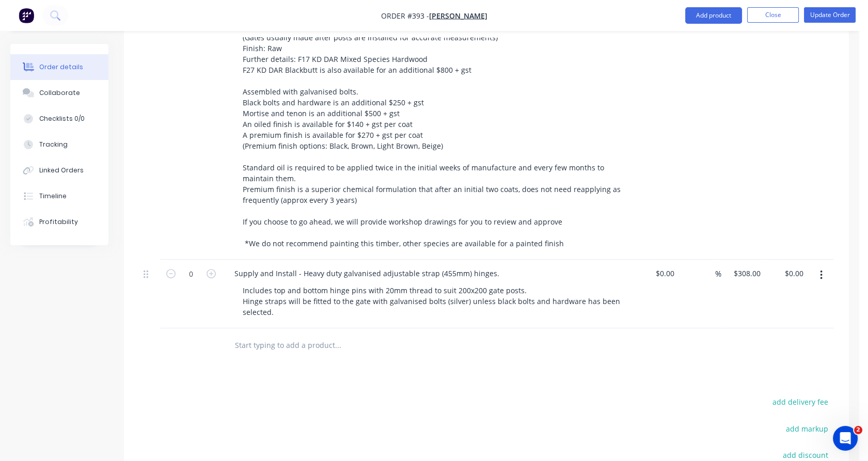
scroll to position [971, 0]
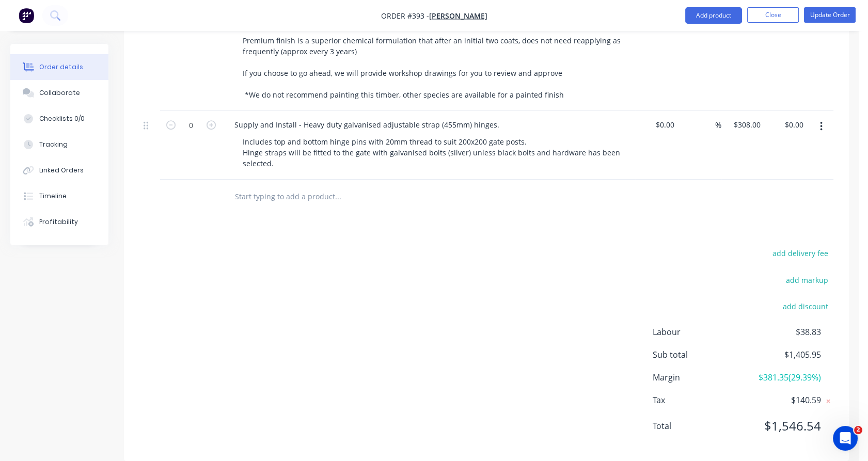
click at [272, 186] on input "text" at bounding box center [337, 196] width 207 height 21
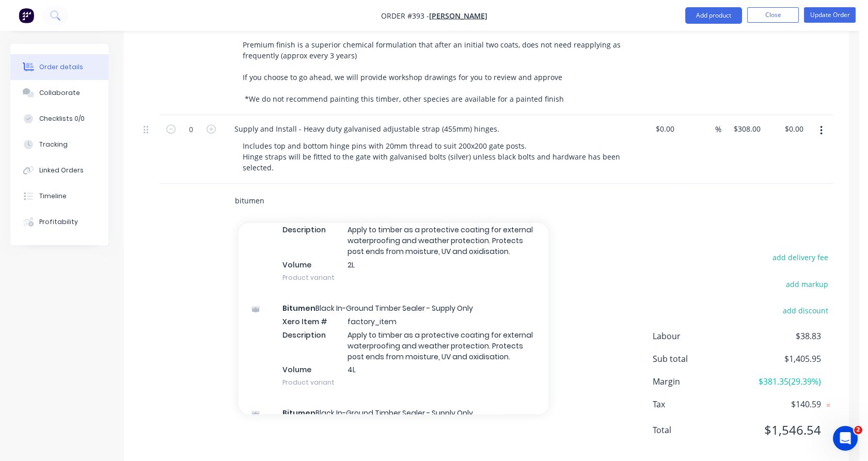
scroll to position [346, 0]
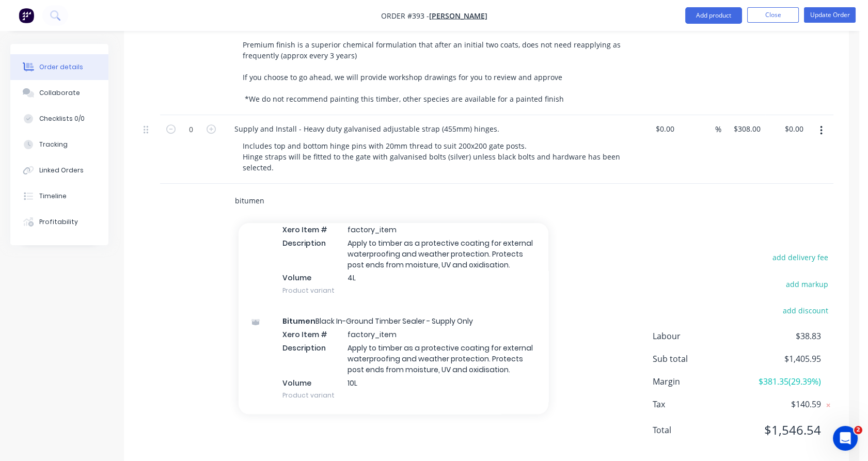
type input "bitumen"
click at [320, 237] on div "Bitumen Black In-Ground Timber Sealer - Supply Only Xero Item # factory_item De…" at bounding box center [394, 253] width 310 height 105
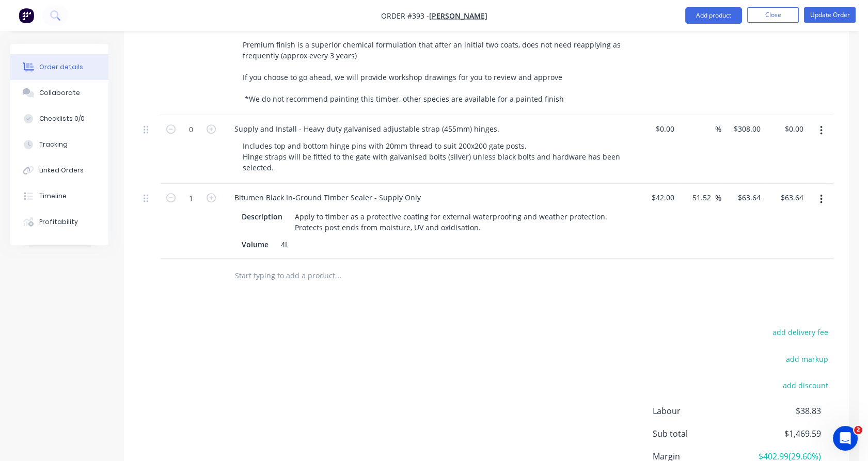
click at [308, 265] on input "text" at bounding box center [337, 275] width 207 height 21
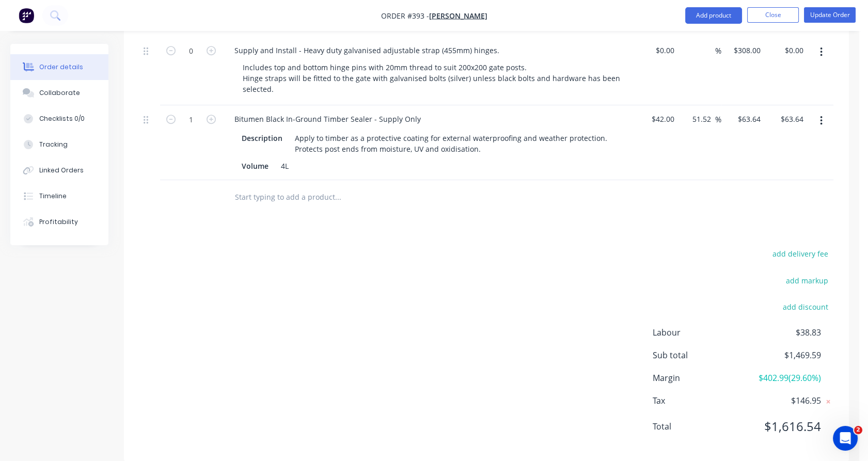
click at [308, 252] on div "add delivery fee add markup add discount Labour $38.83 Sub total $1,469.59 Marg…" at bounding box center [486, 346] width 694 height 199
click at [753, 112] on input "63.64" at bounding box center [751, 119] width 28 height 15
click at [753, 112] on input "63.64" at bounding box center [753, 119] width 24 height 15
type input "50"
type input "19.05"
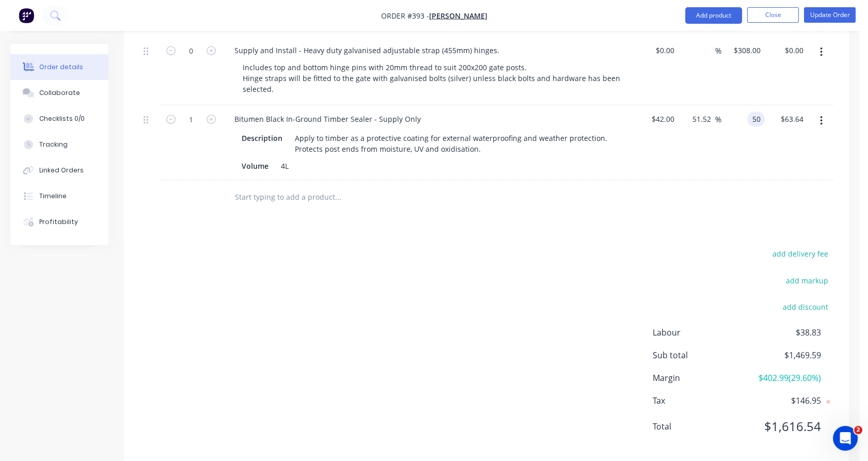
type input "$50.00"
click at [756, 153] on div "$50.00 50" at bounding box center [742, 142] width 43 height 75
click at [330, 186] on input "text" at bounding box center [337, 196] width 207 height 21
click at [169, 115] on icon "button" at bounding box center [170, 119] width 9 height 9
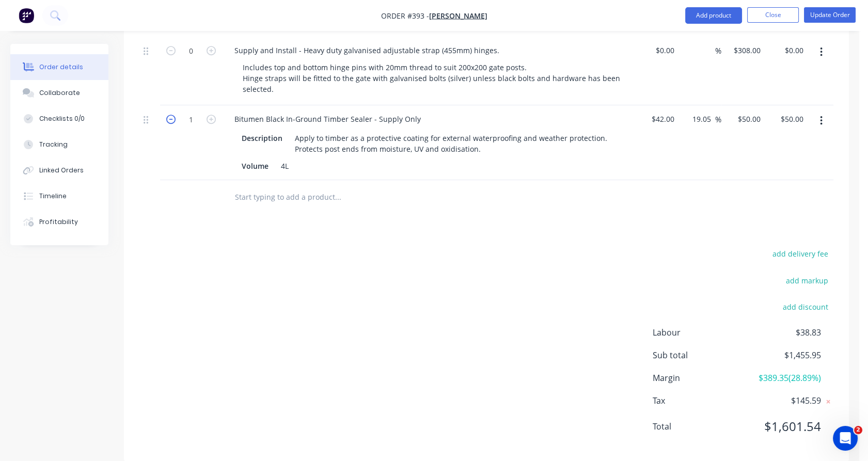
type input "0"
type input "$0.00"
click at [270, 186] on input "text" at bounding box center [337, 196] width 207 height 21
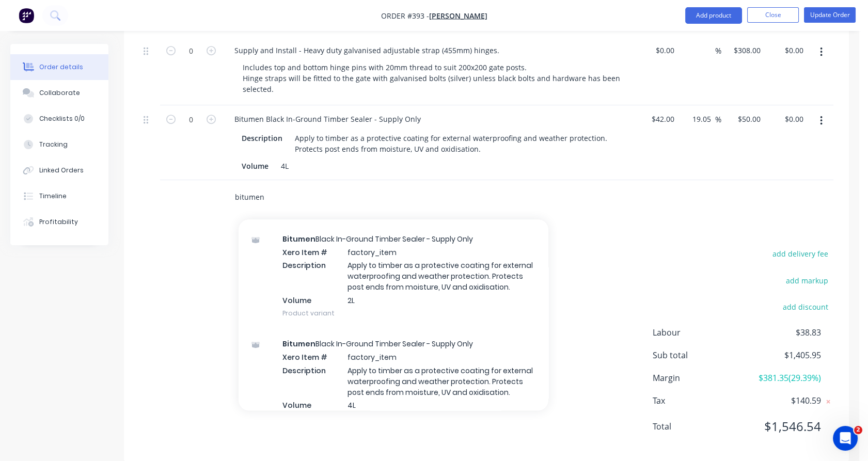
scroll to position [215, 0]
type input "bitumen"
click at [324, 318] on div "Bitumen Black In-Ground Timber Sealer - Supply Only Xero Item # factory_item De…" at bounding box center [394, 276] width 310 height 105
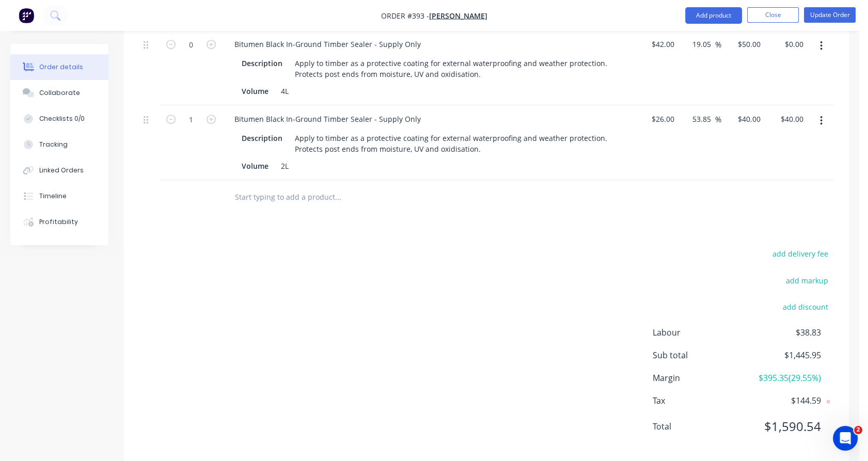
scroll to position [963, 0]
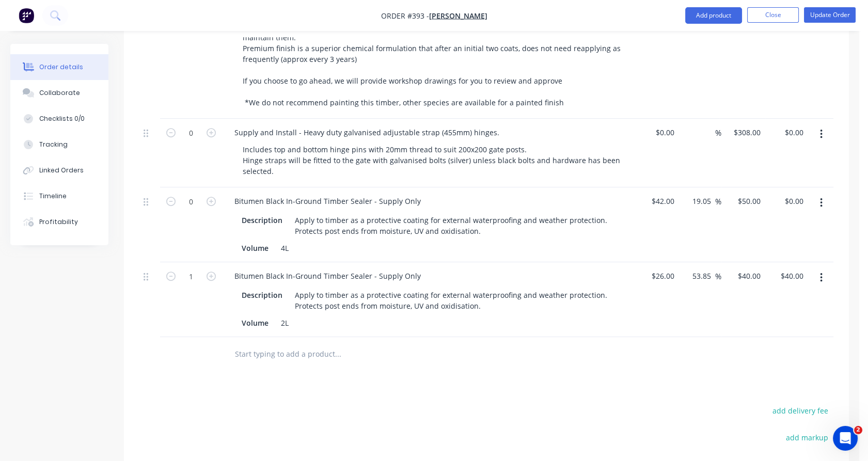
click at [820, 198] on icon "button" at bounding box center [821, 202] width 2 height 9
click at [771, 285] on div "Delete" at bounding box center [785, 292] width 80 height 15
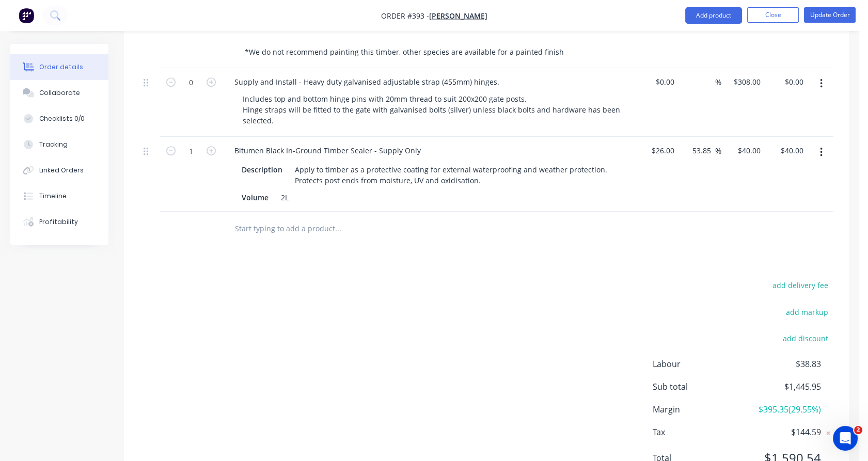
scroll to position [1013, 0]
click at [815, 14] on button "Update Order" at bounding box center [830, 14] width 52 height 15
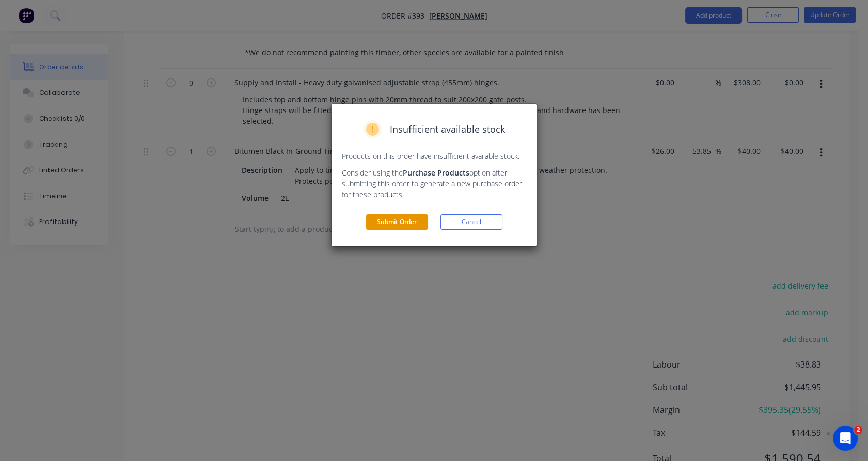
click at [395, 227] on button "Submit Order" at bounding box center [397, 221] width 62 height 15
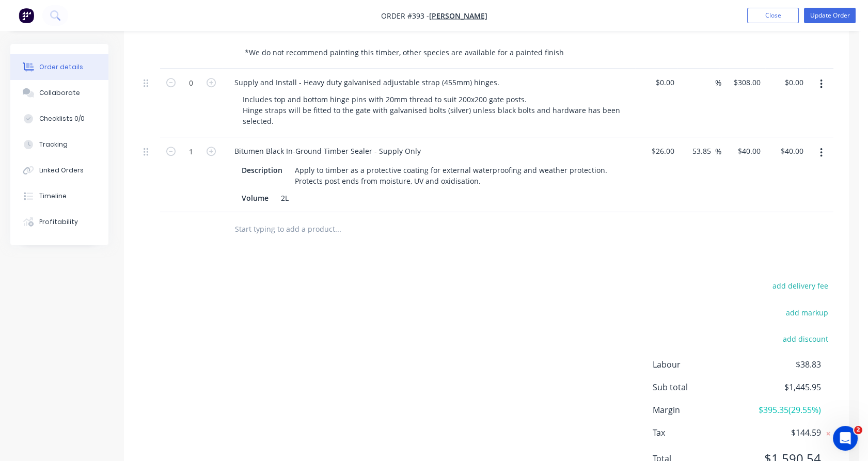
scroll to position [0, 0]
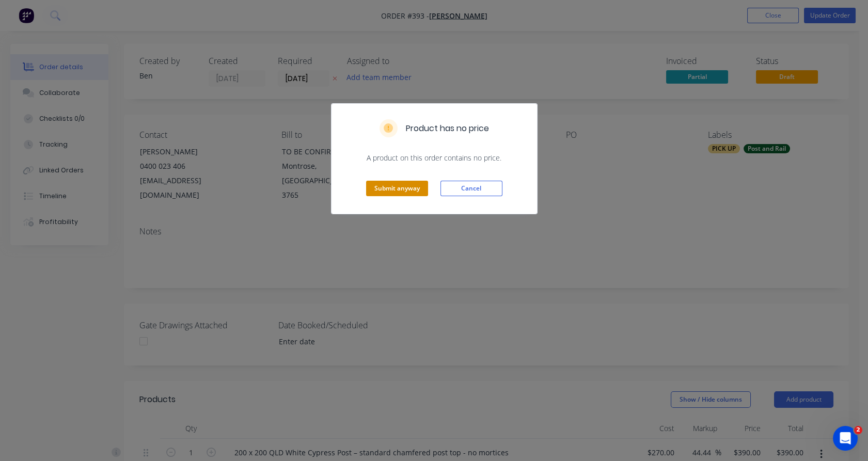
click at [404, 184] on button "Submit anyway" at bounding box center [397, 188] width 62 height 15
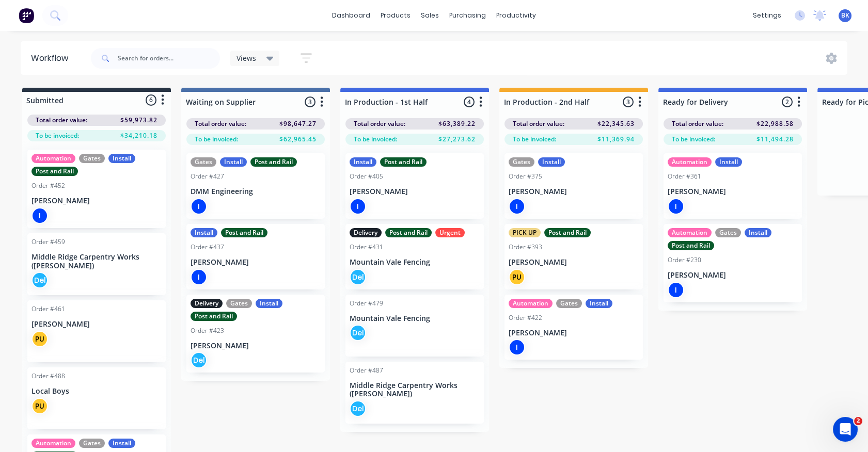
click at [580, 267] on div "PICK UP Post and Rail Order #393 [PERSON_NAME] PU" at bounding box center [574, 257] width 138 height 66
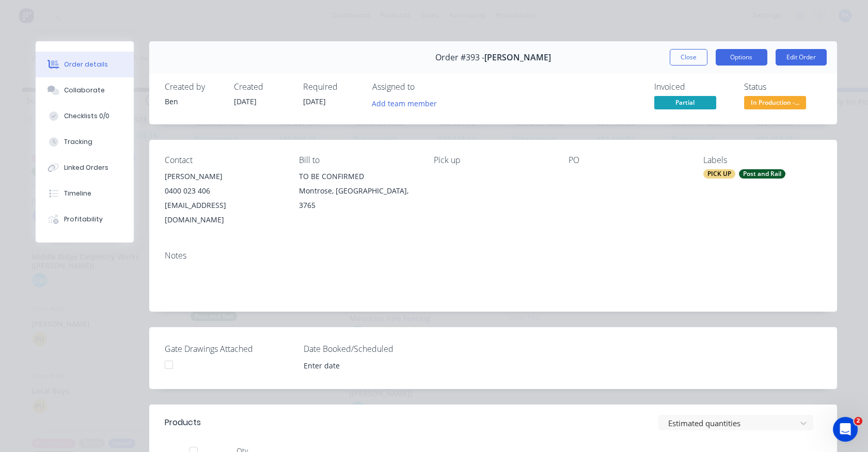
click at [728, 57] on button "Options" at bounding box center [742, 57] width 52 height 17
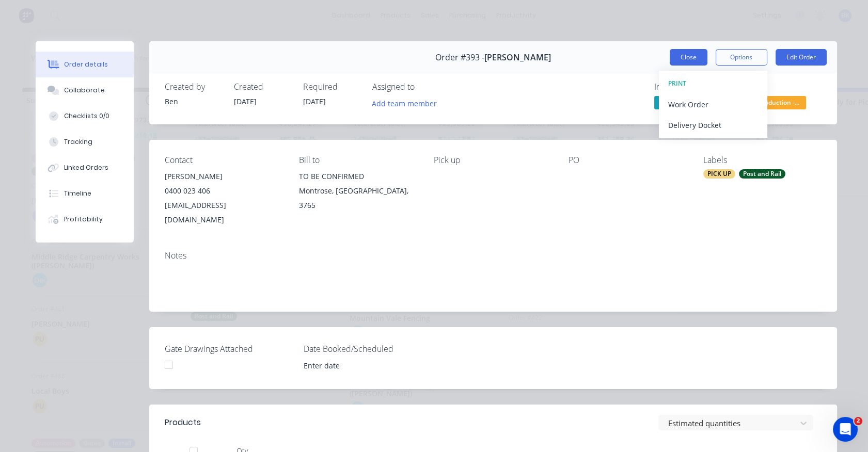
click at [682, 52] on button "Close" at bounding box center [689, 57] width 38 height 17
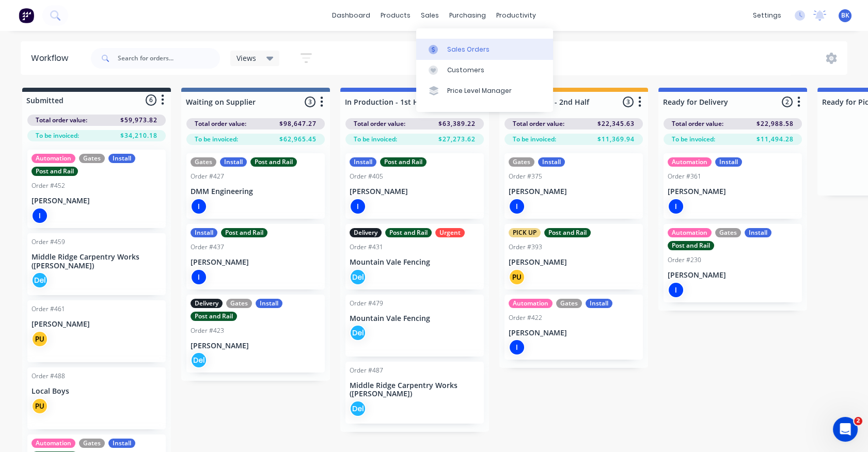
click at [447, 51] on div "Sales Orders" at bounding box center [468, 49] width 42 height 9
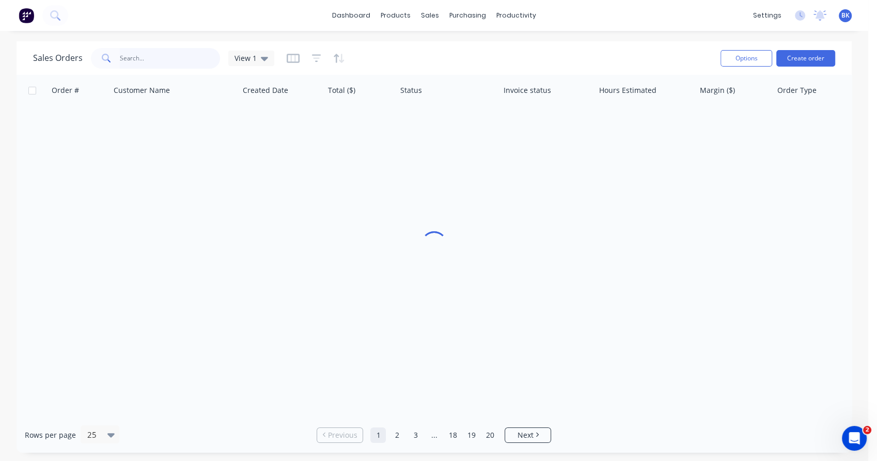
click at [186, 54] on input "text" at bounding box center [170, 58] width 101 height 21
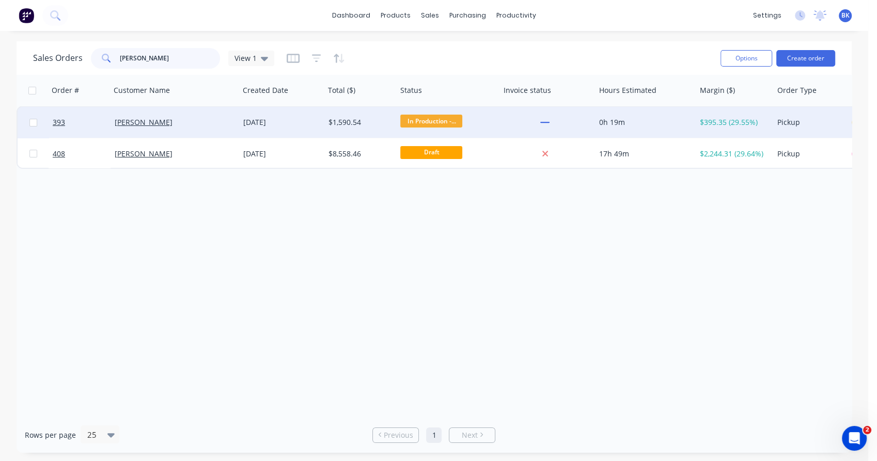
type input "[PERSON_NAME]"
click at [182, 132] on div "[PERSON_NAME]" at bounding box center [175, 122] width 129 height 31
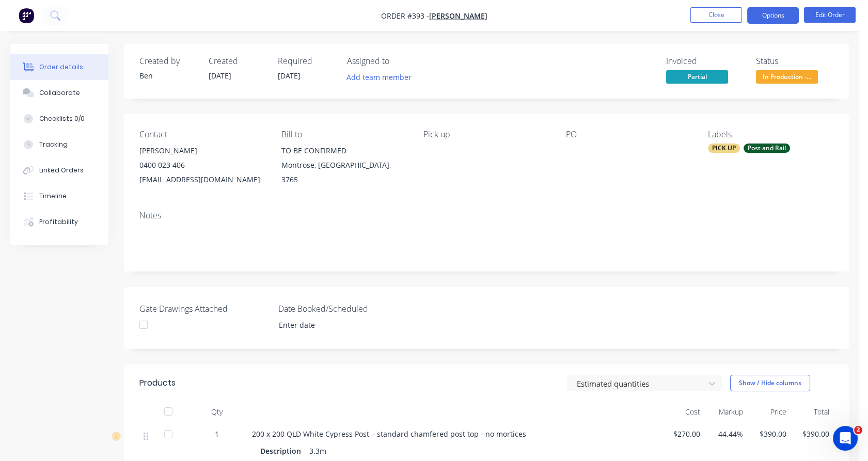
click at [764, 18] on button "Options" at bounding box center [773, 15] width 52 height 17
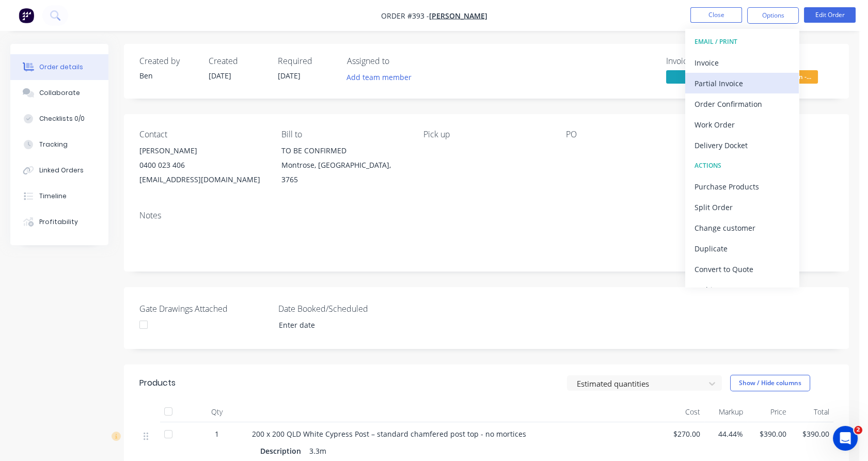
click at [754, 83] on div "Partial Invoice" at bounding box center [742, 83] width 95 height 15
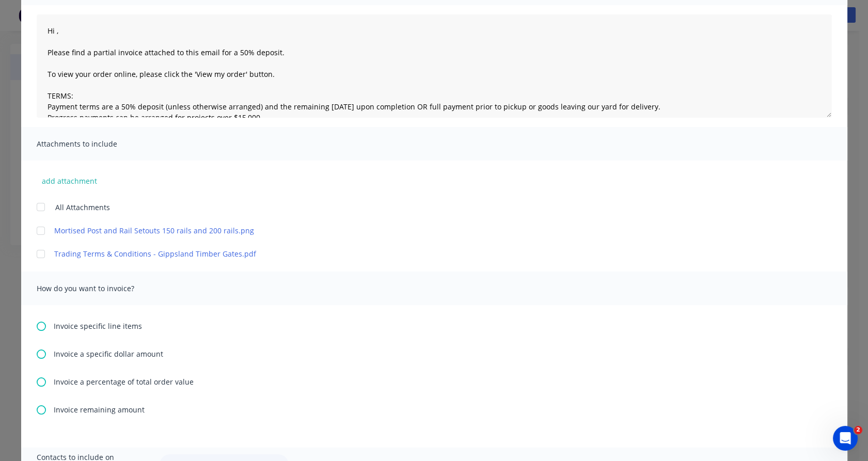
scroll to position [103, 0]
click at [234, 375] on div "Invoice specific line items Invoice a specific dollar amount Invoice a percenta…" at bounding box center [434, 376] width 826 height 143
click at [109, 410] on span "Invoice remaining amount" at bounding box center [99, 409] width 91 height 11
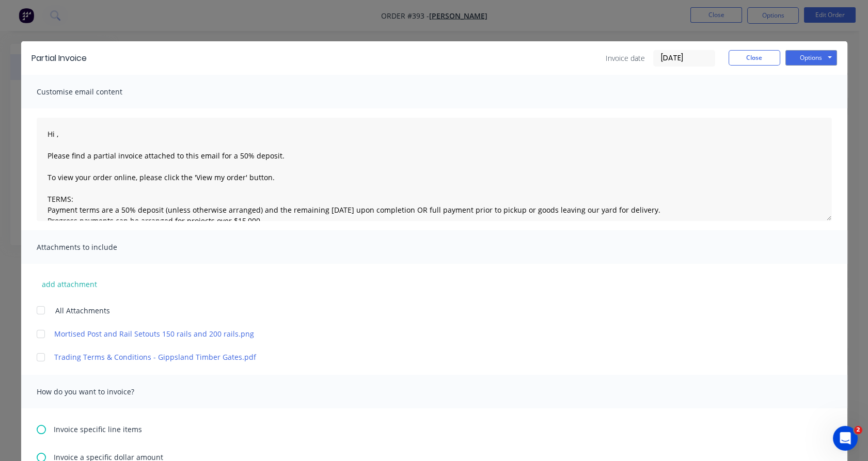
type textarea "Hi , Please find a partial invoice attached to this email for a 50% deposit. To…"
click at [660, 54] on input "[DATE]" at bounding box center [684, 58] width 61 height 15
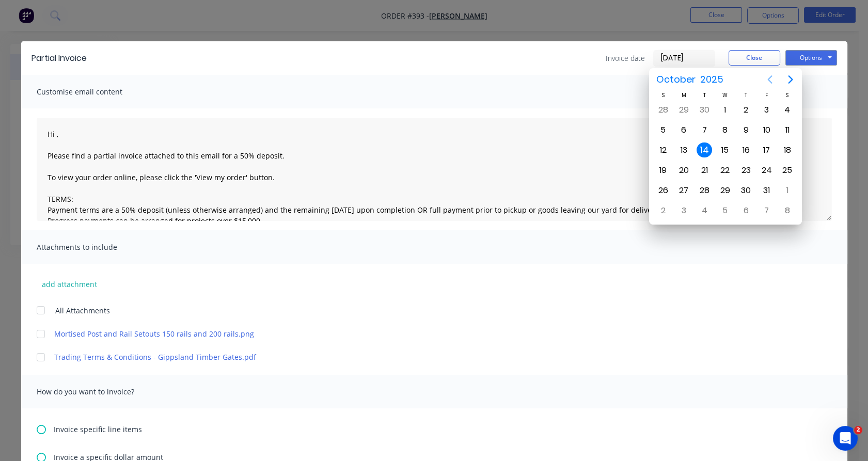
click at [771, 82] on icon "Previous page" at bounding box center [769, 79] width 5 height 8
click at [766, 153] on div "19" at bounding box center [766, 150] width 15 height 15
type input "[DATE]"
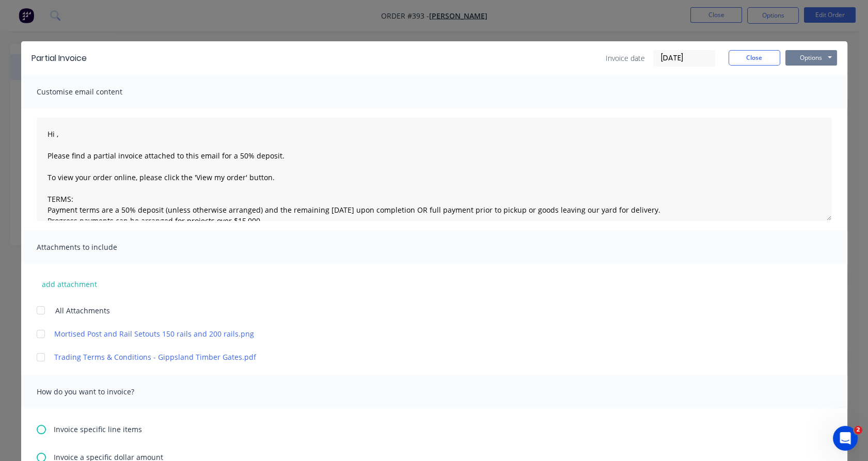
click at [806, 50] on button "Options" at bounding box center [811, 57] width 52 height 15
type textarea "Hi , Please find a partial invoice attached to this email for a 50% deposit. To…"
click at [806, 92] on button "Print" at bounding box center [818, 93] width 66 height 17
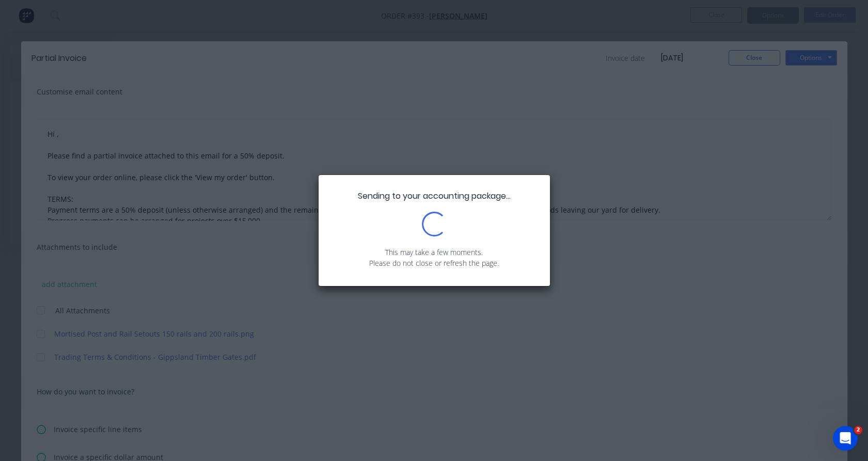
type textarea "Hi , Please find a partial invoice attached to this email for a 50% deposit. To…"
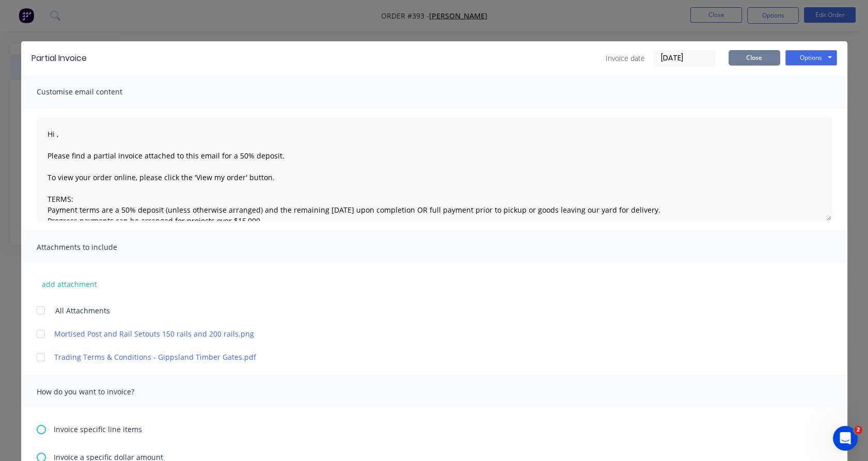
click at [754, 55] on button "Close" at bounding box center [755, 57] width 52 height 15
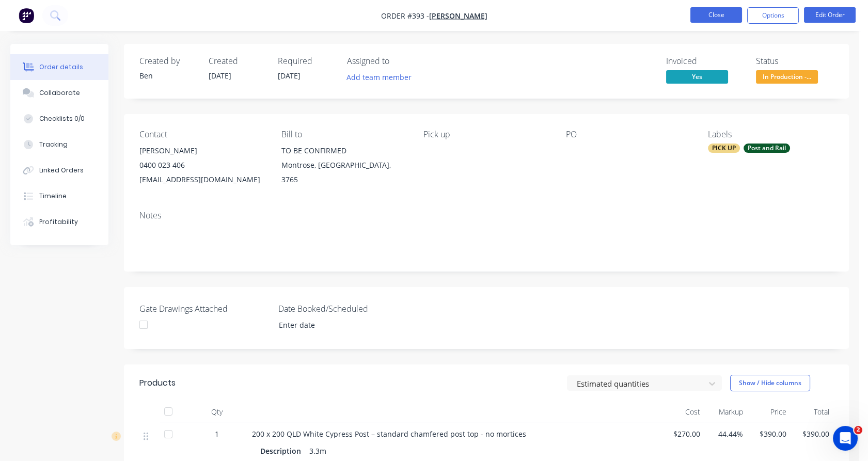
click at [717, 12] on button "Close" at bounding box center [716, 14] width 52 height 15
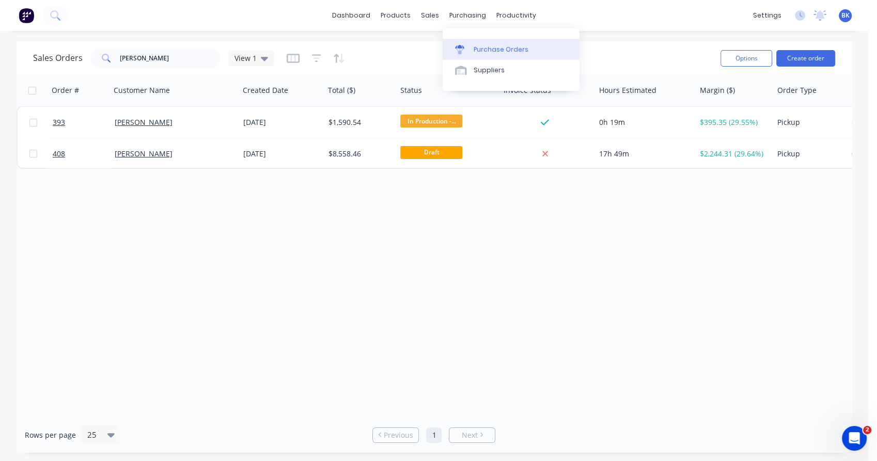
click at [482, 49] on div "Purchase Orders" at bounding box center [501, 49] width 55 height 9
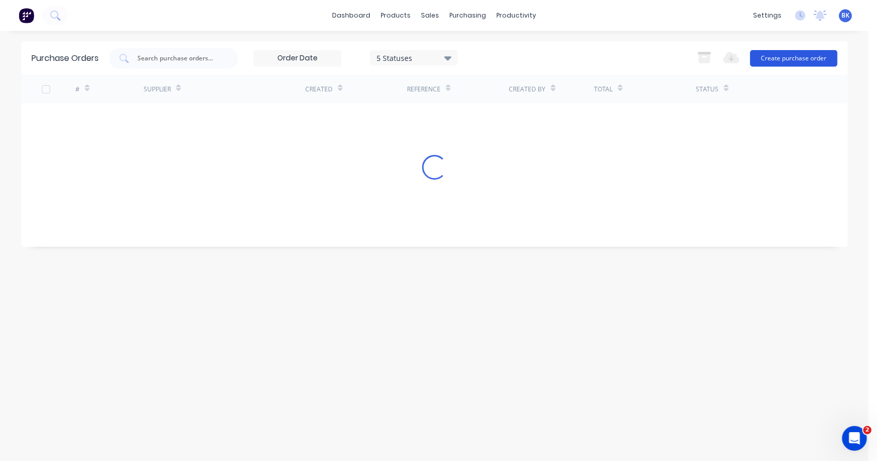
click at [794, 55] on button "Create purchase order" at bounding box center [793, 58] width 87 height 17
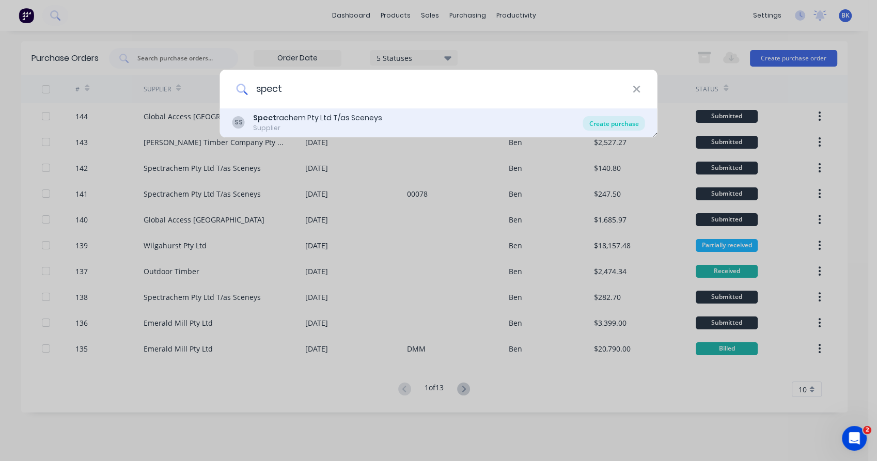
type input "spect"
click at [611, 126] on div "Create purchase" at bounding box center [614, 123] width 62 height 14
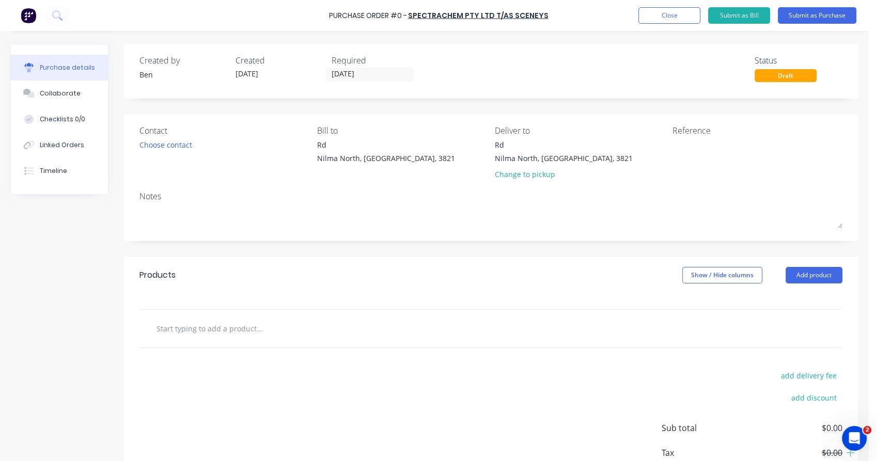
click at [169, 153] on div "Contact Choose contact" at bounding box center [224, 154] width 170 height 60
click at [175, 149] on div "Choose contact" at bounding box center [165, 144] width 53 height 11
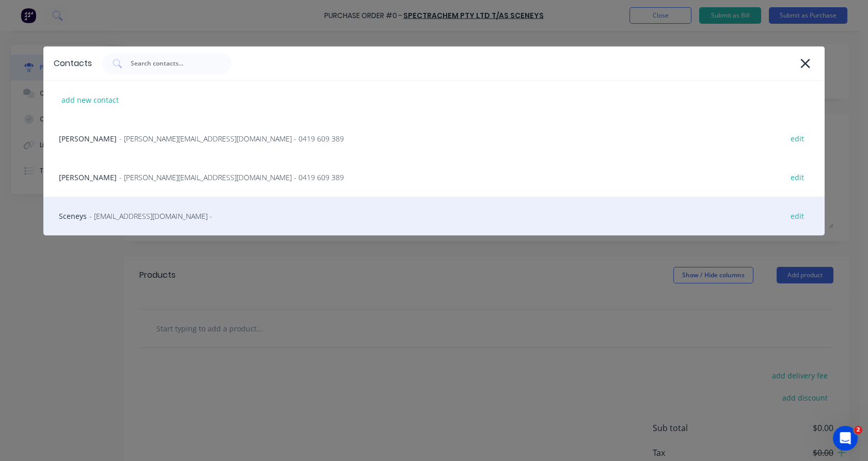
click at [174, 213] on span "- [EMAIL_ADDRESS][DOMAIN_NAME] -" at bounding box center [150, 216] width 123 height 11
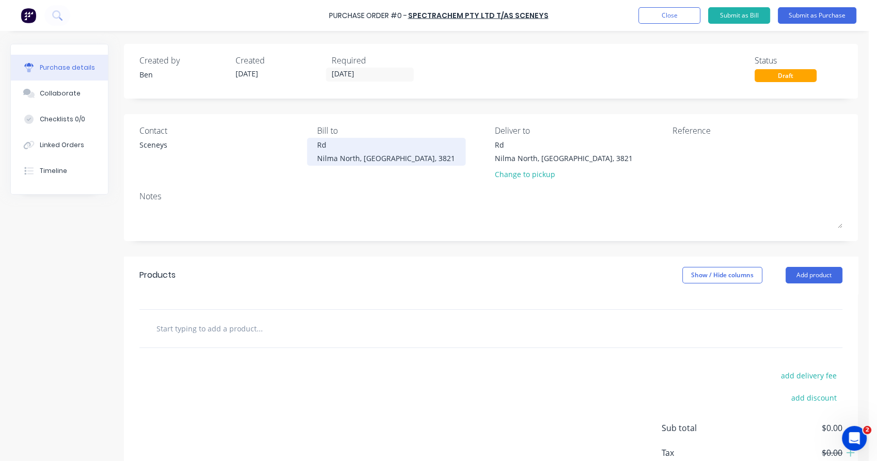
click at [320, 143] on div "Rd" at bounding box center [386, 144] width 138 height 11
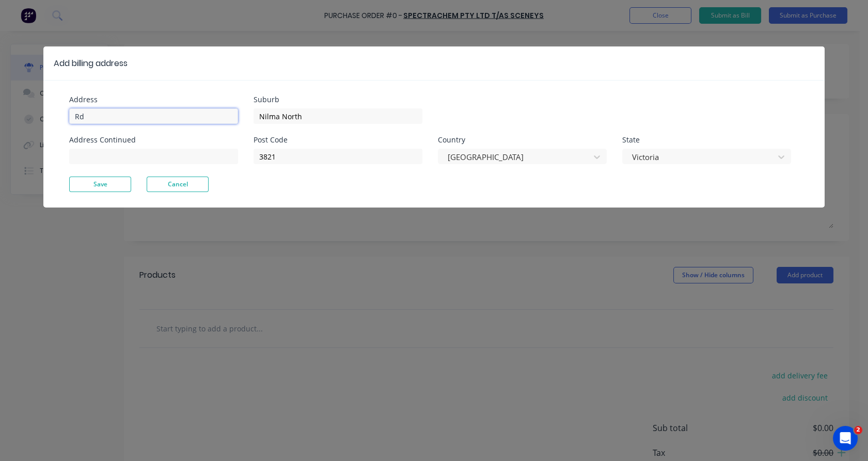
click at [75, 112] on input "Rd" at bounding box center [153, 115] width 169 height 15
click at [91, 182] on button "Save" at bounding box center [100, 184] width 62 height 15
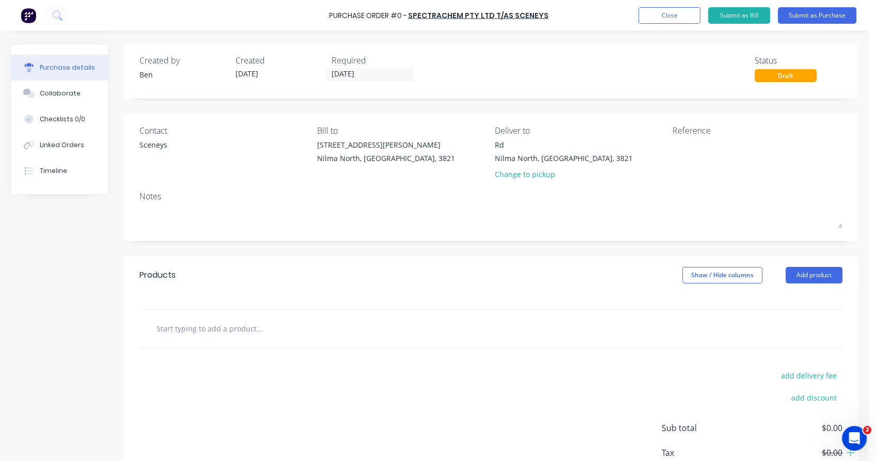
click at [220, 323] on input "text" at bounding box center [259, 328] width 207 height 21
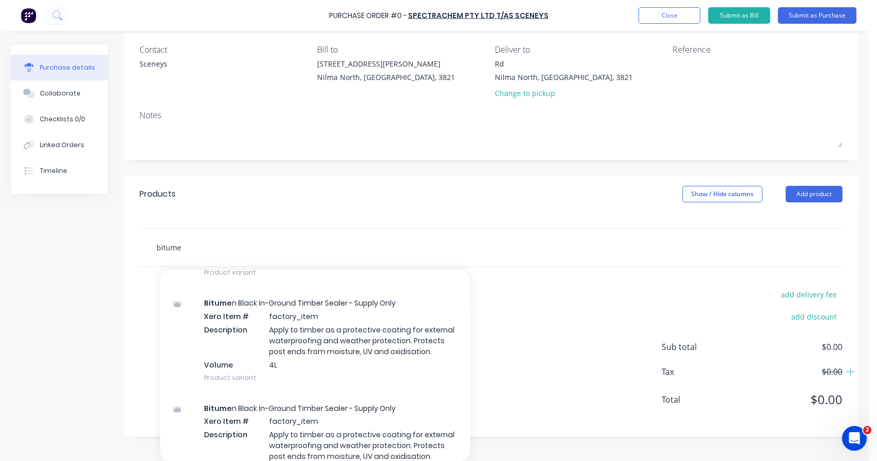
scroll to position [186, 0]
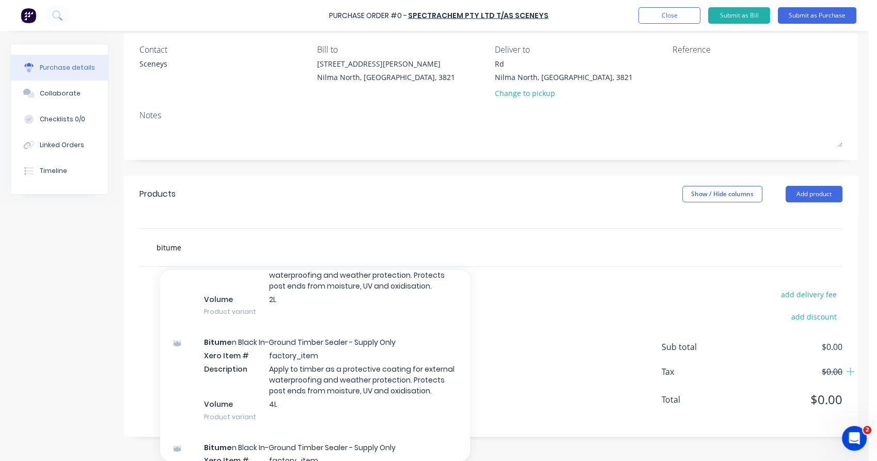
click at [260, 374] on div "Bitume n Black In-Ground Timber Sealer - Supply Only Xero Item # factory_item D…" at bounding box center [315, 379] width 310 height 105
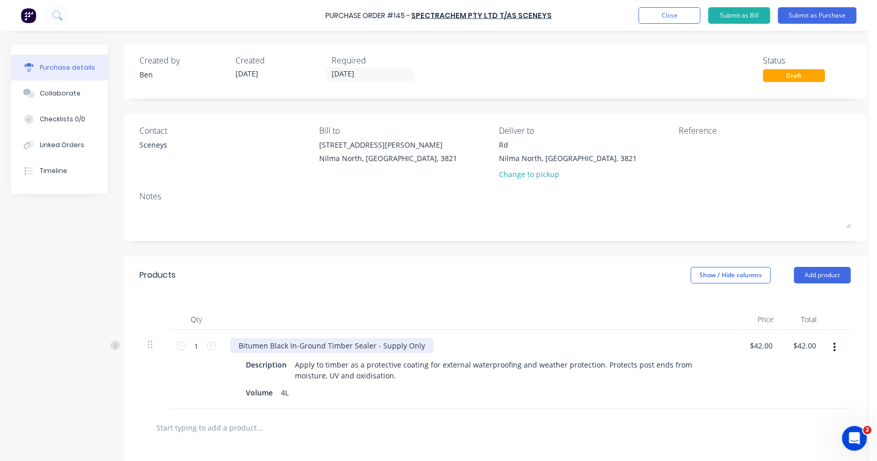
click at [392, 346] on div "Bitumen Black In-Ground Timber Sealer - Supply Only" at bounding box center [331, 345] width 203 height 15
drag, startPoint x: 392, startPoint y: 347, endPoint x: 415, endPoint y: 345, distance: 23.3
click at [415, 345] on div "Bitumen Black In-Ground Timber Sealer - Supply Only" at bounding box center [331, 345] width 203 height 15
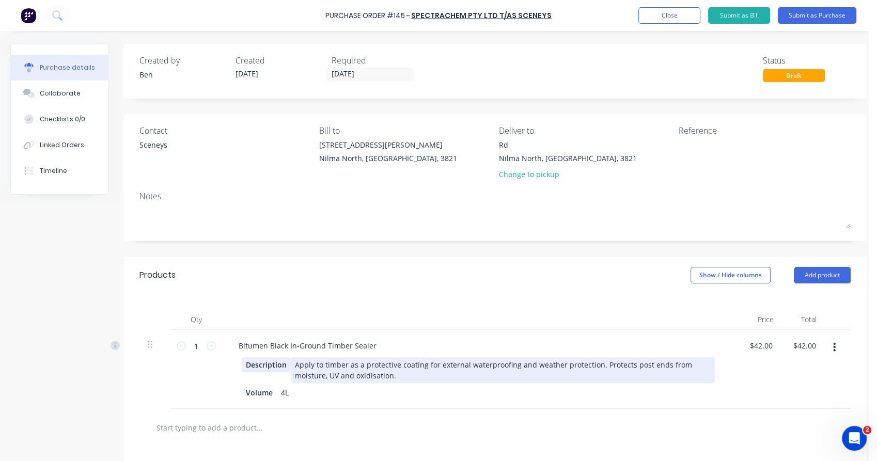
drag, startPoint x: 397, startPoint y: 373, endPoint x: 277, endPoint y: 363, distance: 119.7
click at [277, 363] on div "Description Apply to timber as a protective coating for external waterproofing …" at bounding box center [478, 370] width 473 height 26
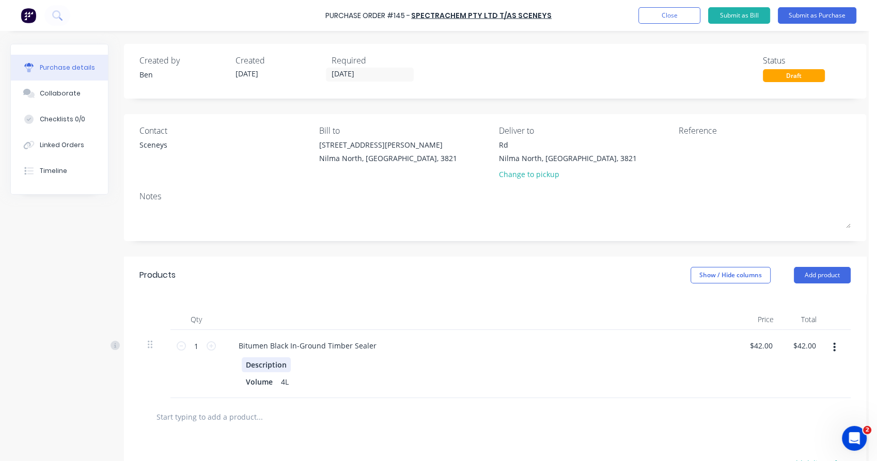
click at [263, 366] on div "Description" at bounding box center [266, 364] width 49 height 15
click at [203, 364] on div "1 1" at bounding box center [196, 364] width 52 height 68
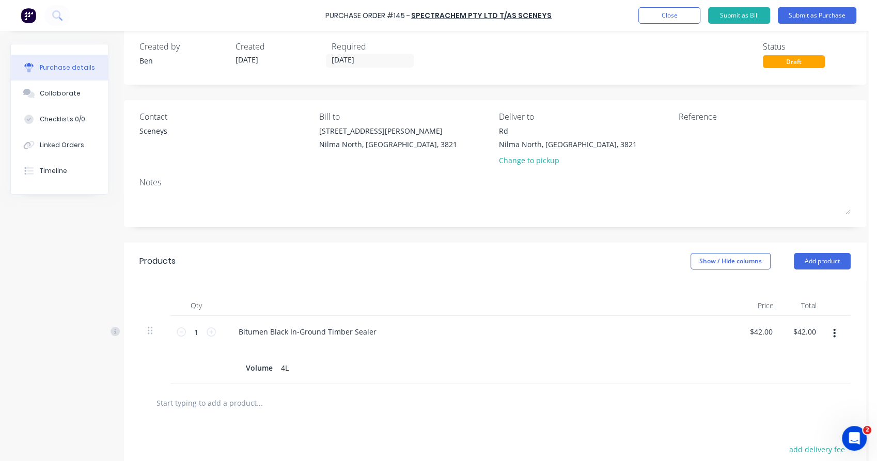
scroll to position [13, 0]
click at [201, 337] on input "1" at bounding box center [196, 332] width 21 height 15
click at [203, 367] on div "8 8" at bounding box center [196, 351] width 52 height 68
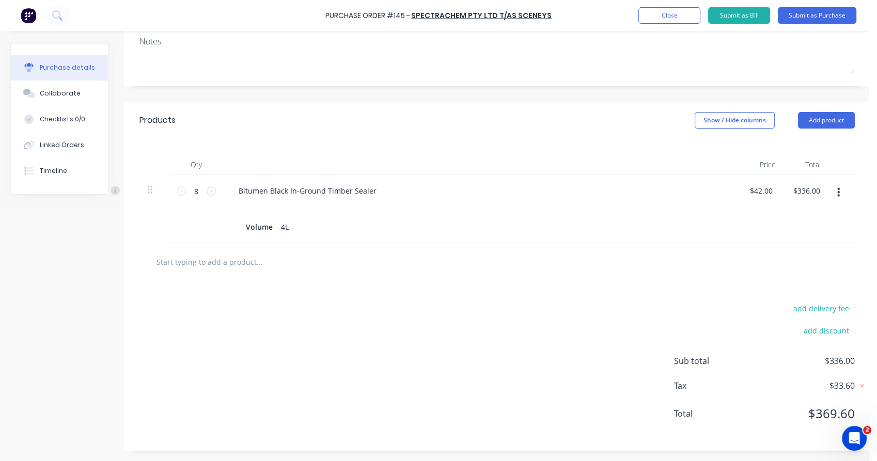
scroll to position [163, 0]
click at [237, 258] on input "text" at bounding box center [259, 261] width 207 height 21
paste input "Brush Restorer"
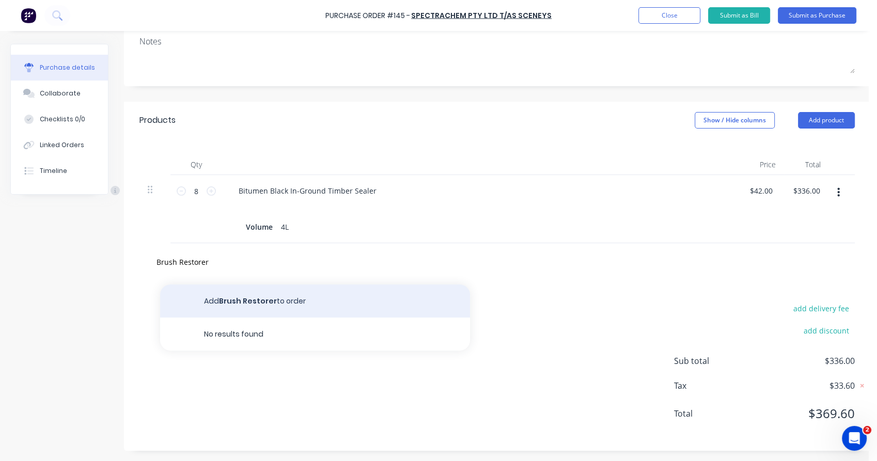
click at [244, 293] on button "Add Brush Restorer to order" at bounding box center [315, 301] width 310 height 33
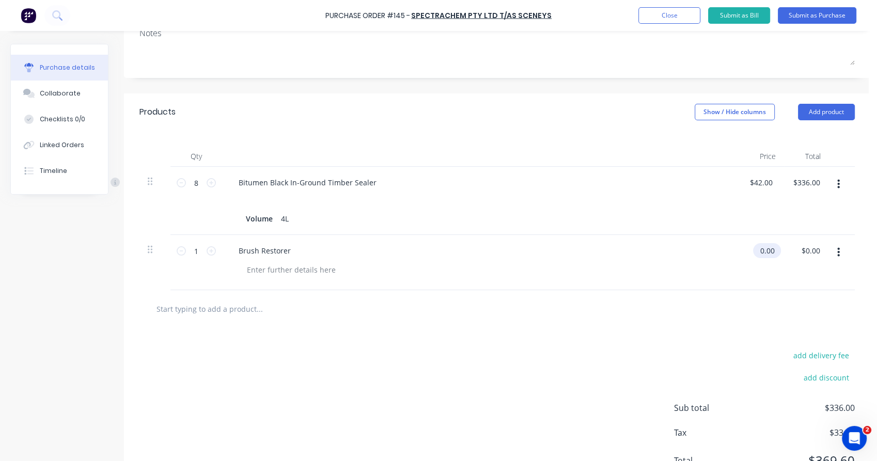
click at [770, 249] on input "0.00" at bounding box center [765, 250] width 24 height 15
click at [323, 276] on div at bounding box center [291, 269] width 105 height 15
click at [304, 296] on div at bounding box center [496, 309] width 715 height 38
click at [293, 252] on div "Brush Restorer" at bounding box center [264, 250] width 69 height 15
click at [314, 248] on div "Brush Restorer - Scenes Label" at bounding box center [290, 250] width 120 height 15
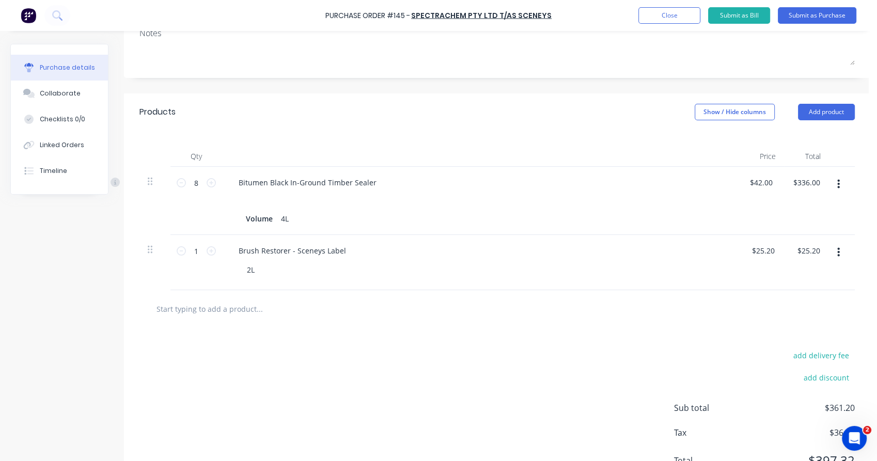
click at [197, 276] on div "1 1" at bounding box center [196, 262] width 52 height 55
click at [375, 180] on div "Bitumen Black In-Ground Timber Sealer" at bounding box center [307, 182] width 154 height 15
click at [197, 208] on div "8 8" at bounding box center [196, 201] width 52 height 68
click at [239, 310] on input "text" at bounding box center [259, 308] width 207 height 21
paste input "Brush Restorer"
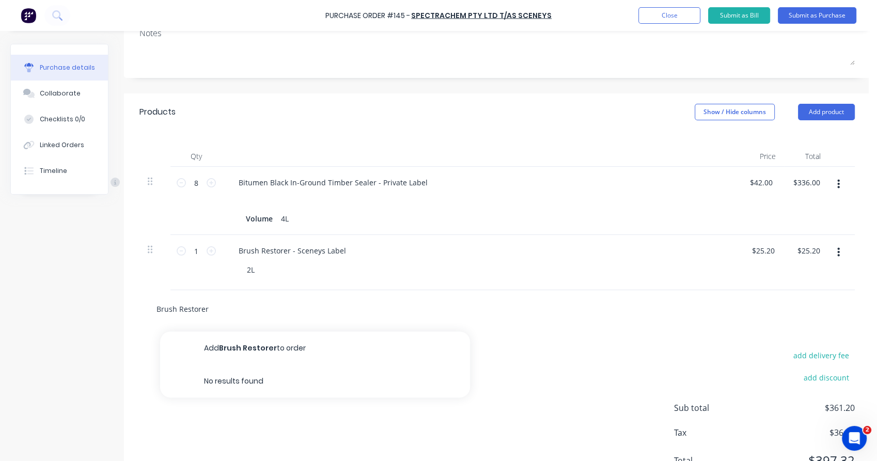
click at [187, 308] on input "Brush Restorer" at bounding box center [259, 308] width 207 height 21
paste input "Brush Restorer"
drag, startPoint x: 211, startPoint y: 302, endPoint x: 144, endPoint y: 311, distance: 67.8
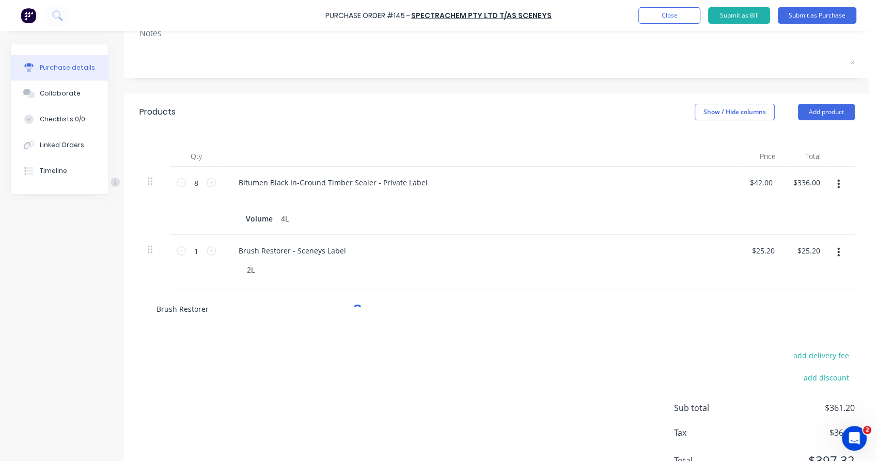
click at [144, 311] on div "Brush Restorer" at bounding box center [496, 309] width 715 height 38
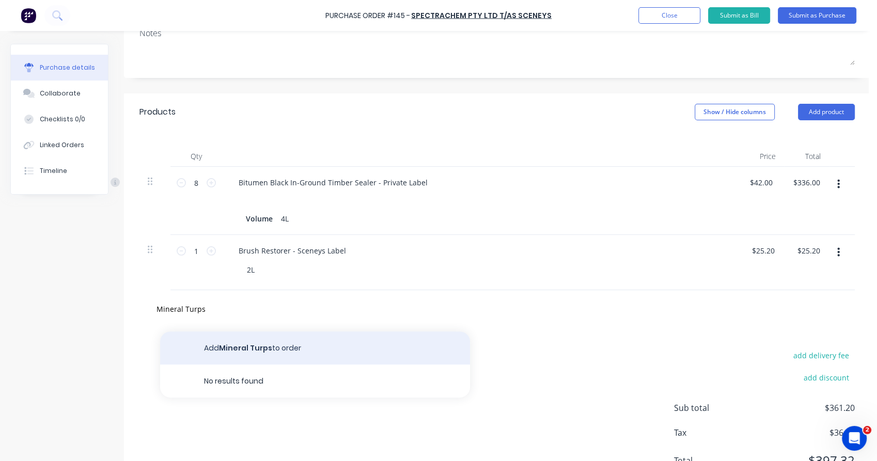
click at [260, 350] on button "Add Mineral Turps to order" at bounding box center [315, 348] width 310 height 33
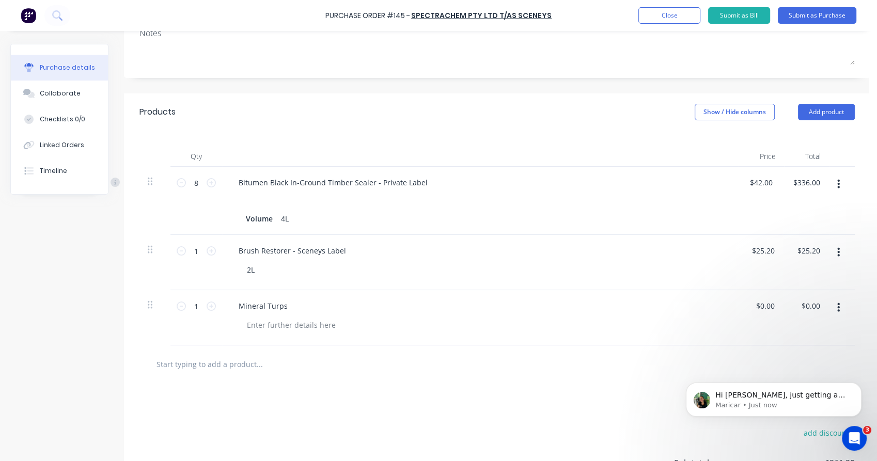
scroll to position [0, 0]
click at [297, 322] on div at bounding box center [291, 325] width 105 height 15
click at [293, 309] on div "Mineral Turps" at bounding box center [480, 305] width 500 height 15
click at [287, 307] on div "Mineral Turps" at bounding box center [263, 305] width 66 height 15
click at [294, 353] on div at bounding box center [496, 364] width 715 height 38
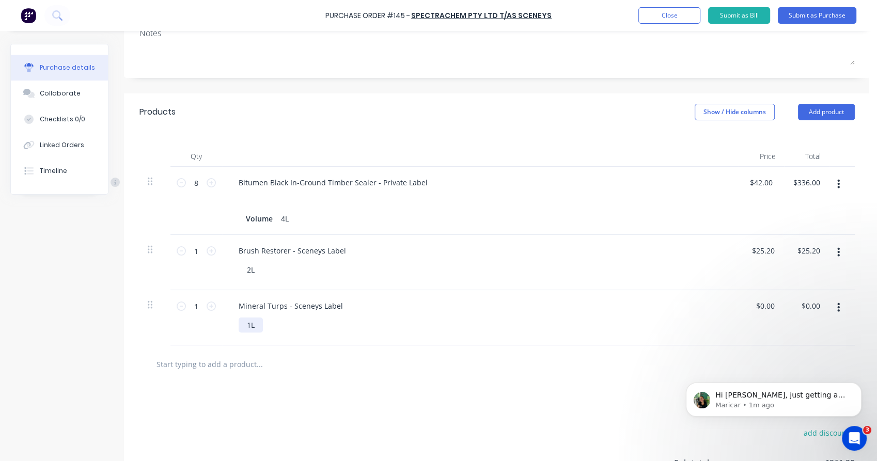
click at [258, 318] on div "1L" at bounding box center [251, 325] width 24 height 15
click at [766, 303] on input "0.00" at bounding box center [765, 305] width 24 height 15
click at [766, 303] on input "0.00" at bounding box center [767, 305] width 20 height 15
paste input "Brush Restorer"
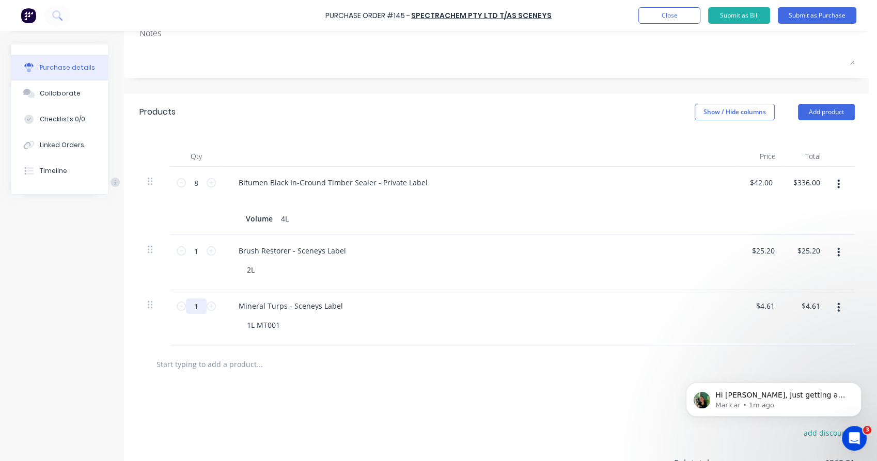
click at [202, 300] on input "1" at bounding box center [196, 305] width 21 height 15
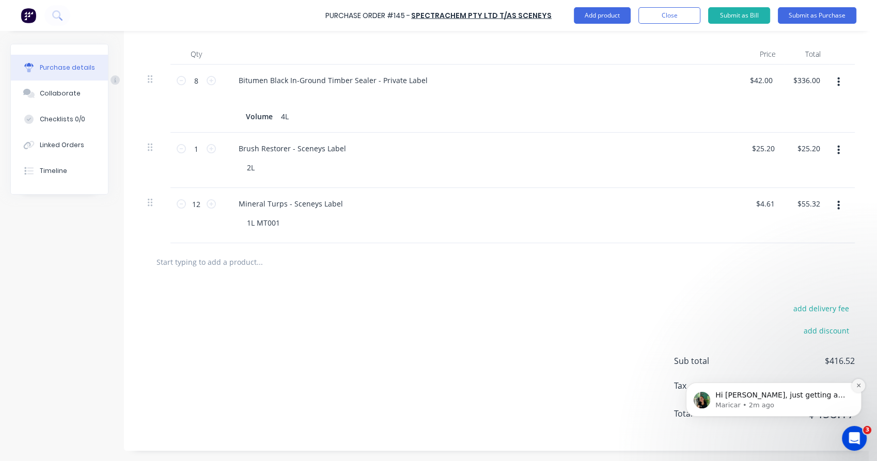
click at [859, 386] on icon "Dismiss notification" at bounding box center [858, 386] width 4 height 4
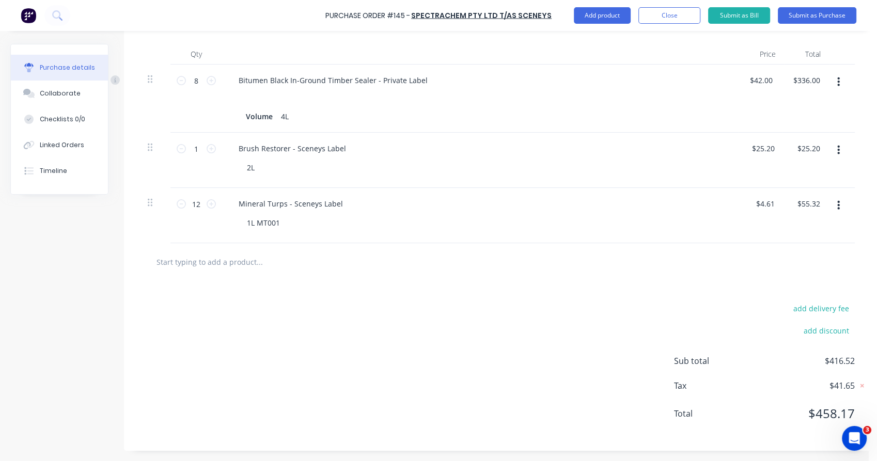
click at [463, 339] on div "add delivery fee add discount Sub total $416.52 Tax $41.65 Total $458.17" at bounding box center [497, 366] width 746 height 170
click at [263, 263] on input "text" at bounding box center [259, 261] width 207 height 21
paste input "Brush Restorer"
click at [187, 251] on div "Brush Restorer Add Brush Restorer to order No results found" at bounding box center [496, 263] width 715 height 38
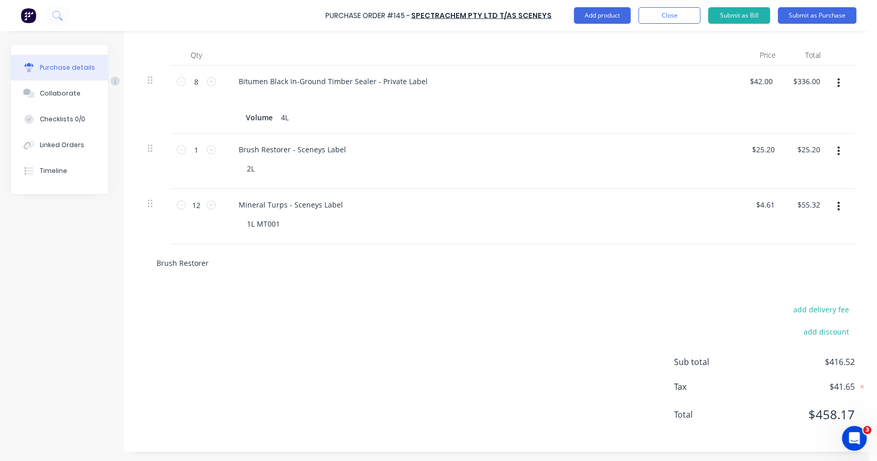
click at [188, 264] on input "Brush Restorer" at bounding box center [259, 263] width 207 height 21
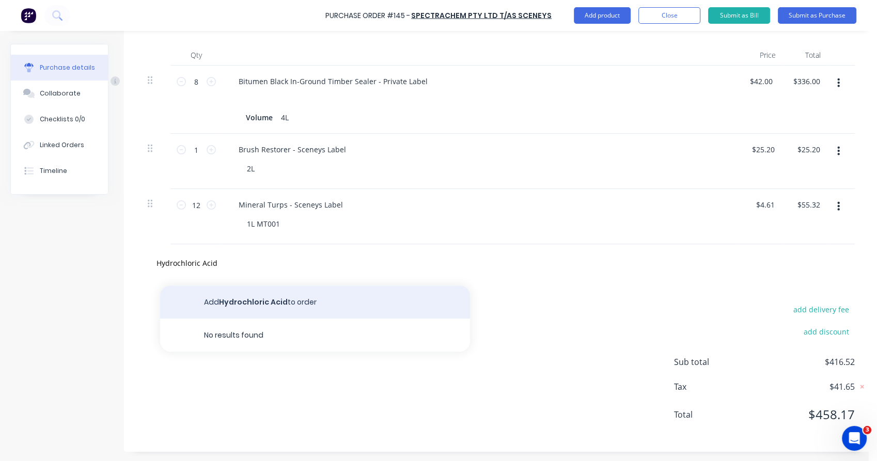
click at [242, 300] on button "Add Hydrochloric Acid to order" at bounding box center [315, 302] width 310 height 33
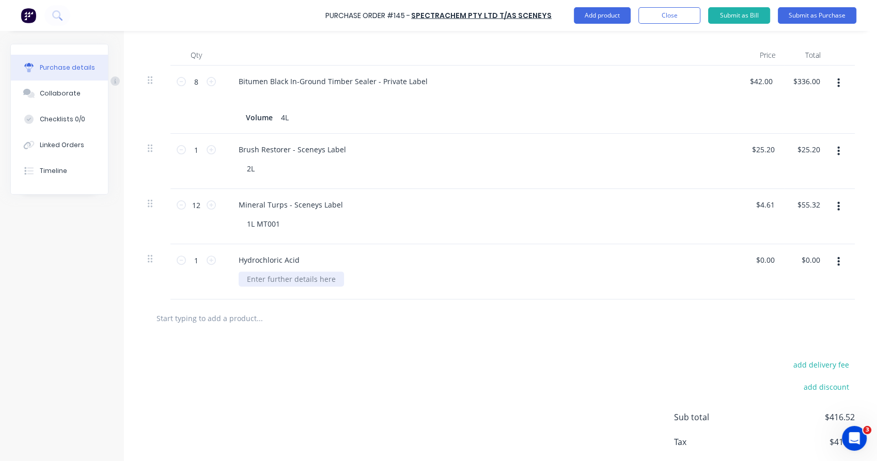
click at [269, 279] on div at bounding box center [291, 279] width 105 height 15
click at [256, 277] on div "5L" at bounding box center [251, 279] width 24 height 15
click at [775, 261] on input "0.00" at bounding box center [765, 260] width 24 height 15
click at [775, 285] on div "$16.12 $16.12" at bounding box center [760, 271] width 45 height 55
click at [261, 280] on div "5L" at bounding box center [251, 279] width 24 height 15
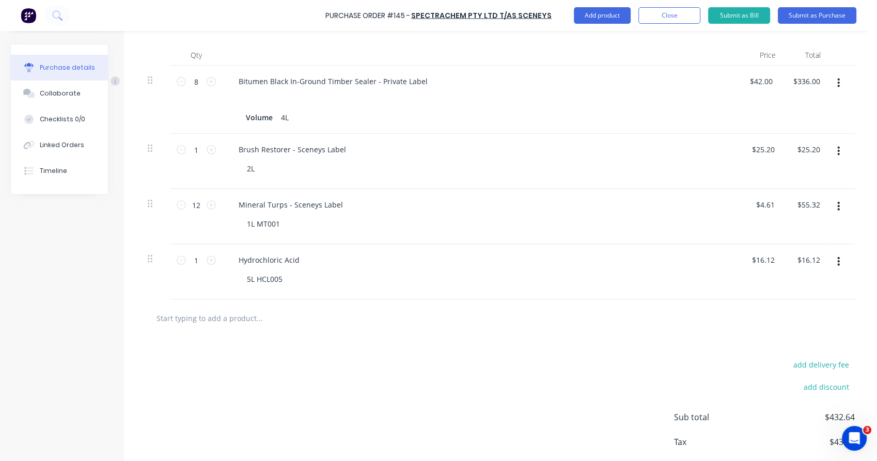
click at [190, 294] on div "1 1" at bounding box center [196, 271] width 52 height 55
drag, startPoint x: 287, startPoint y: 203, endPoint x: 339, endPoint y: 213, distance: 53.6
click at [339, 213] on div "Mineral Turps - Sceneys Label 1L MT001" at bounding box center [480, 216] width 516 height 55
copy div "- Sceneys Label"
click at [301, 261] on div "Hydrochloric Acid" at bounding box center [268, 260] width 77 height 15
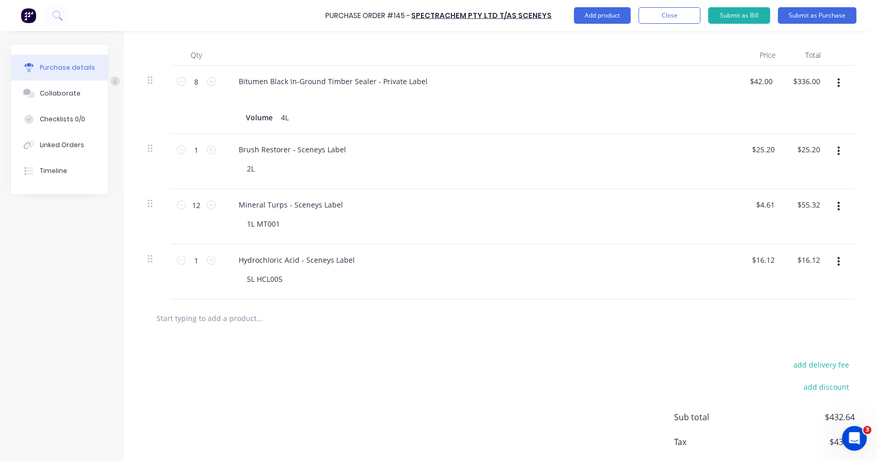
click at [209, 283] on div "1 1" at bounding box center [196, 271] width 52 height 55
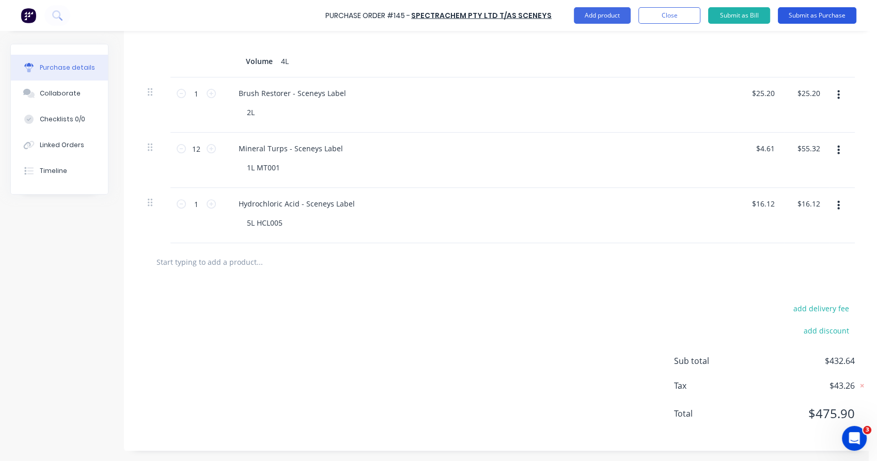
click at [807, 17] on button "Submit as Purchase" at bounding box center [817, 15] width 78 height 17
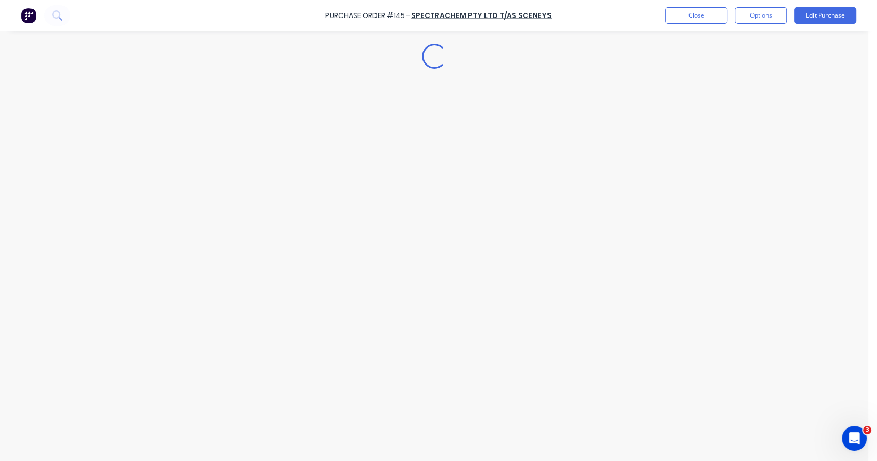
scroll to position [0, 0]
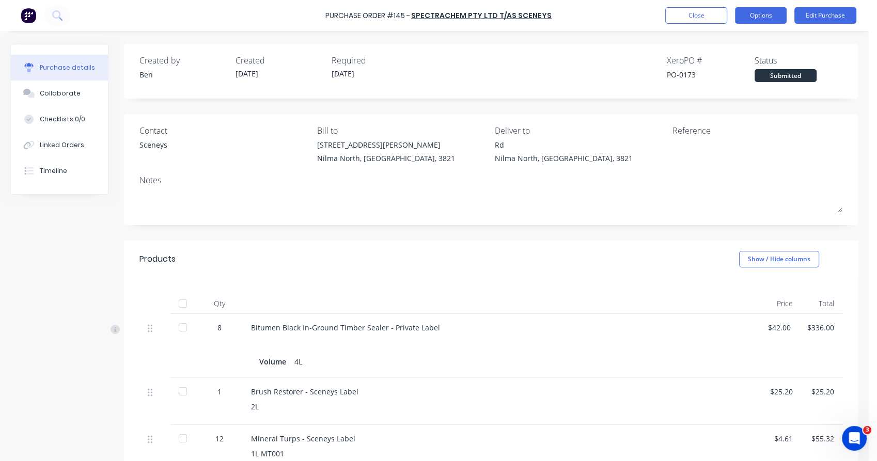
click at [762, 20] on button "Options" at bounding box center [761, 15] width 52 height 17
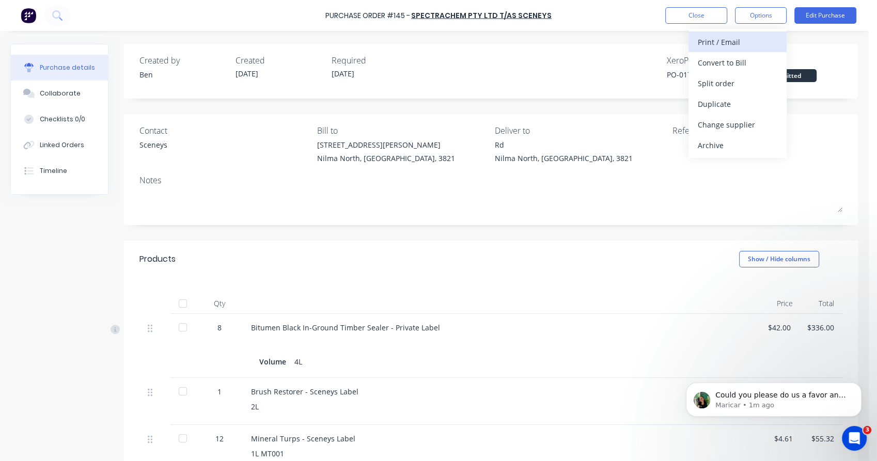
click at [732, 45] on div "Print / Email" at bounding box center [738, 42] width 80 height 15
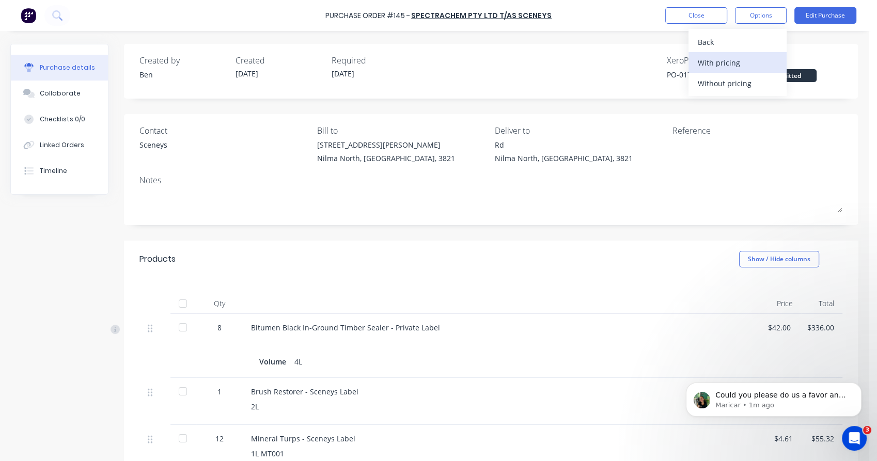
click at [730, 62] on div "With pricing" at bounding box center [738, 62] width 80 height 15
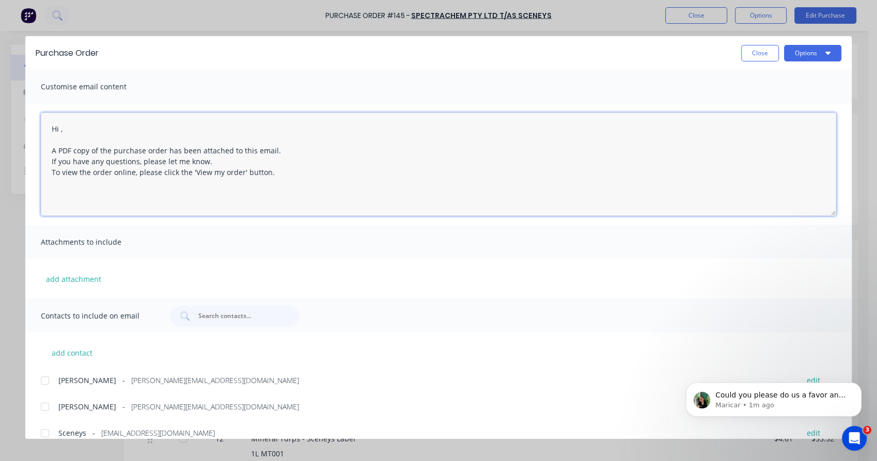
click at [61, 131] on textarea "Hi , A PDF copy of the purchase order has been attached to this email. If you h…" at bounding box center [438, 164] width 795 height 103
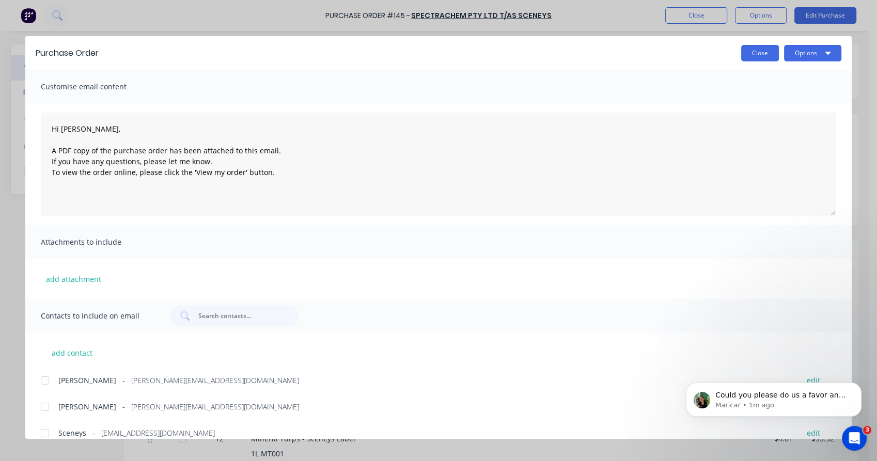
click at [757, 54] on button "Close" at bounding box center [760, 53] width 38 height 17
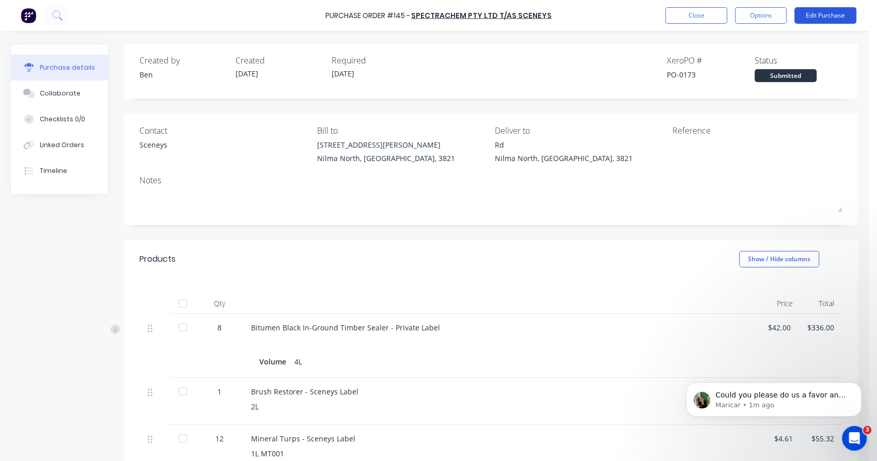
click at [810, 16] on button "Edit Purchase" at bounding box center [825, 15] width 62 height 17
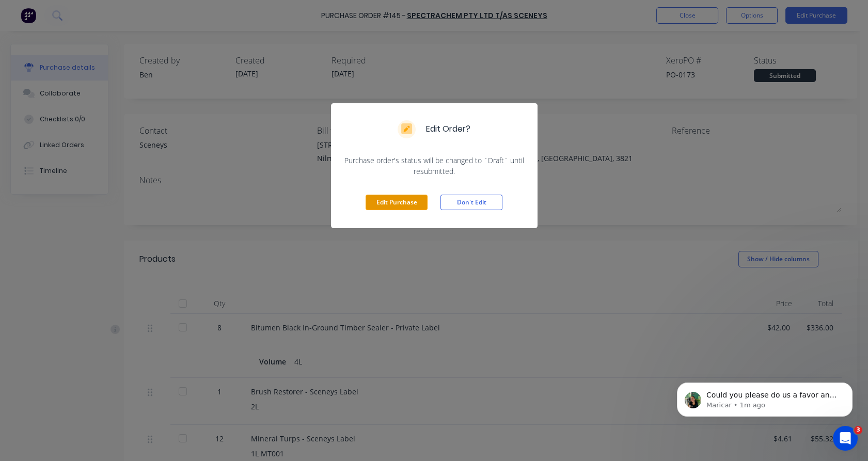
click at [393, 207] on button "Edit Purchase" at bounding box center [397, 202] width 62 height 15
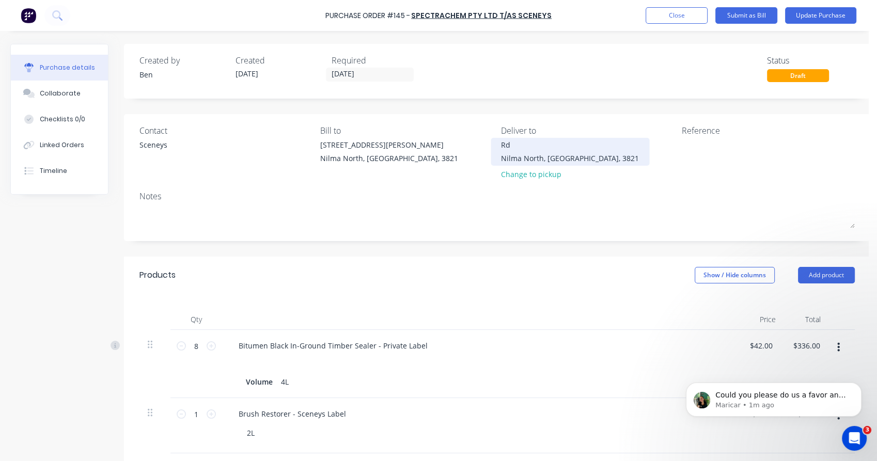
click at [502, 145] on div "Rd" at bounding box center [570, 144] width 138 height 11
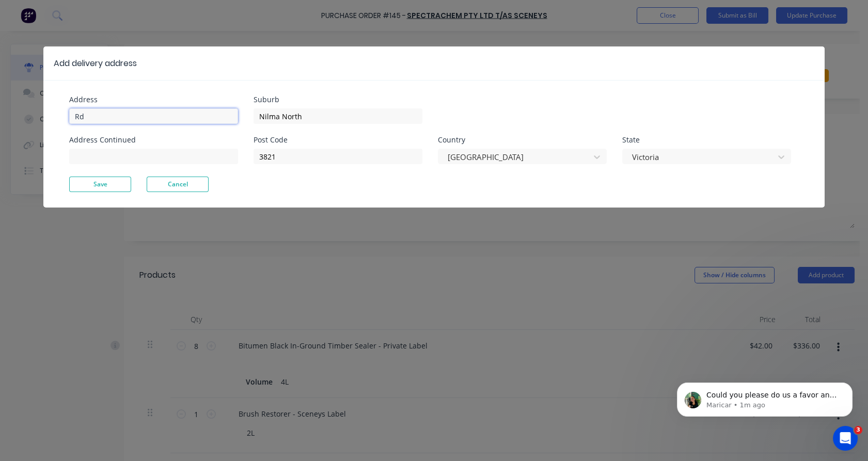
click at [74, 112] on input "Rd" at bounding box center [153, 115] width 169 height 15
click at [99, 185] on button "Save" at bounding box center [100, 184] width 62 height 15
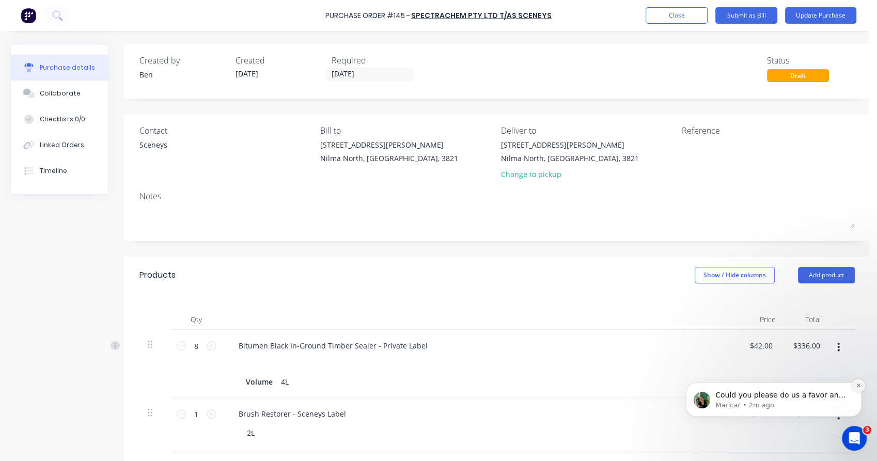
click at [856, 385] on icon "Dismiss notification" at bounding box center [859, 386] width 6 height 6
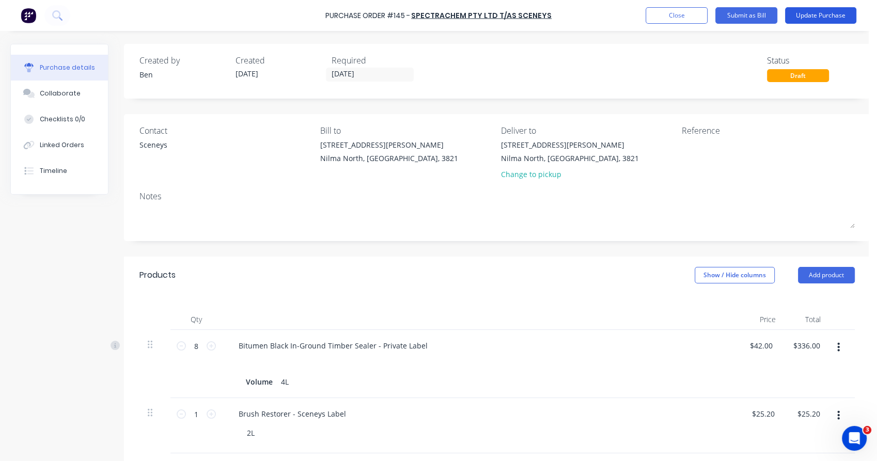
click at [804, 18] on button "Update Purchase" at bounding box center [820, 15] width 71 height 17
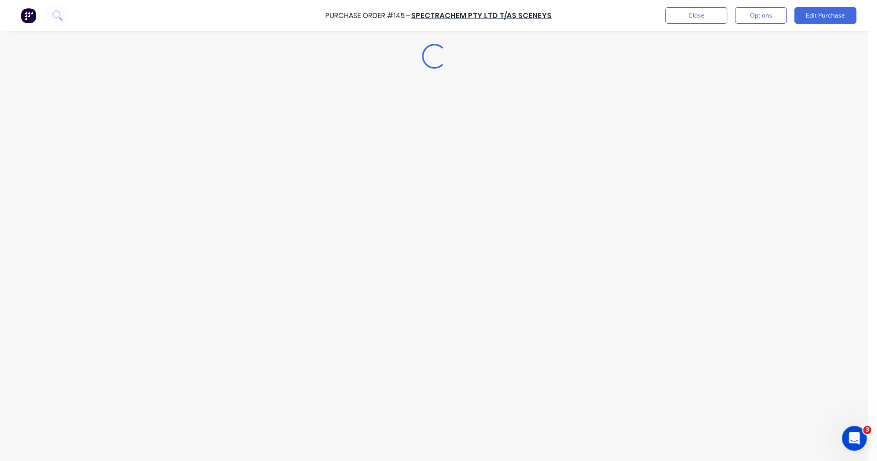
click at [751, 15] on button "Options" at bounding box center [761, 15] width 52 height 17
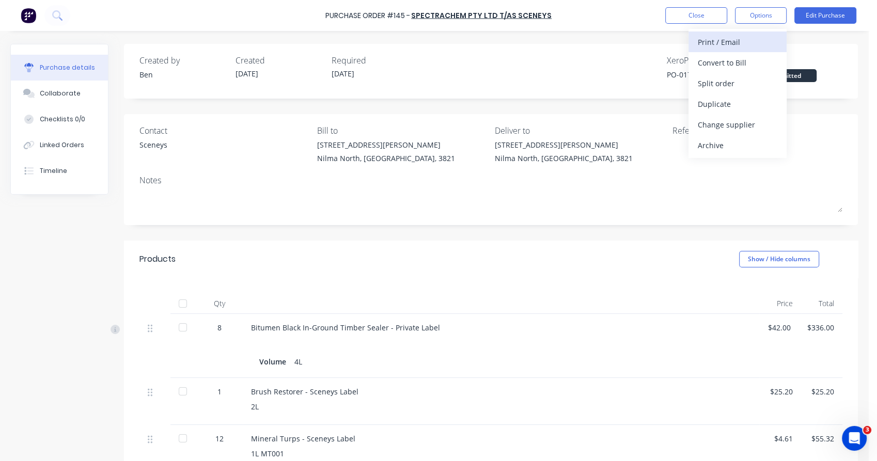
click at [732, 41] on div "Print / Email" at bounding box center [738, 42] width 80 height 15
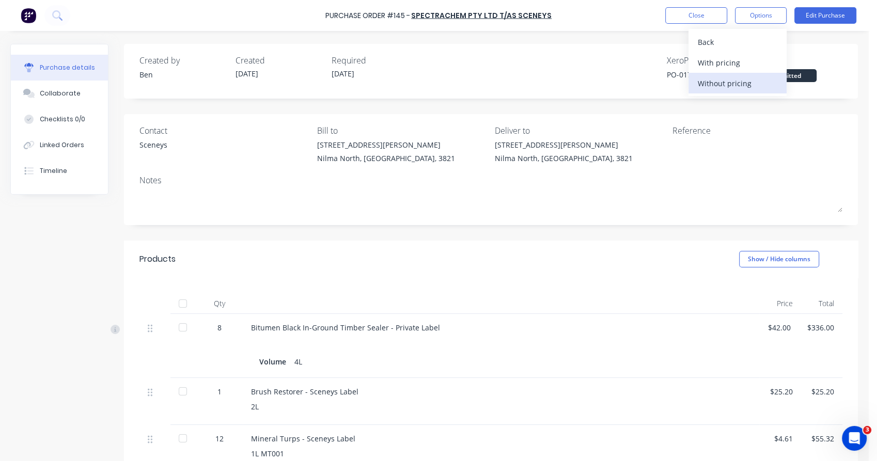
click at [711, 83] on div "Without pricing" at bounding box center [738, 83] width 80 height 15
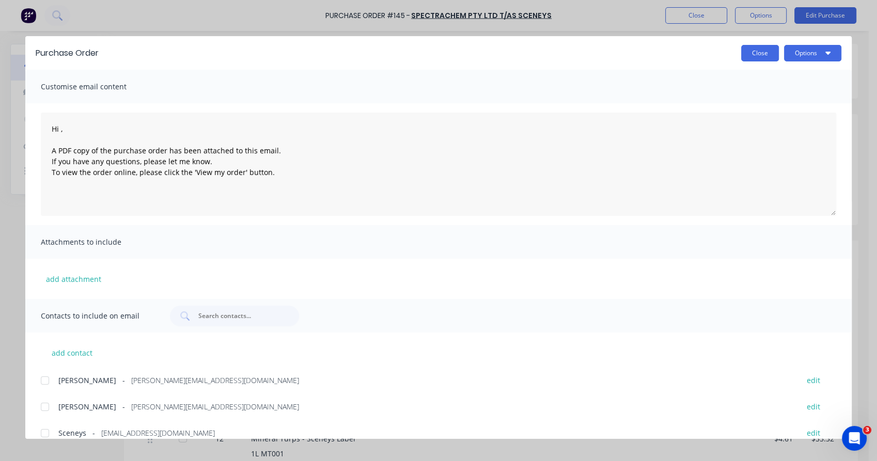
click at [754, 54] on button "Close" at bounding box center [760, 53] width 38 height 17
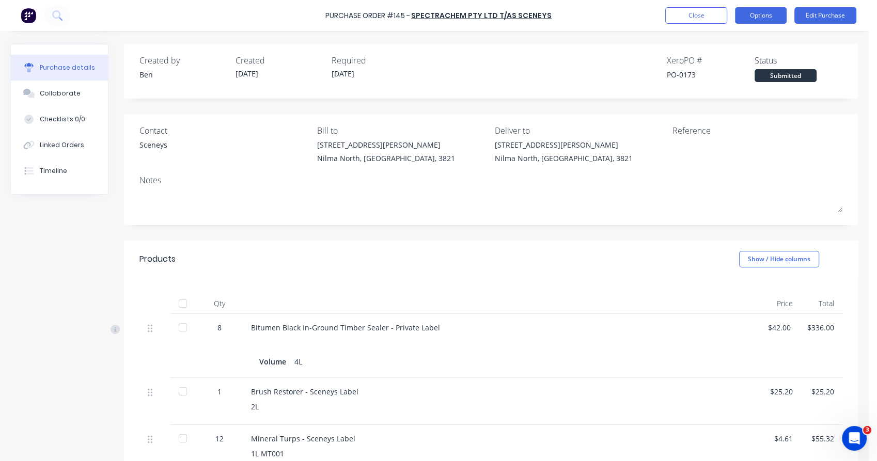
click at [767, 15] on button "Options" at bounding box center [761, 15] width 52 height 17
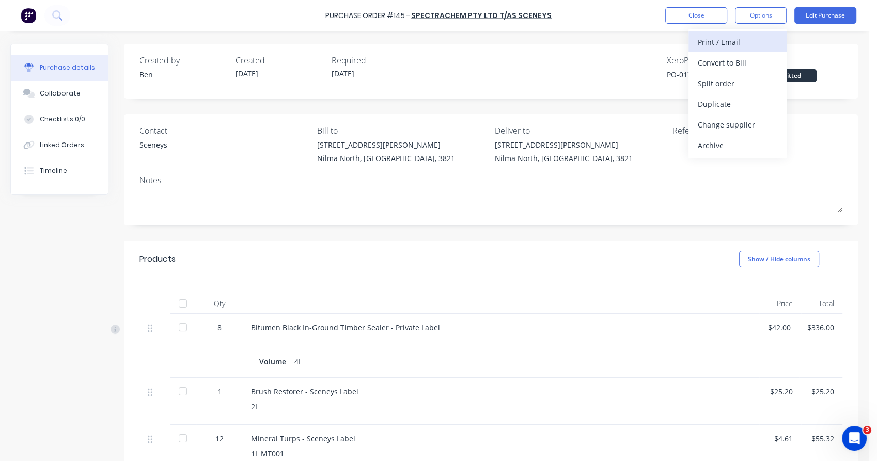
click at [745, 46] on div "Print / Email" at bounding box center [738, 42] width 80 height 15
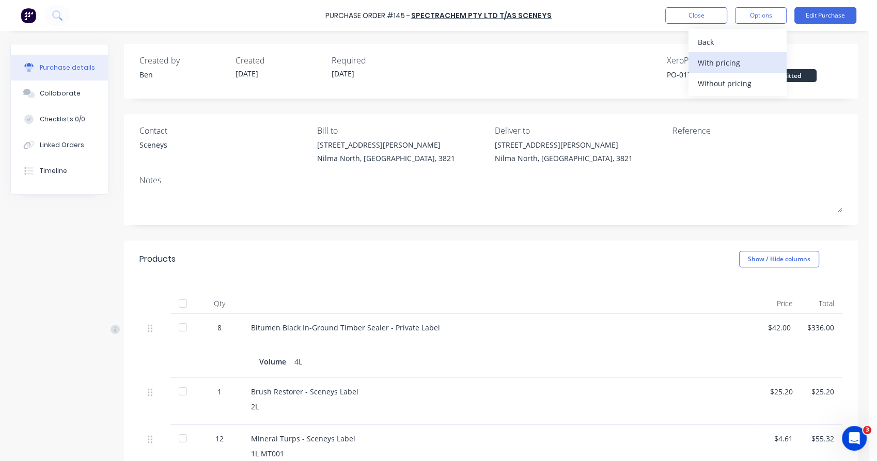
click at [739, 62] on div "With pricing" at bounding box center [738, 62] width 80 height 15
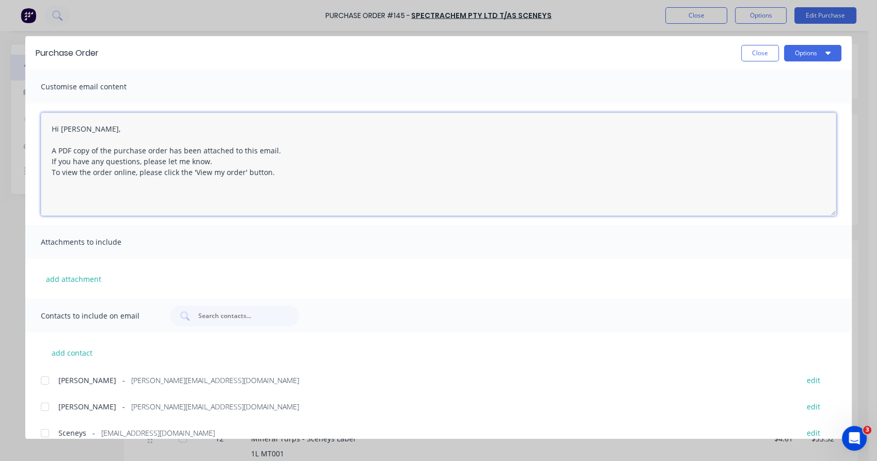
click at [45, 431] on div at bounding box center [45, 433] width 21 height 21
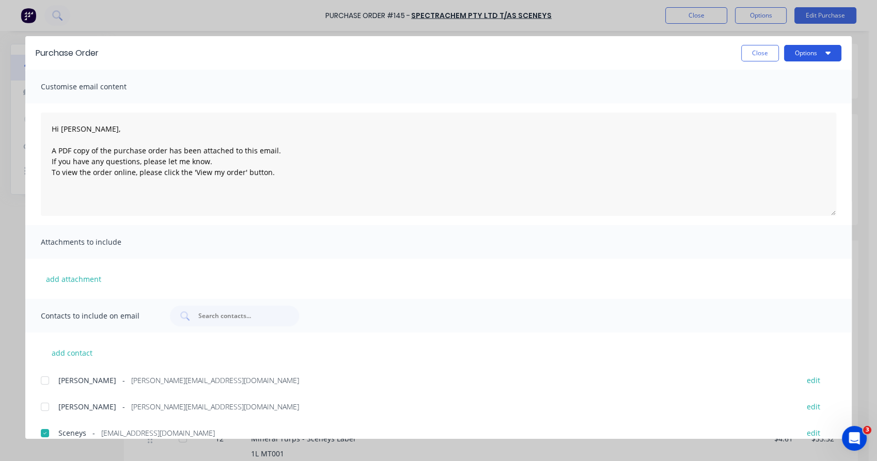
click at [822, 60] on button "Options" at bounding box center [812, 53] width 57 height 17
click at [763, 117] on div "Email" at bounding box center [792, 120] width 80 height 15
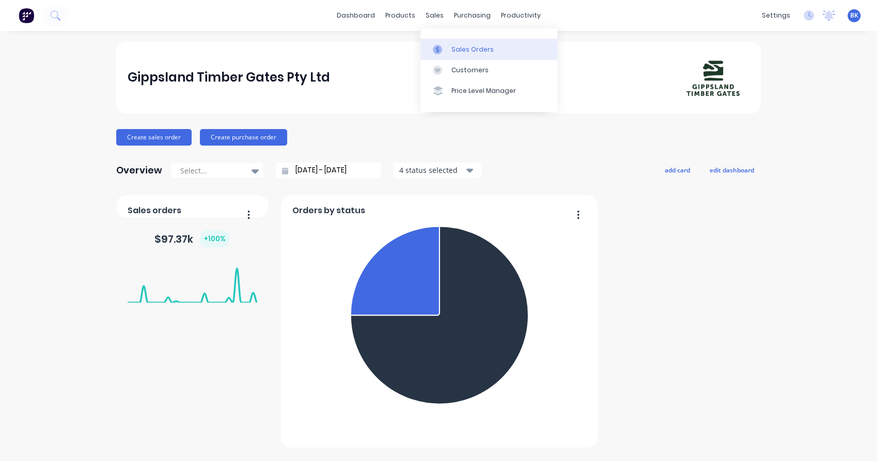
click at [442, 45] on div at bounding box center [440, 49] width 15 height 9
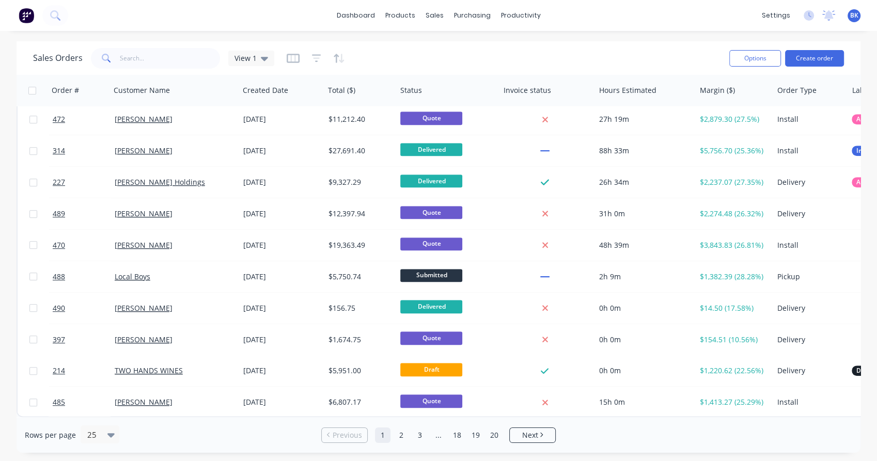
scroll to position [479, 0]
click at [400, 436] on link "2" at bounding box center [400, 435] width 15 height 15
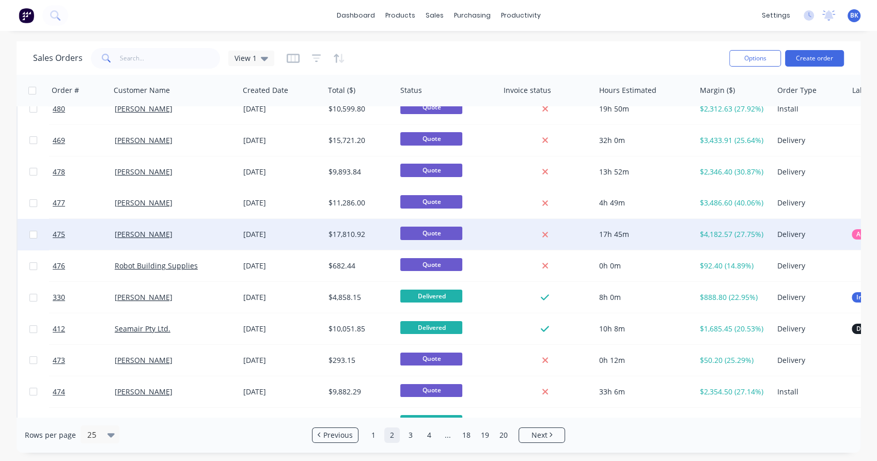
scroll to position [76, 0]
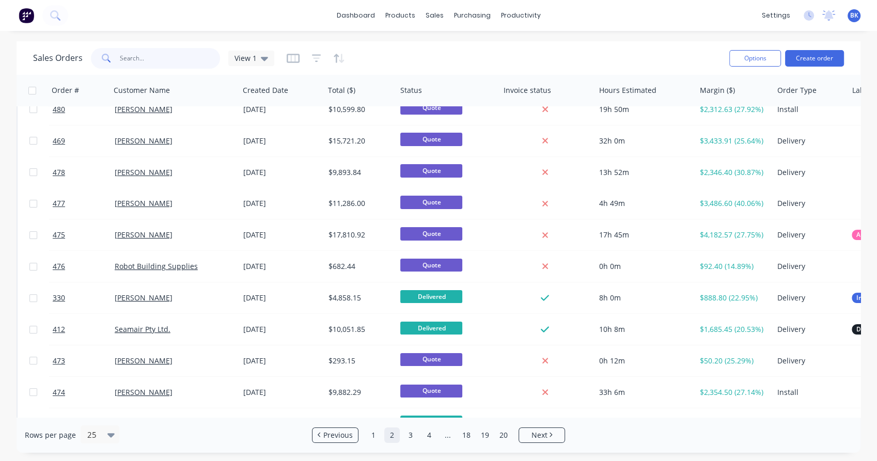
click at [160, 57] on input "text" at bounding box center [170, 58] width 101 height 21
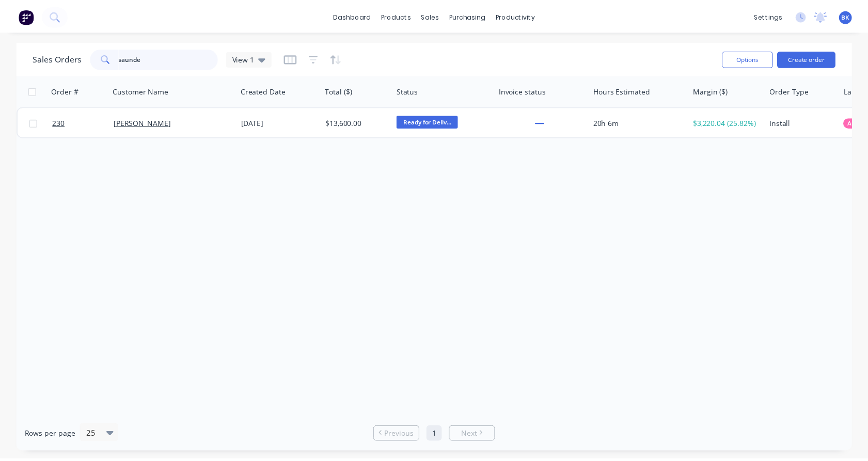
scroll to position [0, 0]
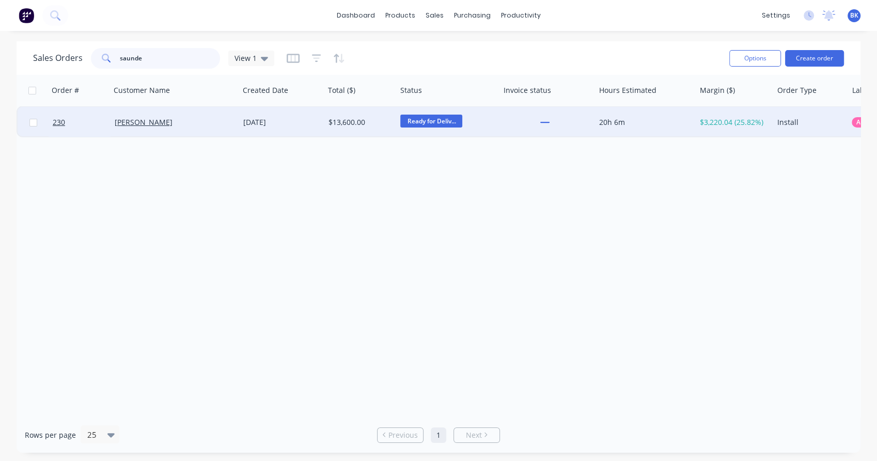
type input "saunde"
click at [198, 125] on div "[PERSON_NAME]" at bounding box center [172, 122] width 115 height 10
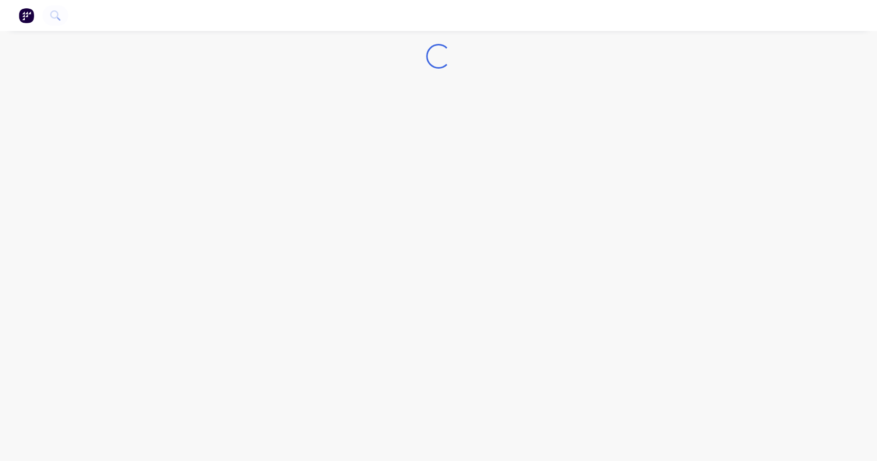
click at [198, 125] on div "Loading..." at bounding box center [438, 230] width 877 height 461
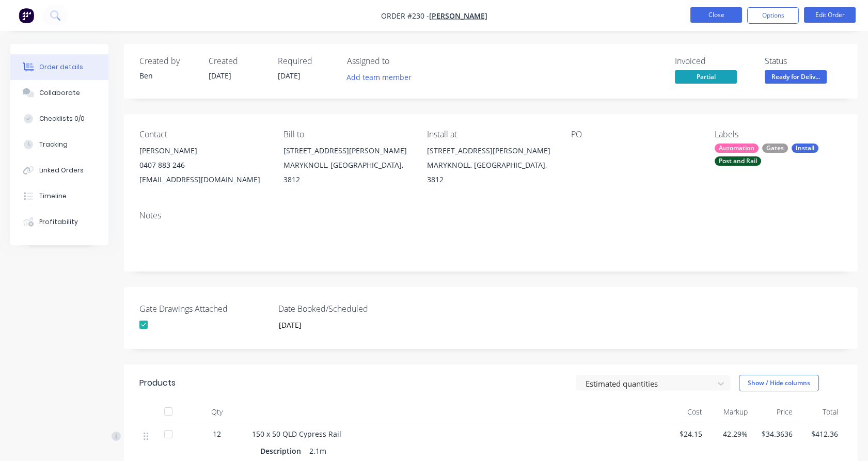
click at [717, 14] on button "Close" at bounding box center [716, 14] width 52 height 15
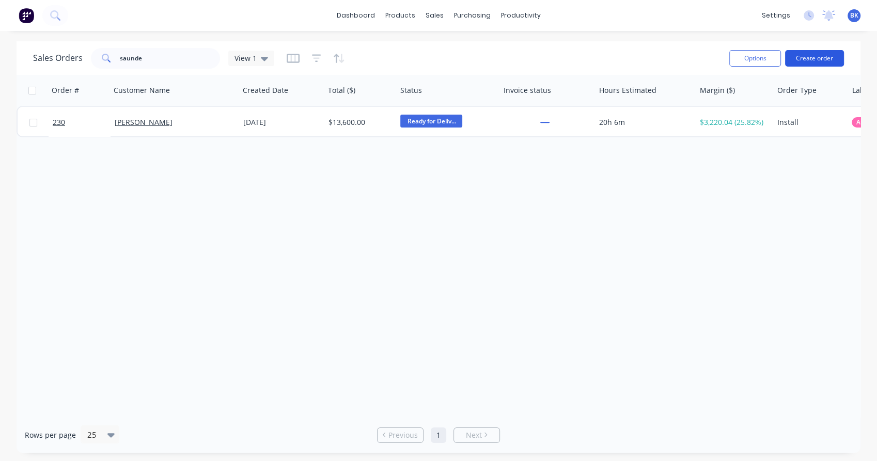
click at [822, 57] on button "Create order" at bounding box center [814, 58] width 59 height 17
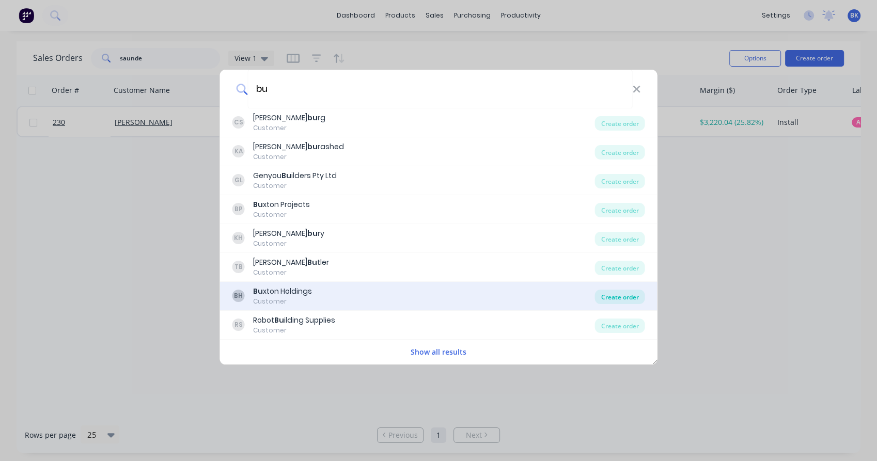
type input "bu"
click at [630, 297] on div "Create order" at bounding box center [620, 297] width 50 height 14
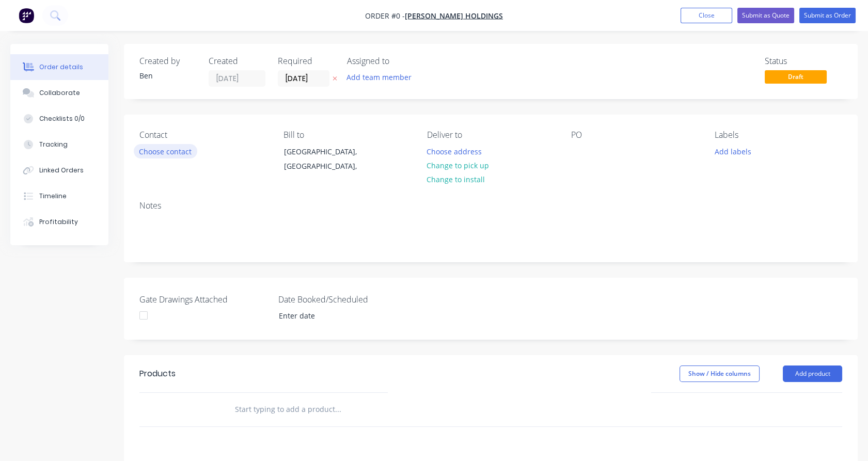
click at [178, 153] on button "Choose contact" at bounding box center [166, 151] width 64 height 14
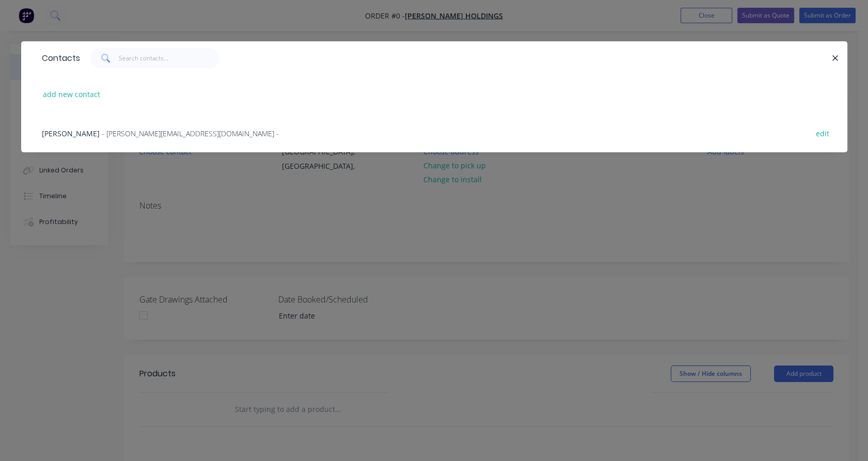
click at [123, 136] on span "- josh@buxtonprojects.com.au -" at bounding box center [190, 134] width 177 height 10
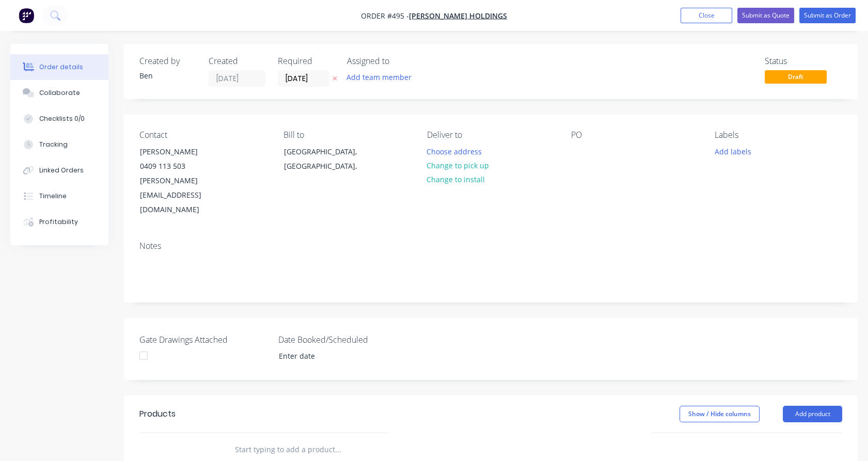
click at [259, 439] on input "text" at bounding box center [337, 449] width 207 height 21
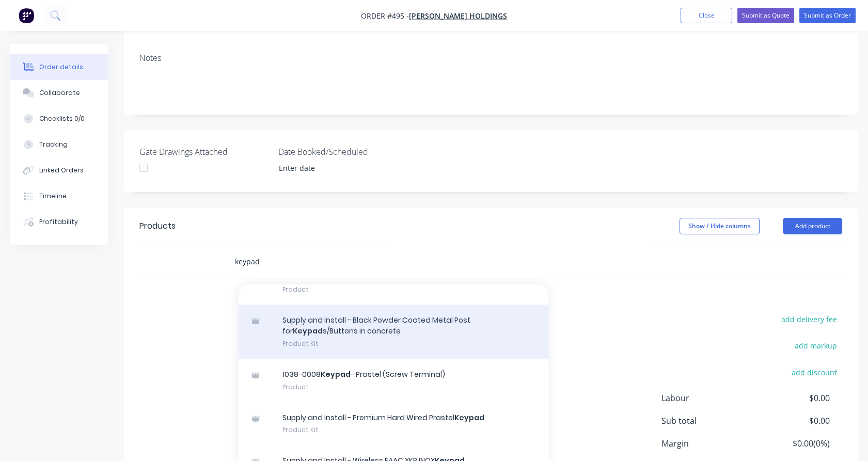
scroll to position [1103, 0]
type input "keypad"
click at [372, 403] on div "Supply and Install - Premium Hard Wired Prastel Keypad Product Kit" at bounding box center [394, 423] width 310 height 43
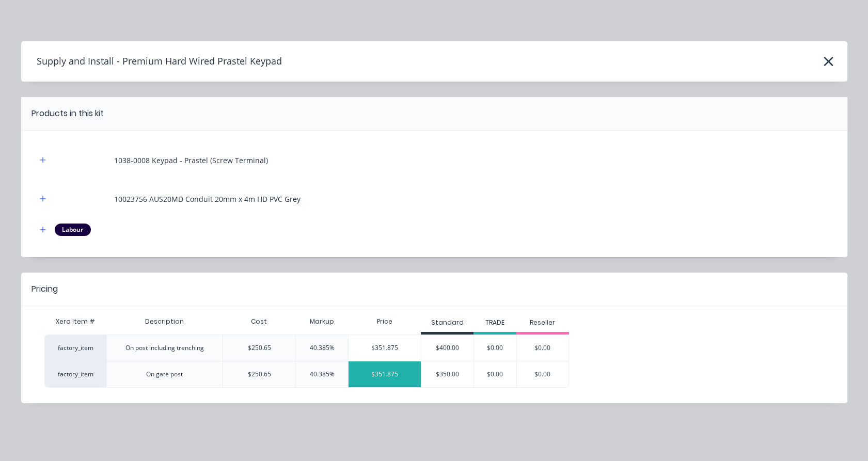
click at [401, 375] on div "$351.875" at bounding box center [385, 374] width 72 height 26
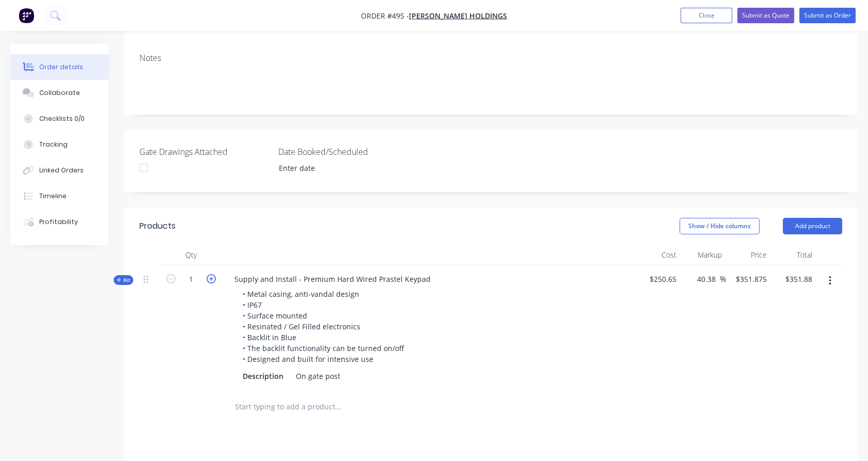
click at [212, 274] on icon "button" at bounding box center [211, 278] width 9 height 9
type input "2"
type input "$344.3995"
type input "$688.80"
click at [692, 19] on button "Close" at bounding box center [707, 15] width 52 height 15
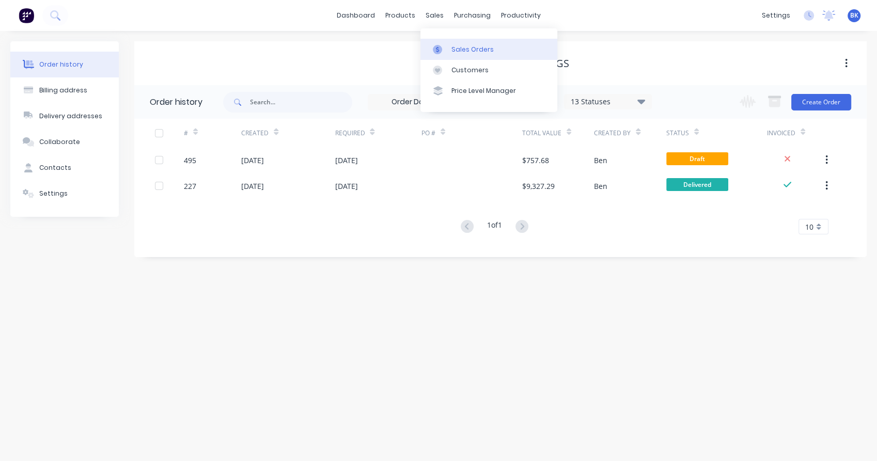
click at [447, 45] on div at bounding box center [440, 49] width 15 height 9
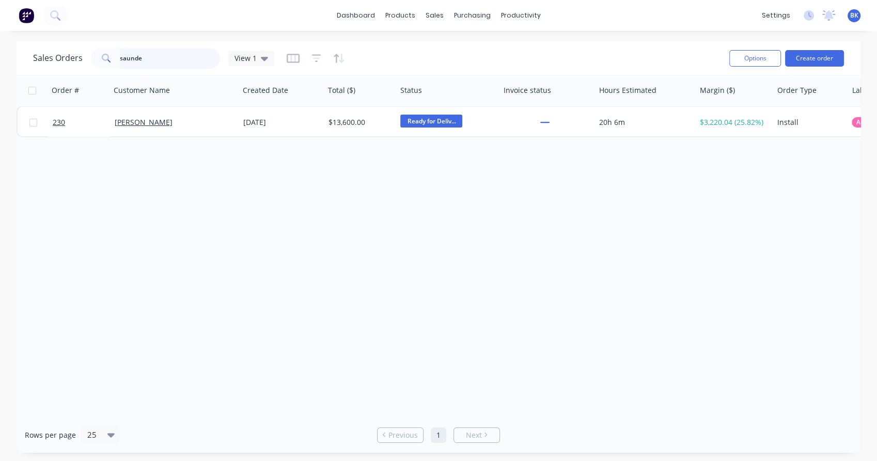
click at [145, 60] on input "saunde" at bounding box center [170, 58] width 101 height 21
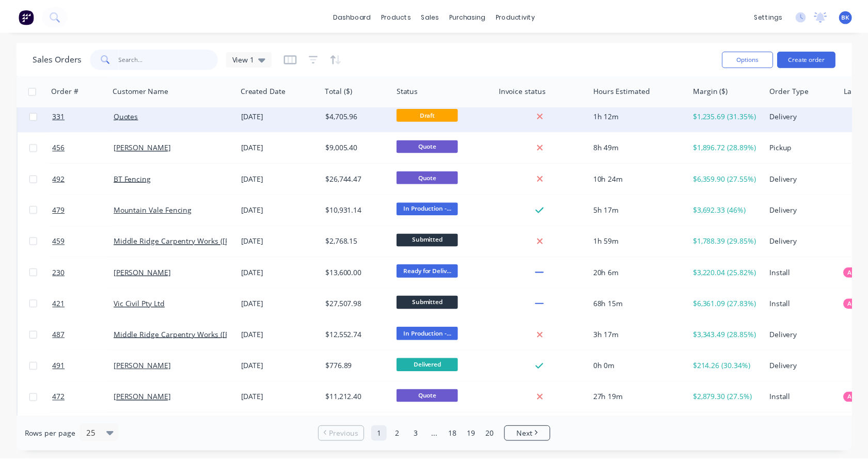
scroll to position [256, 0]
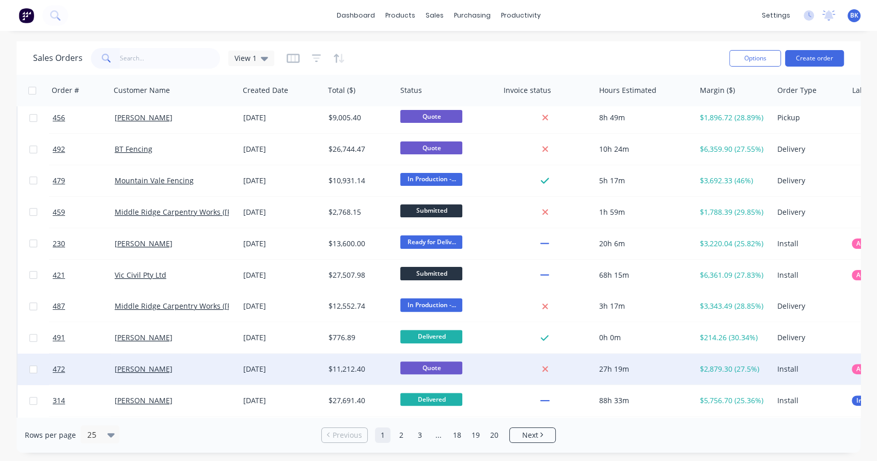
click at [219, 375] on div "[PERSON_NAME]" at bounding box center [175, 369] width 129 height 31
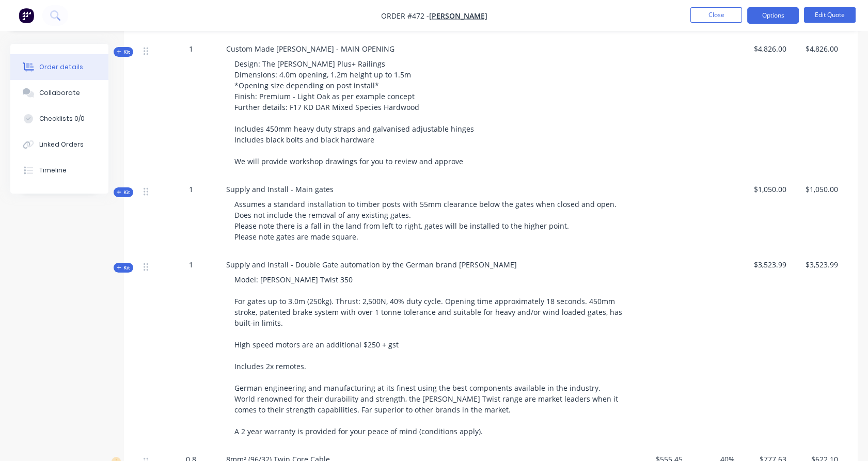
scroll to position [388, 0]
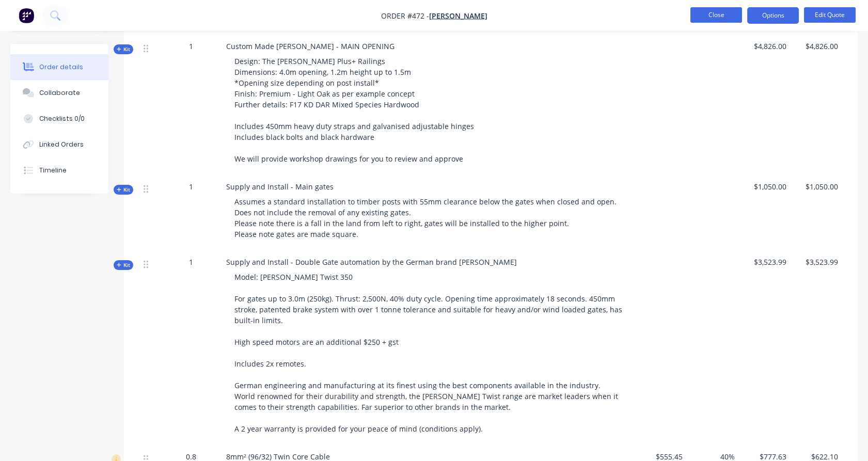
click at [711, 14] on button "Close" at bounding box center [716, 14] width 52 height 15
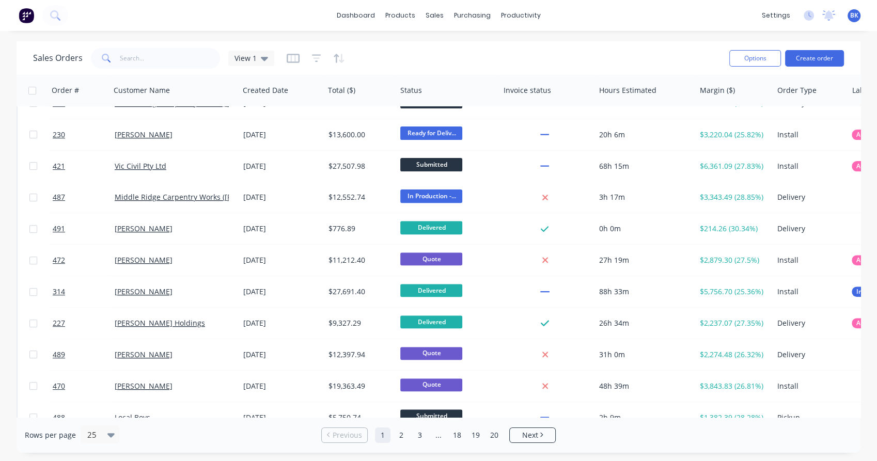
scroll to position [479, 0]
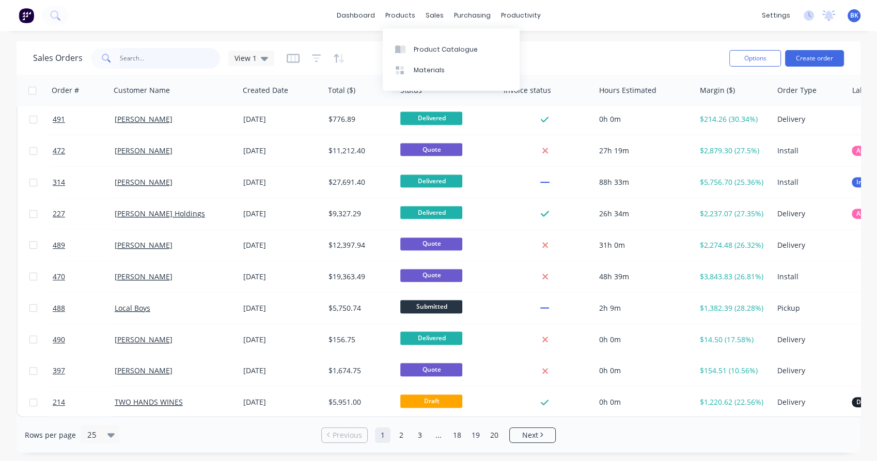
click at [210, 59] on input "text" at bounding box center [170, 58] width 101 height 21
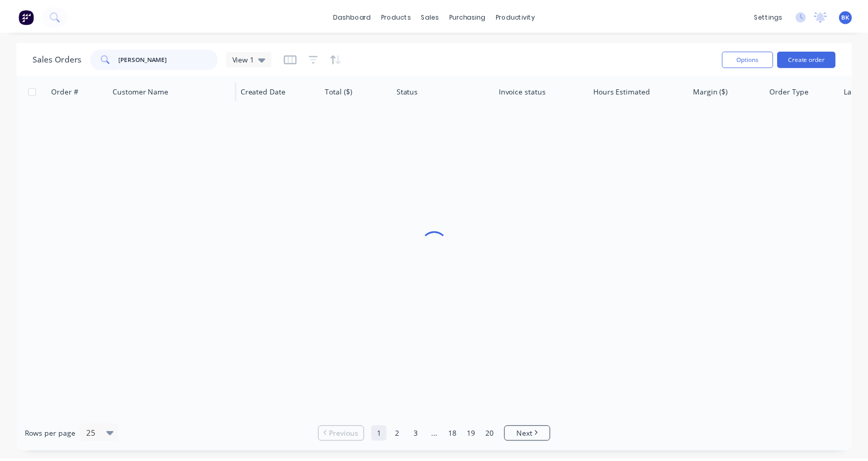
scroll to position [0, 0]
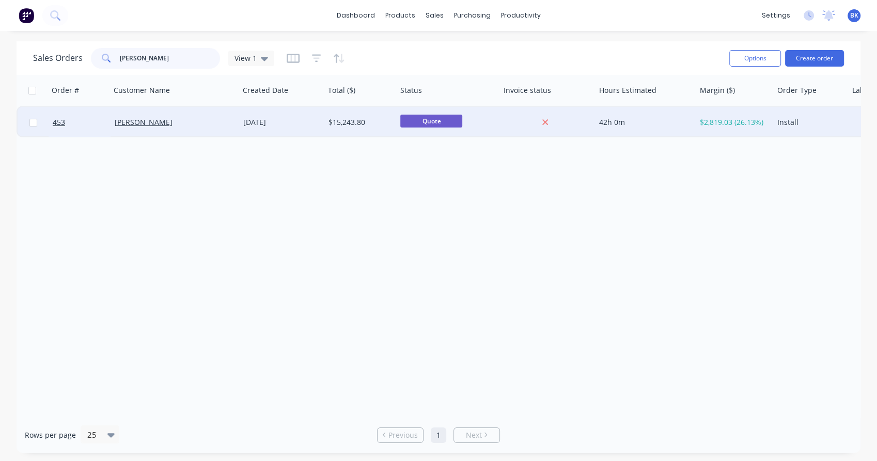
type input "malis"
click at [197, 124] on div "Malissa Nicol" at bounding box center [172, 122] width 115 height 10
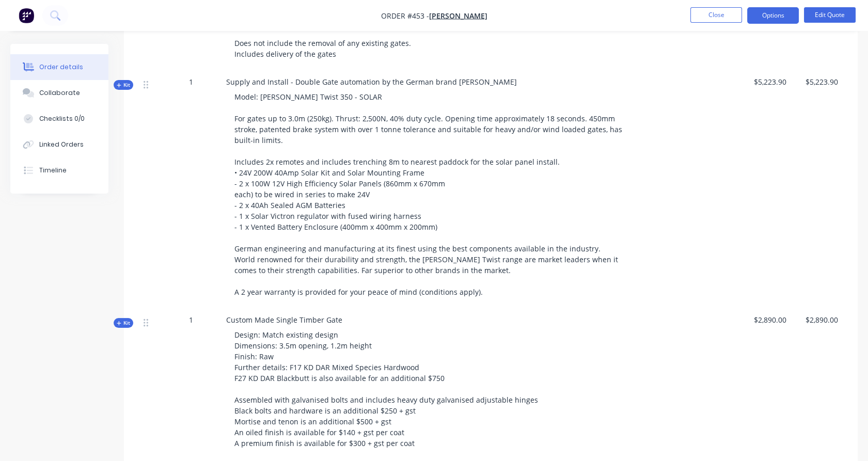
scroll to position [611, 0]
click at [717, 17] on button "Close" at bounding box center [716, 14] width 52 height 15
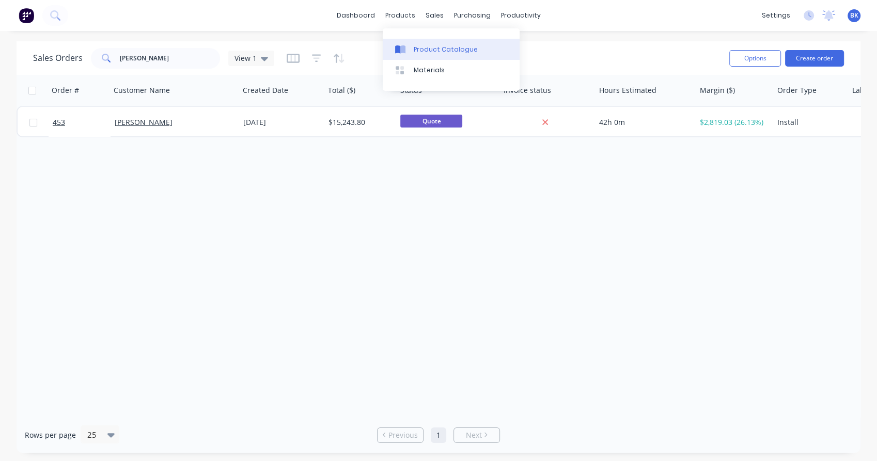
click at [413, 53] on link "Product Catalogue" at bounding box center [451, 49] width 137 height 21
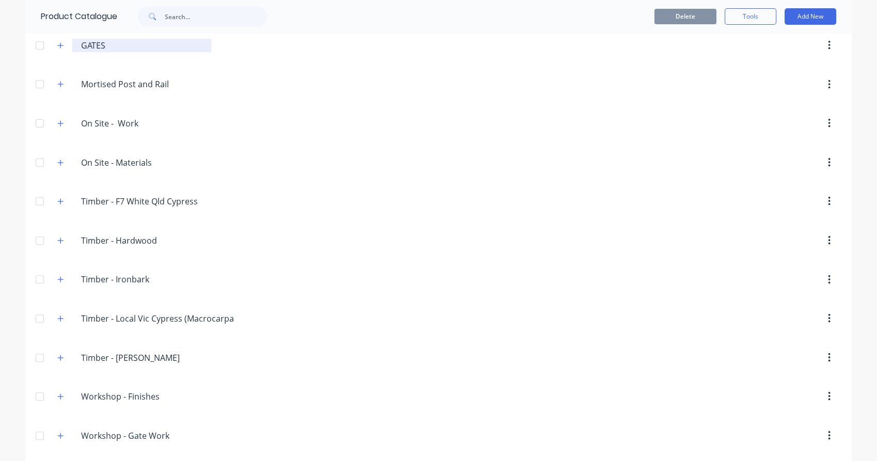
scroll to position [277, 0]
click at [57, 205] on button "button" at bounding box center [60, 201] width 13 height 13
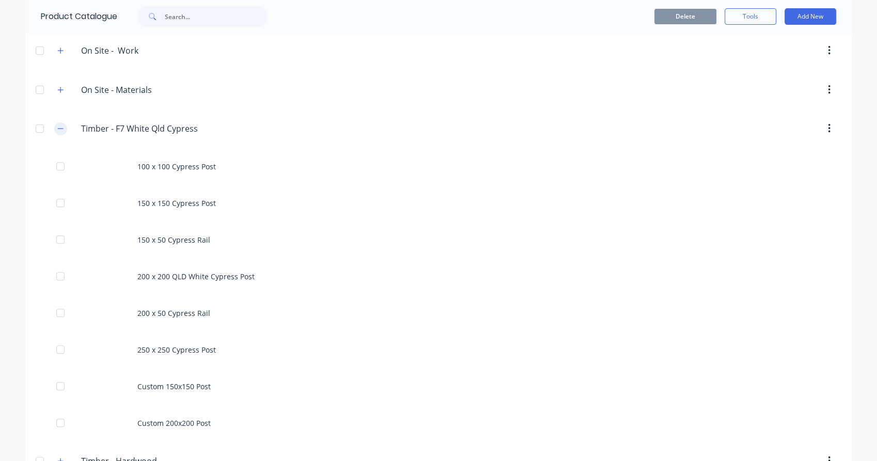
scroll to position [354, 0]
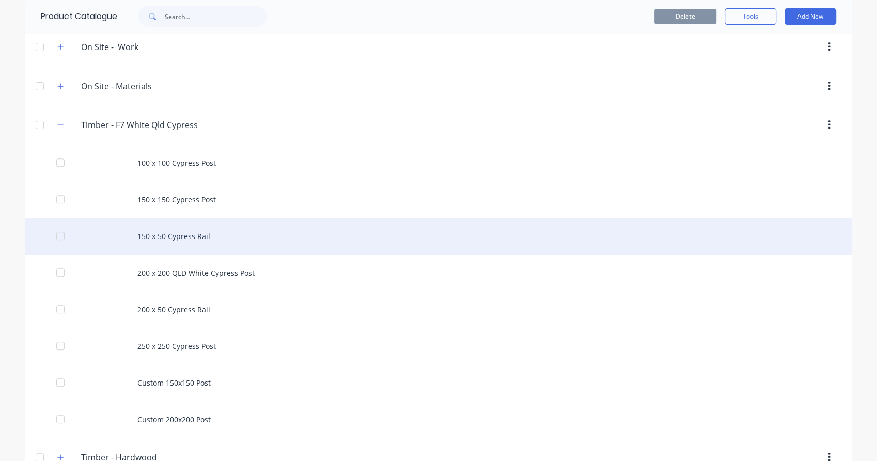
click at [168, 235] on div "150 x 50 Cypress Rail" at bounding box center [438, 236] width 826 height 37
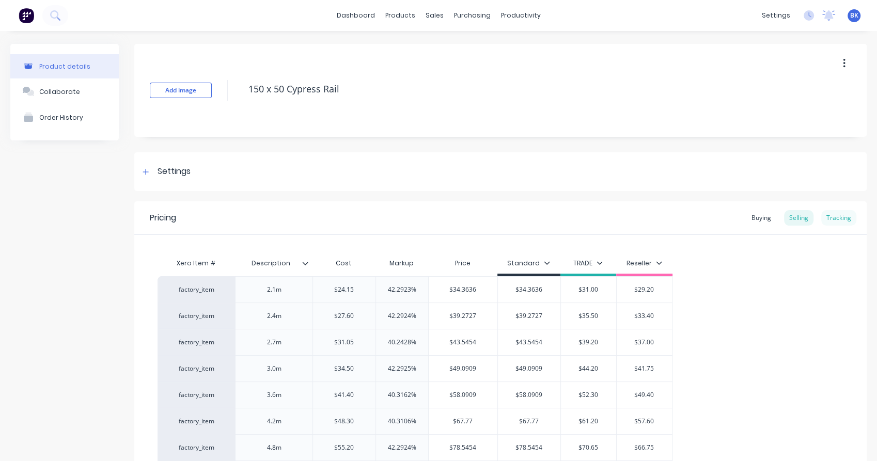
click at [841, 219] on div "Tracking" at bounding box center [838, 217] width 35 height 15
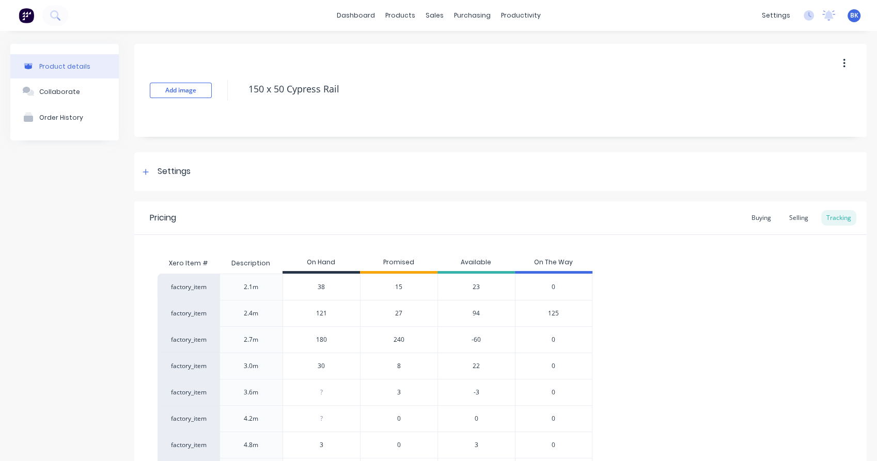
click at [402, 339] on span "240" at bounding box center [398, 339] width 11 height 9
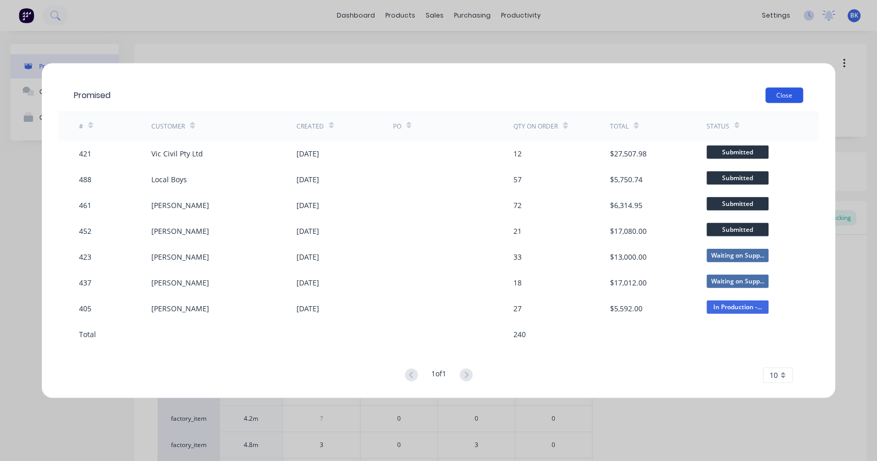
click at [780, 92] on button "Close" at bounding box center [784, 94] width 38 height 15
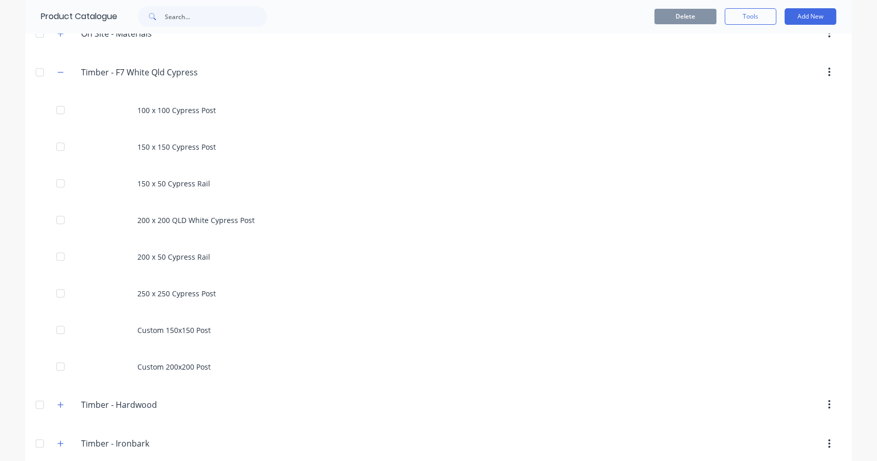
scroll to position [406, 0]
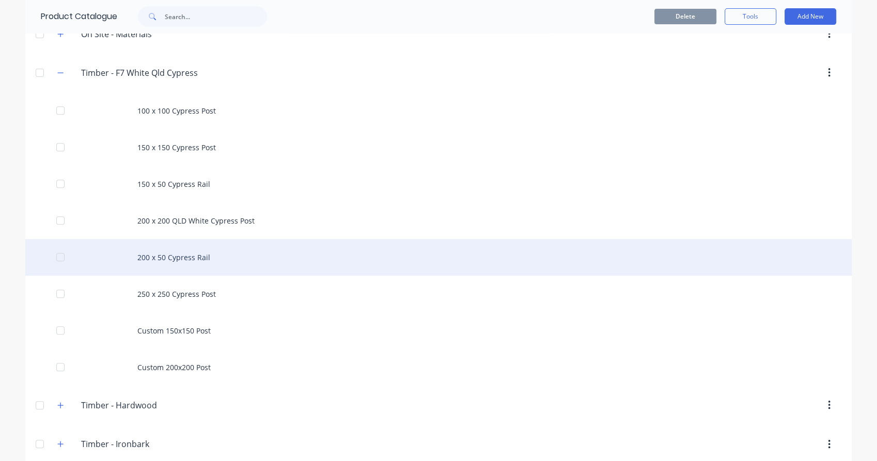
click at [192, 259] on div "200 x 50 Cypress Rail" at bounding box center [438, 257] width 826 height 37
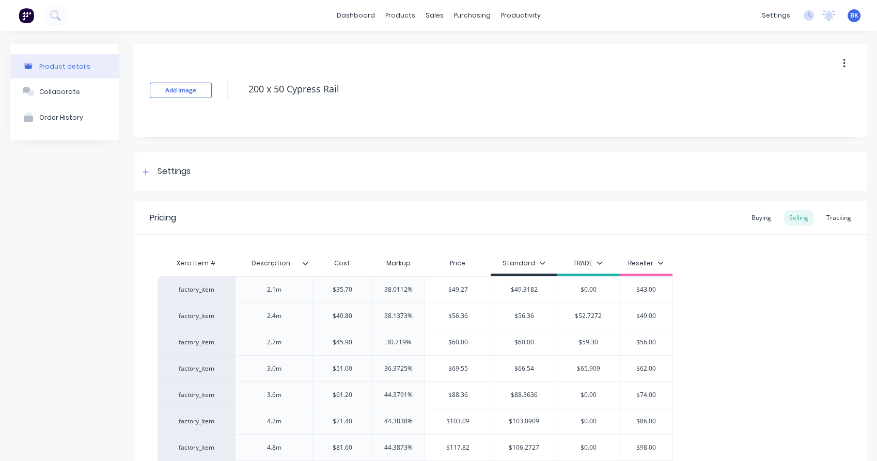
type textarea "x"
click at [837, 220] on div "Tracking" at bounding box center [838, 217] width 35 height 15
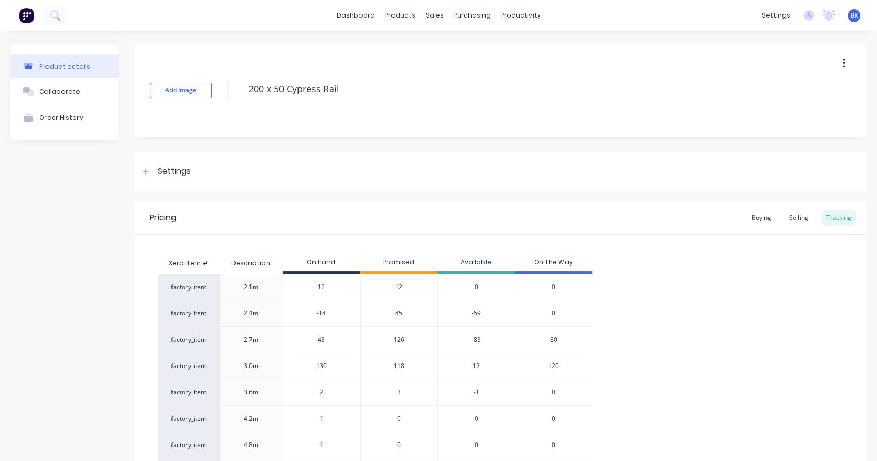
click at [400, 366] on span "118" at bounding box center [398, 365] width 11 height 9
